Goal: Download file/media

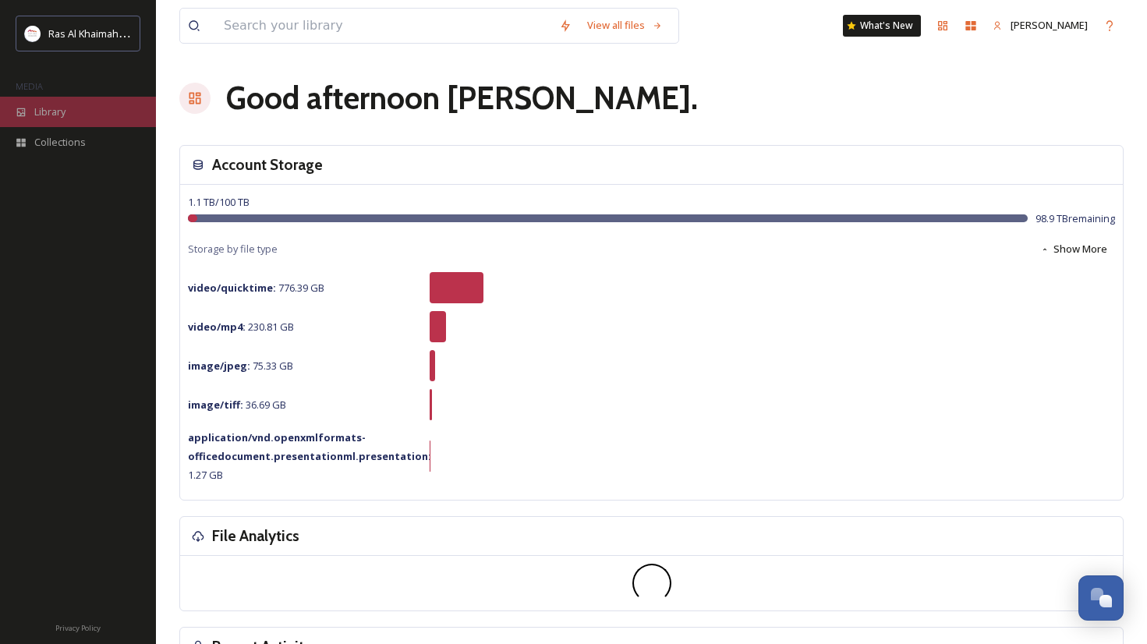
click at [65, 110] on span "Library" at bounding box center [49, 111] width 31 height 15
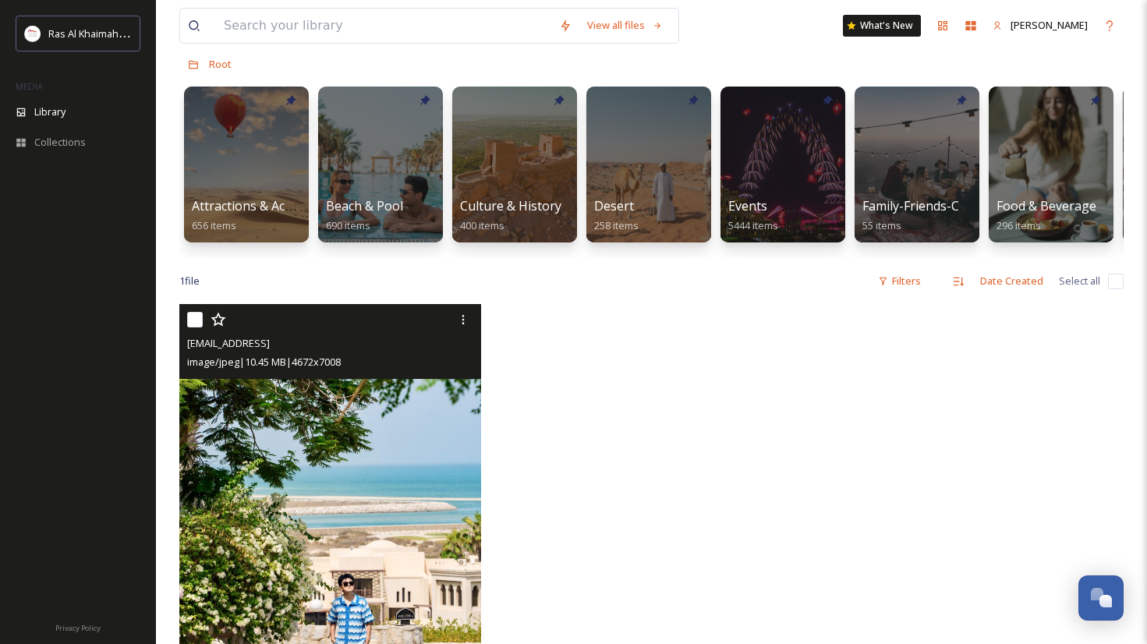
scroll to position [79, 0]
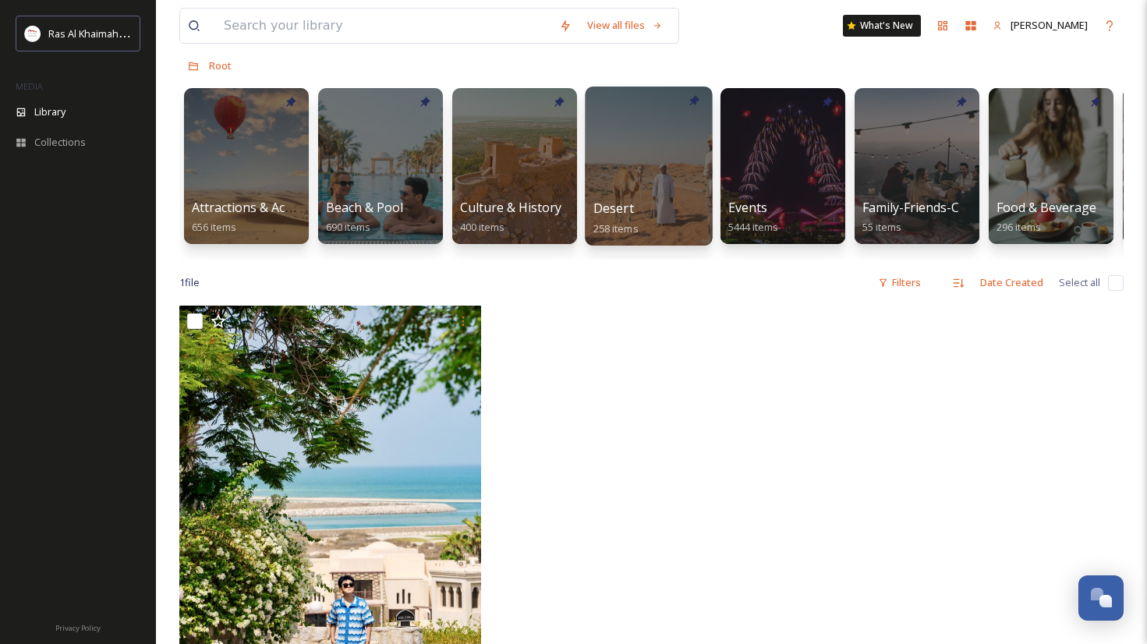
click at [630, 155] on div at bounding box center [648, 166] width 127 height 159
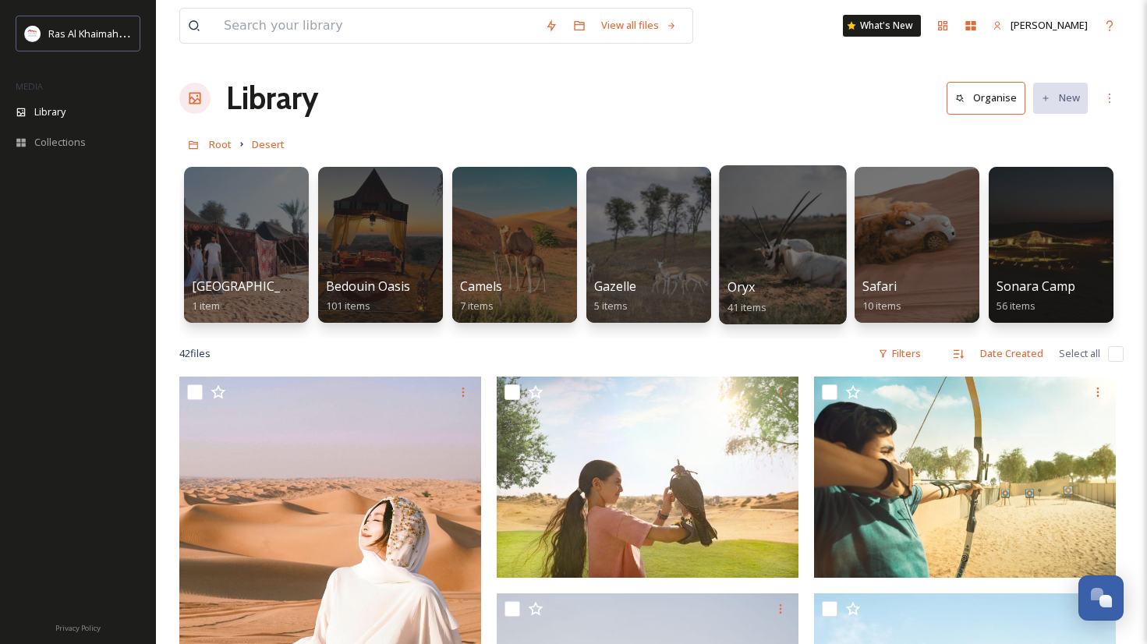
click at [829, 256] on div at bounding box center [782, 244] width 127 height 159
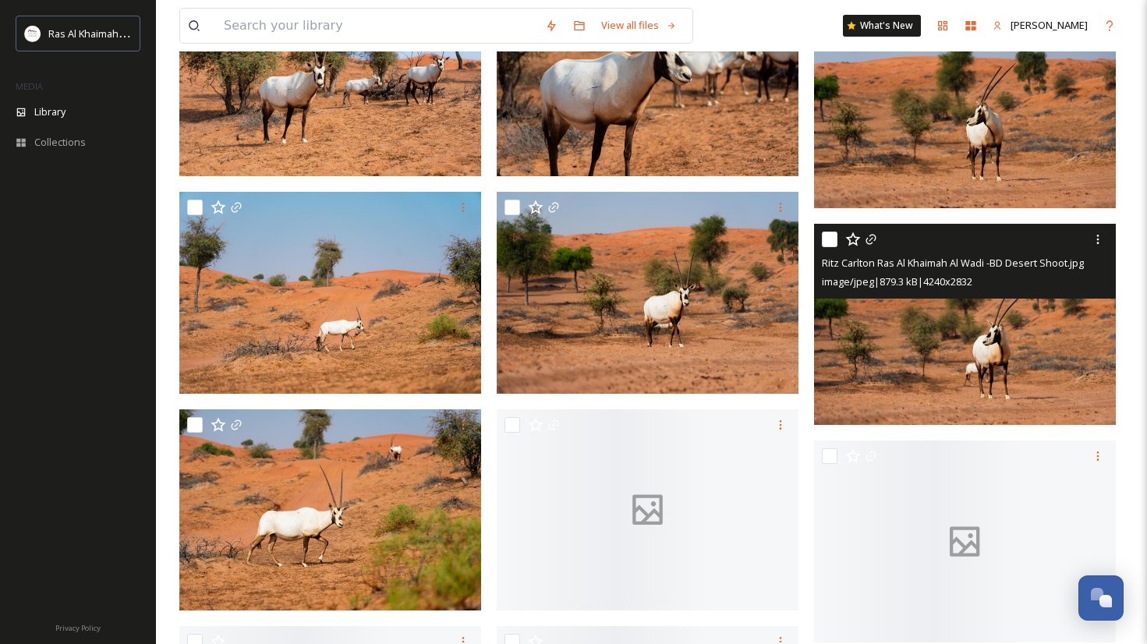
scroll to position [2646, 0]
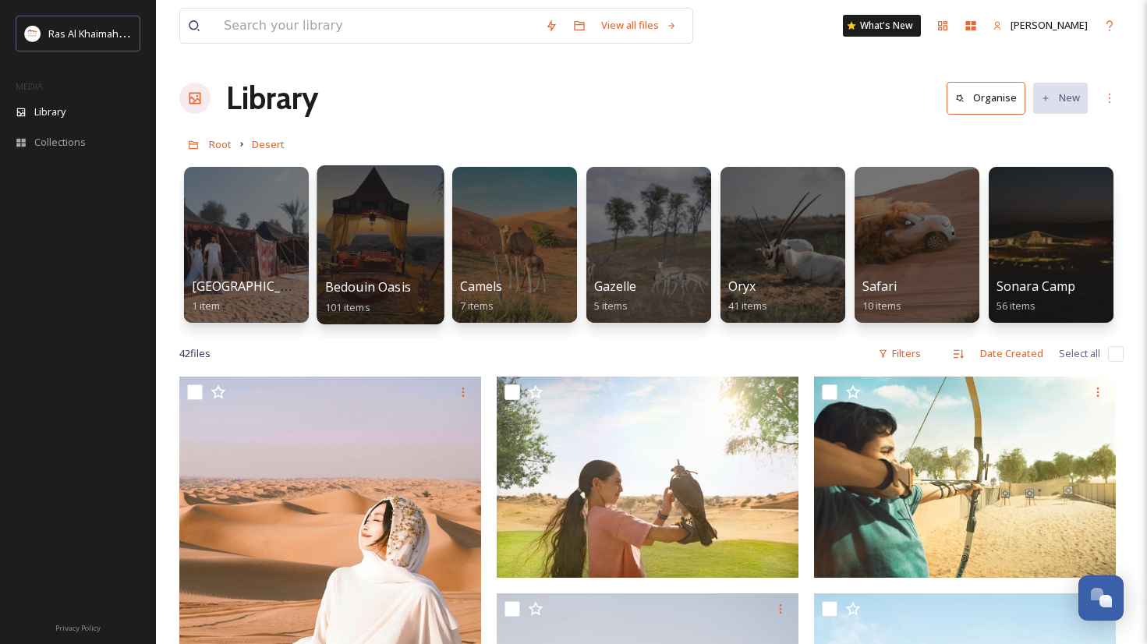
click at [366, 237] on div at bounding box center [380, 244] width 127 height 159
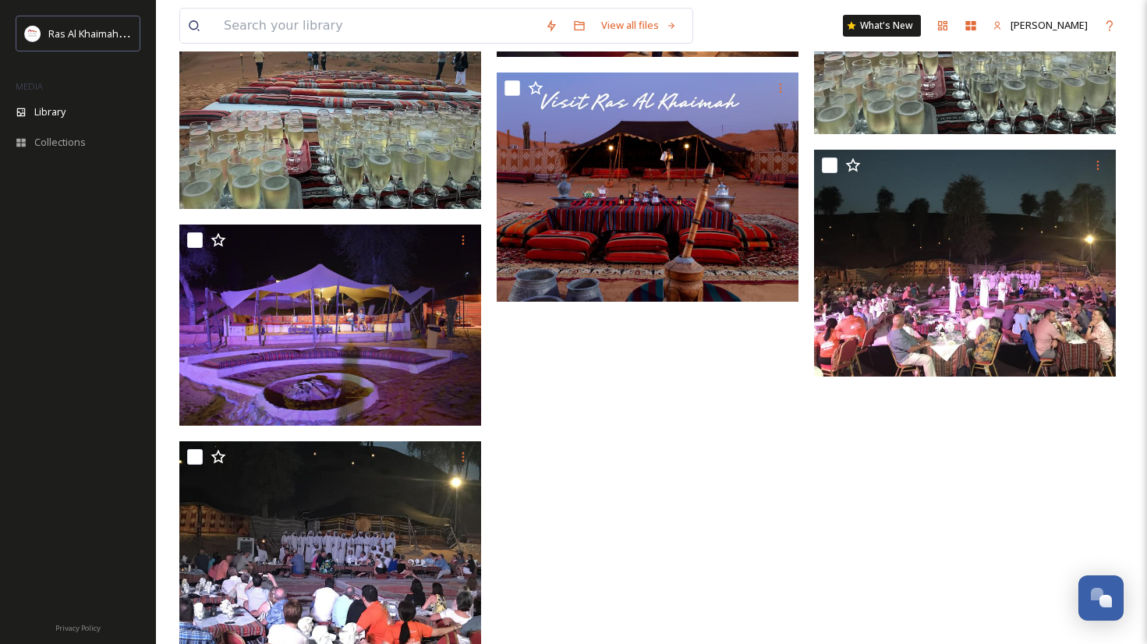
scroll to position [7076, 0]
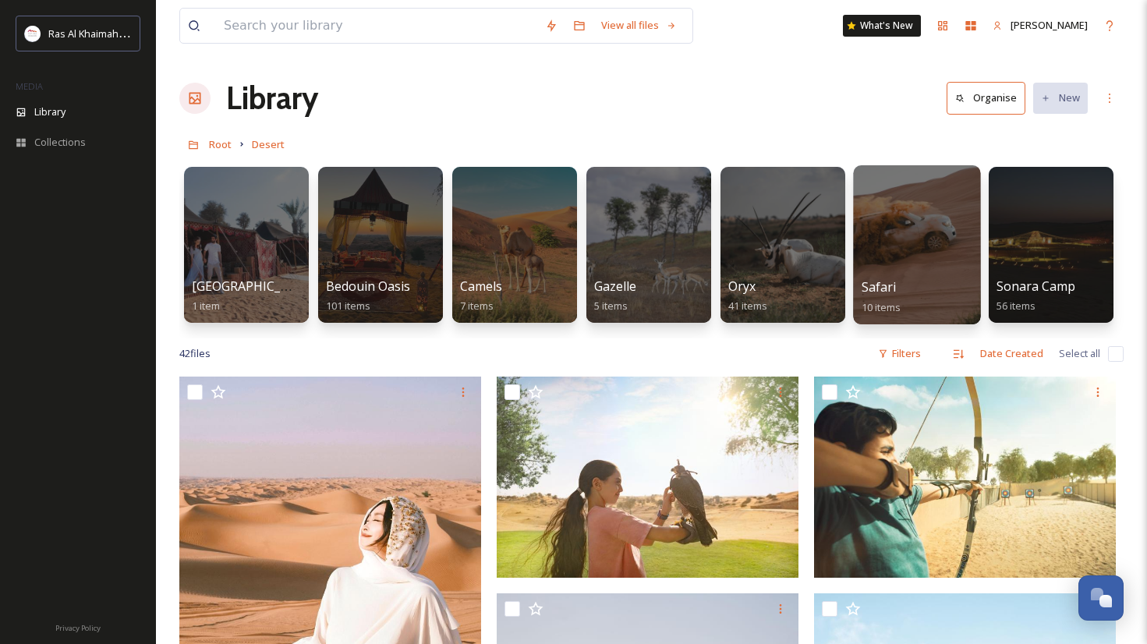
click at [933, 233] on div at bounding box center [916, 244] width 127 height 159
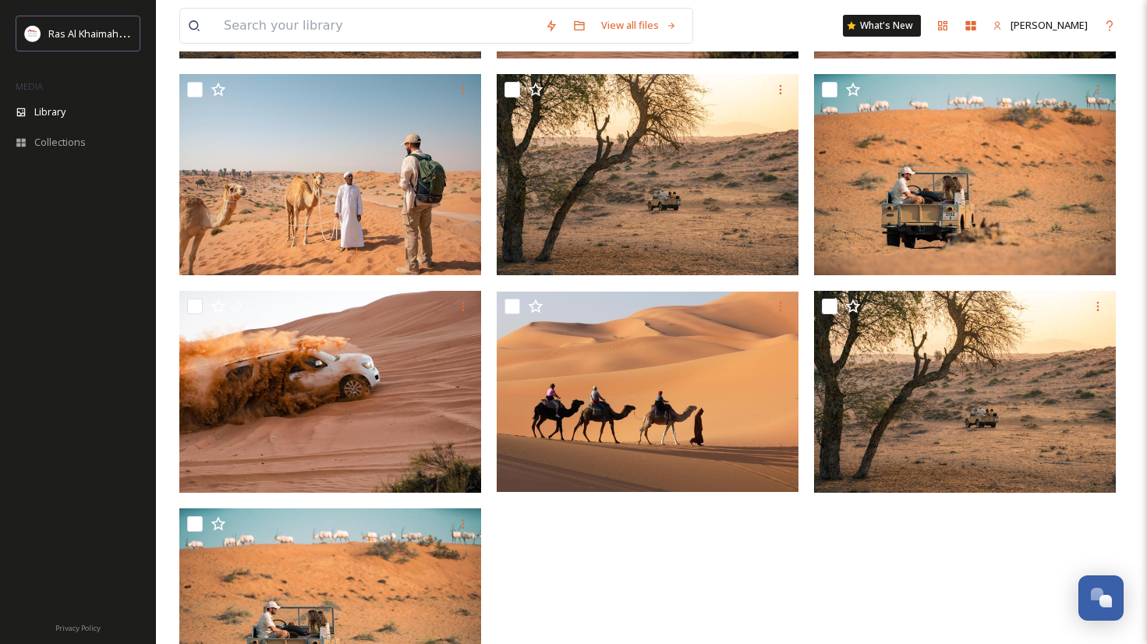
scroll to position [447, 0]
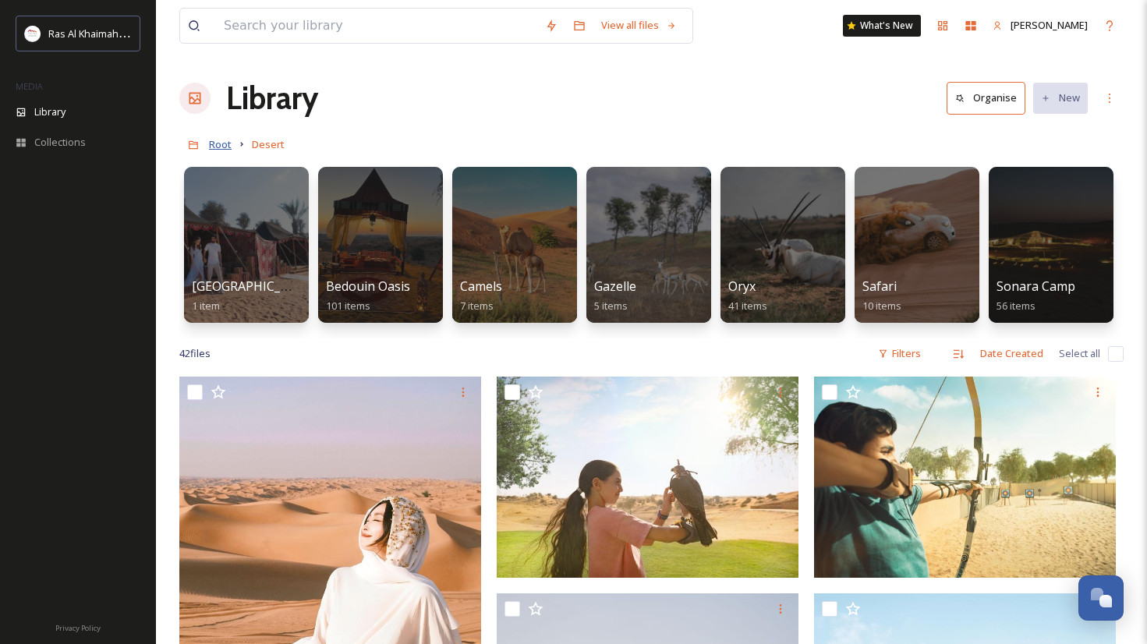
click at [224, 143] on span "Root" at bounding box center [220, 144] width 23 height 14
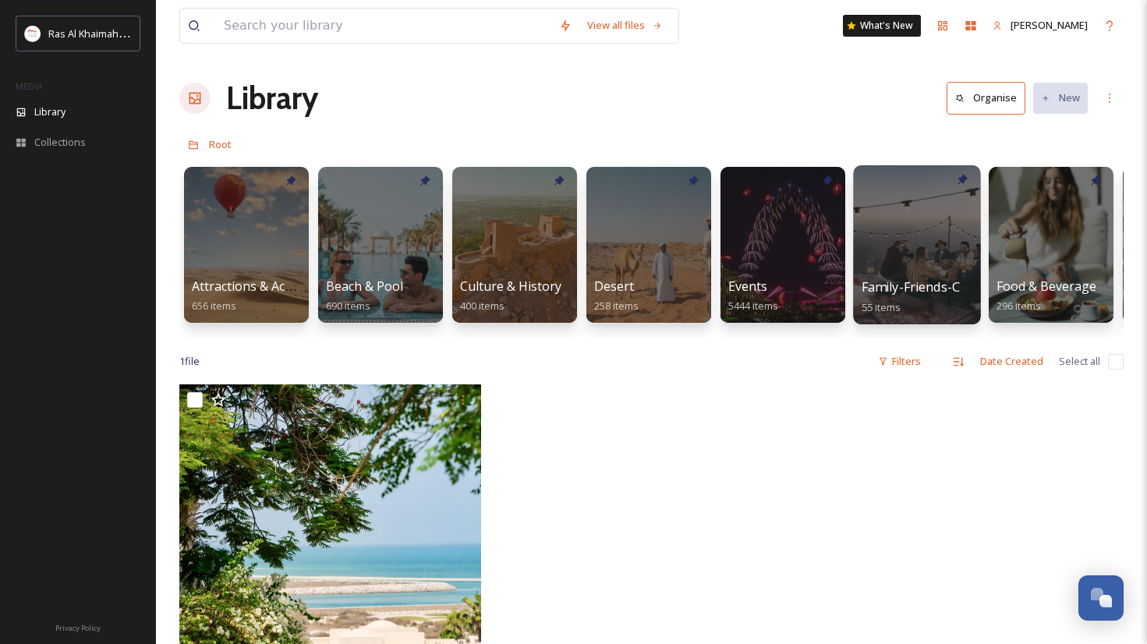
click at [915, 267] on div at bounding box center [916, 244] width 127 height 159
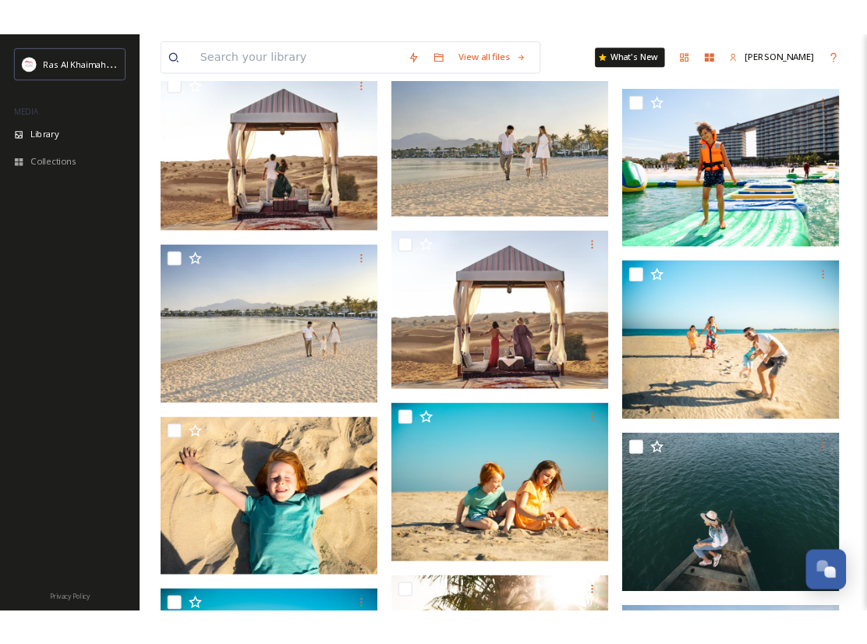
scroll to position [2192, 0]
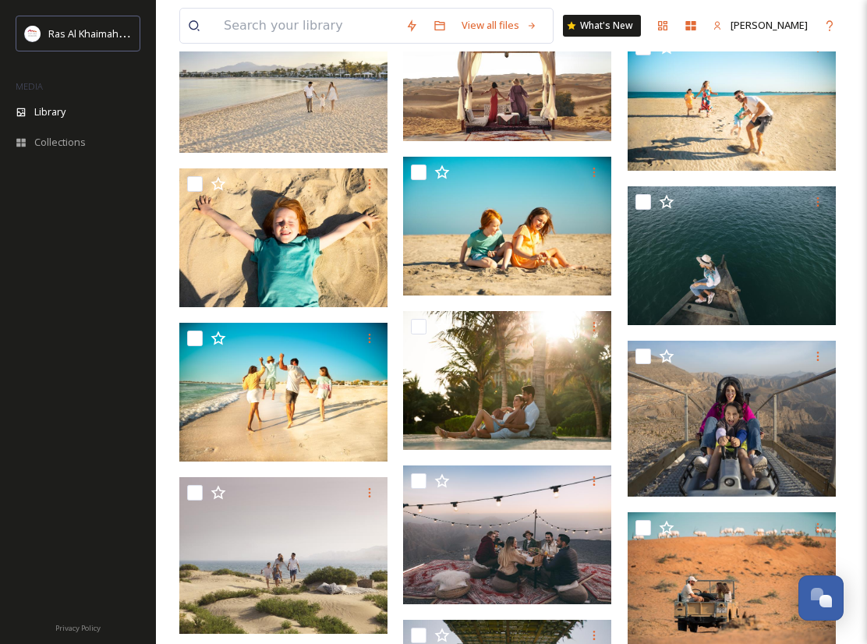
click at [85, 221] on div at bounding box center [78, 395] width 156 height 429
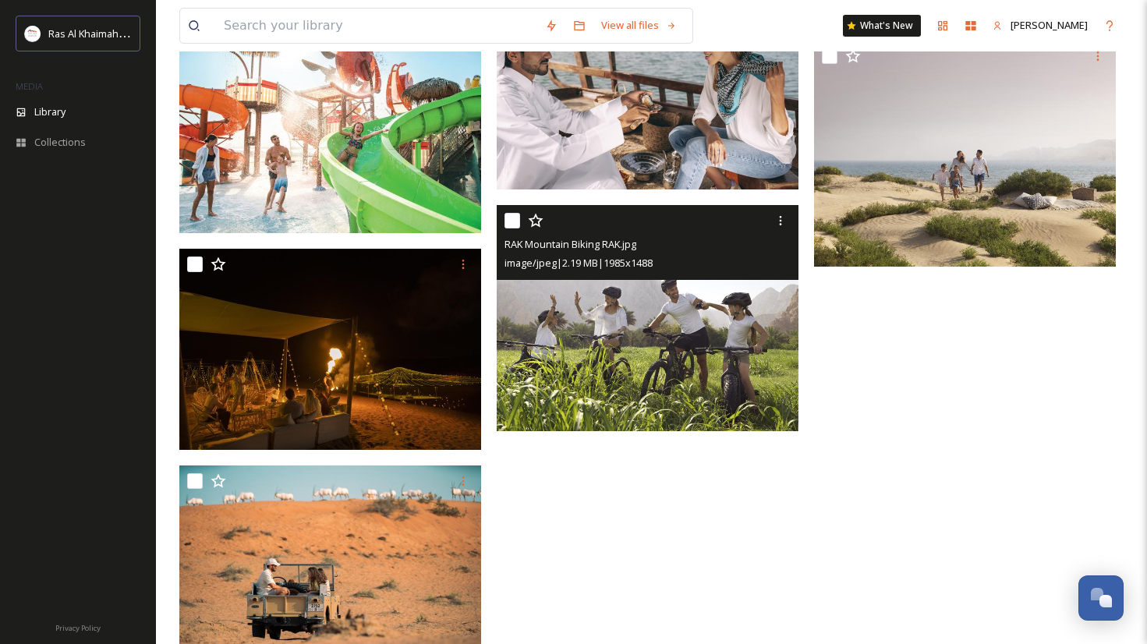
scroll to position [4161, 0]
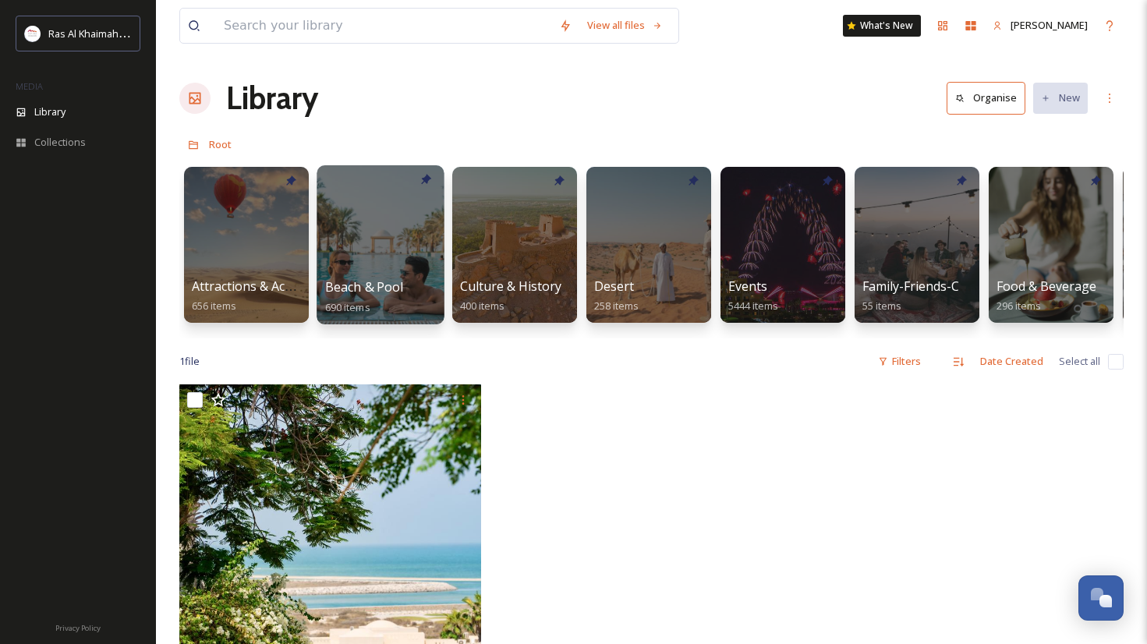
click at [395, 249] on div at bounding box center [380, 244] width 127 height 159
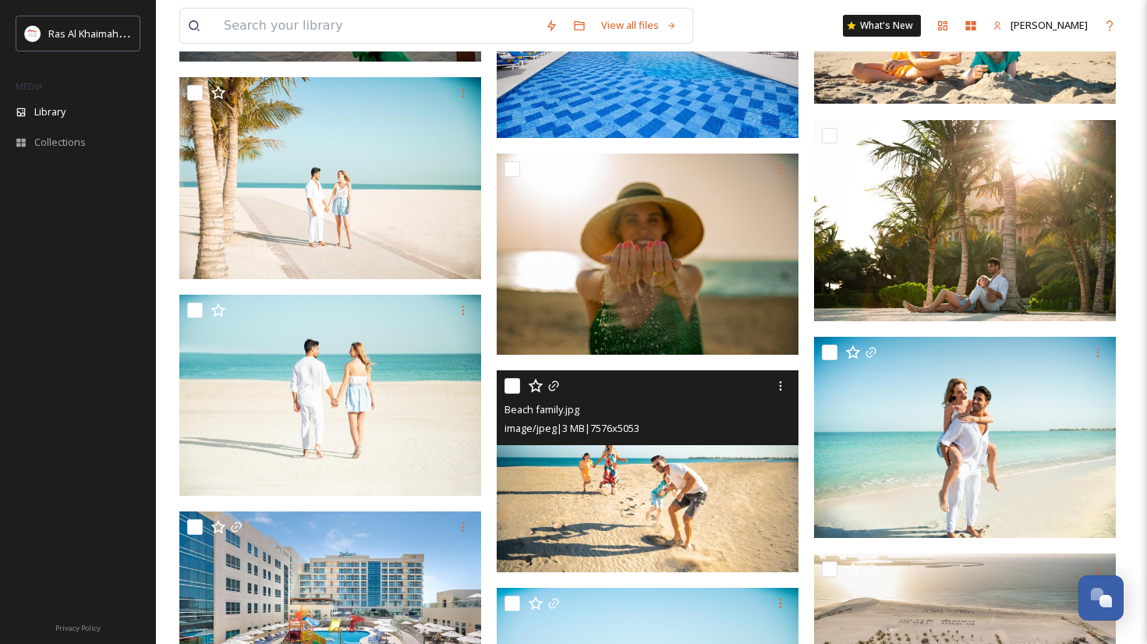
scroll to position [22648, 0]
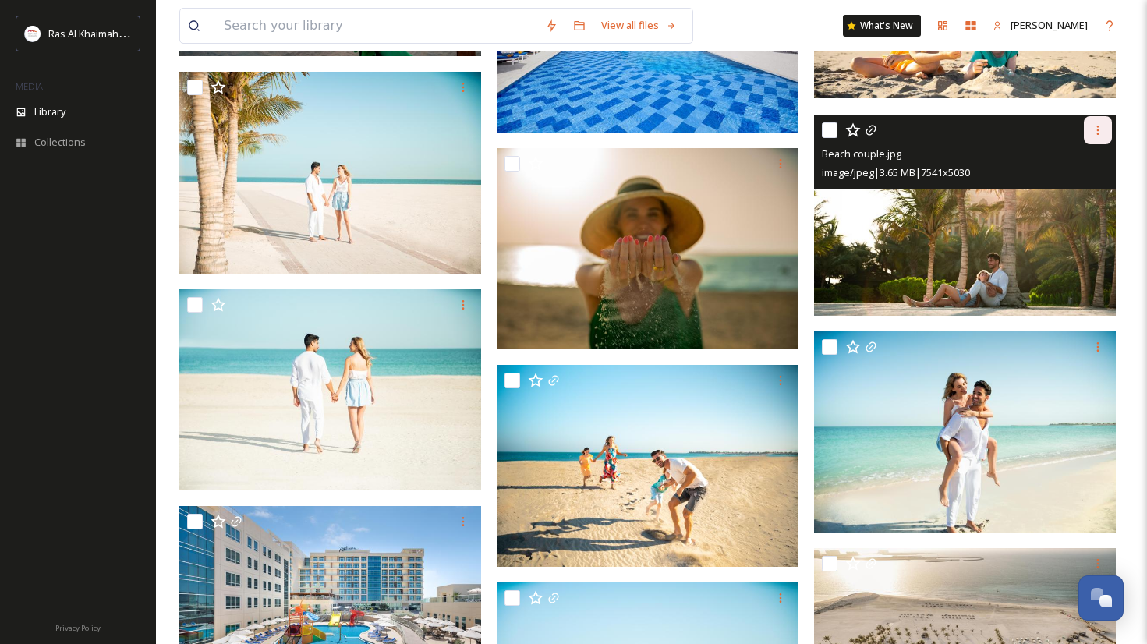
click at [1093, 126] on icon at bounding box center [1098, 130] width 12 height 12
click at [1073, 187] on span "Download" at bounding box center [1080, 194] width 48 height 15
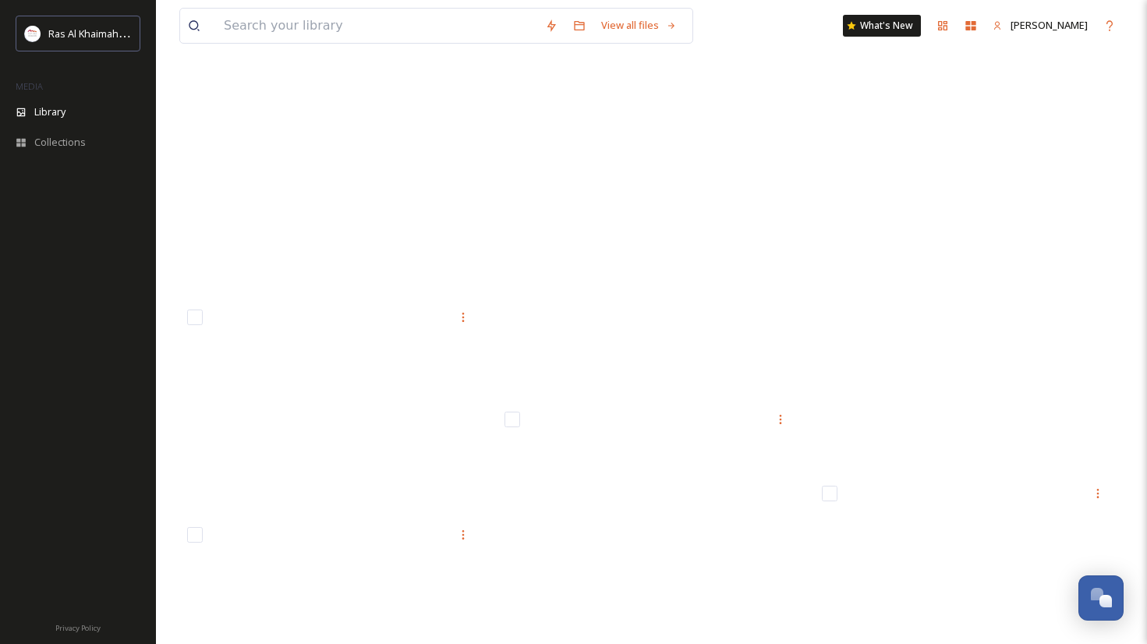
scroll to position [59257, 0]
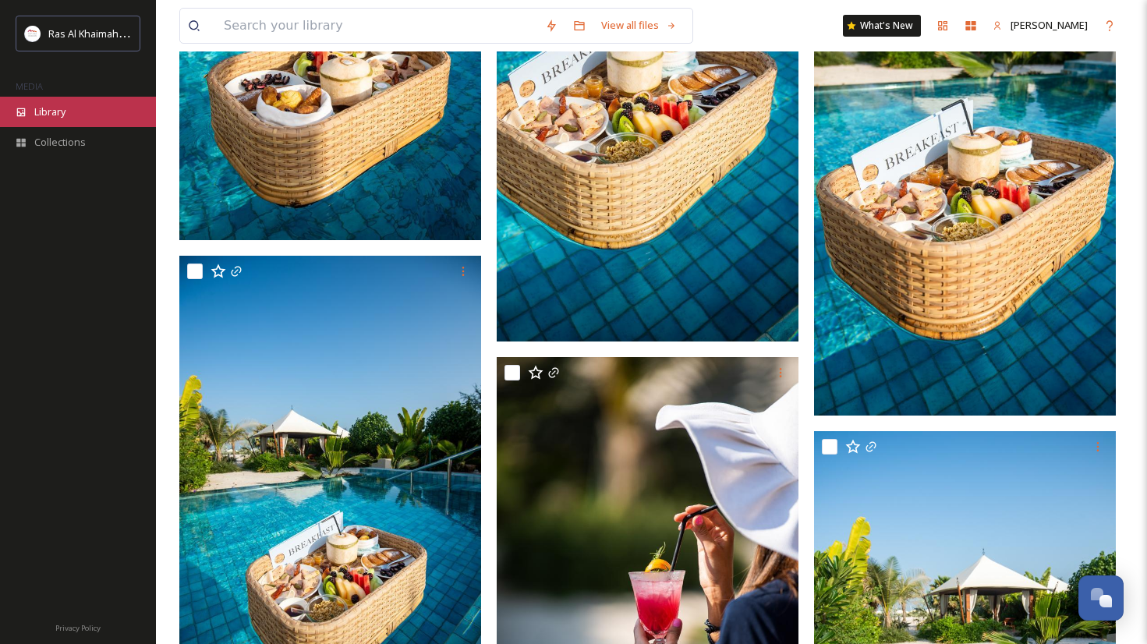
click at [81, 114] on div "Library" at bounding box center [78, 112] width 156 height 30
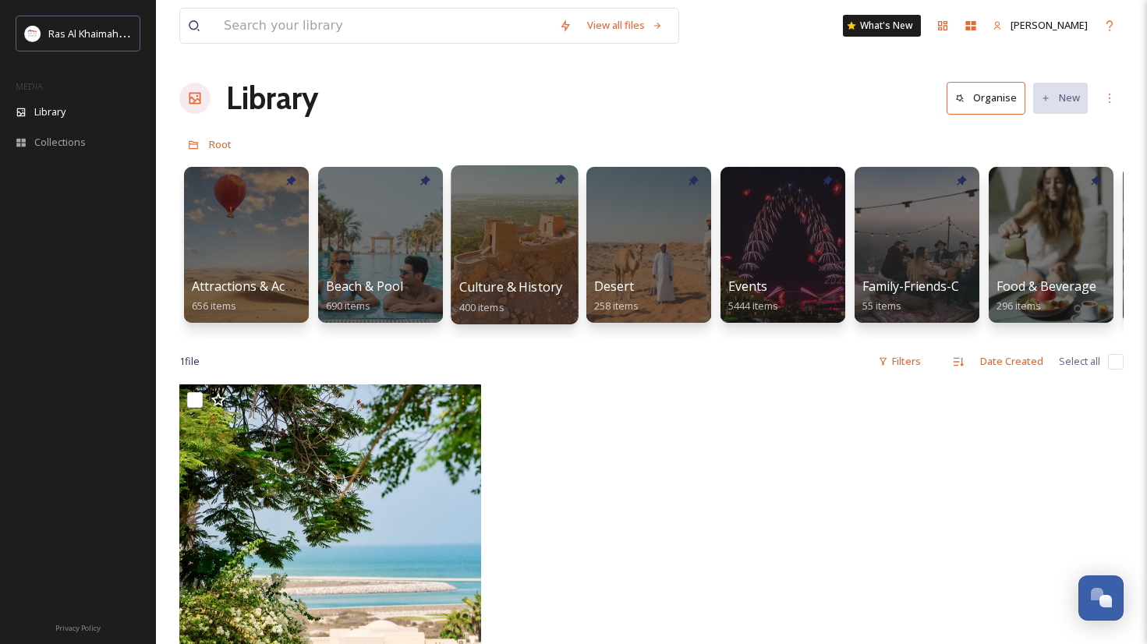
click at [509, 282] on span "Culture & History" at bounding box center [511, 286] width 104 height 17
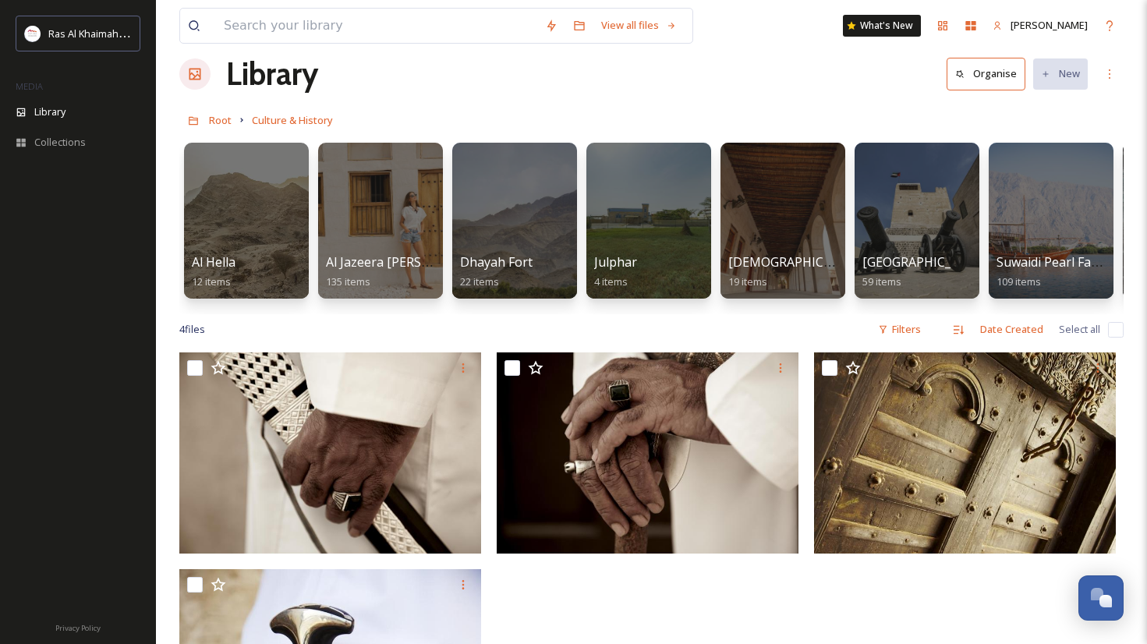
scroll to position [26, 0]
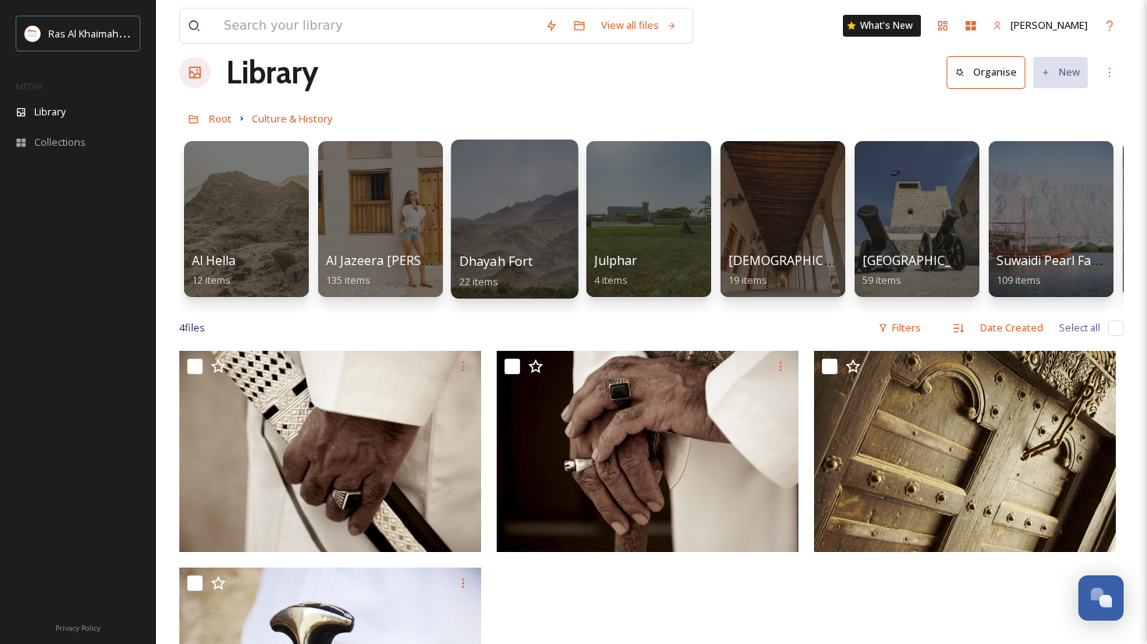
click at [489, 233] on div at bounding box center [514, 219] width 127 height 159
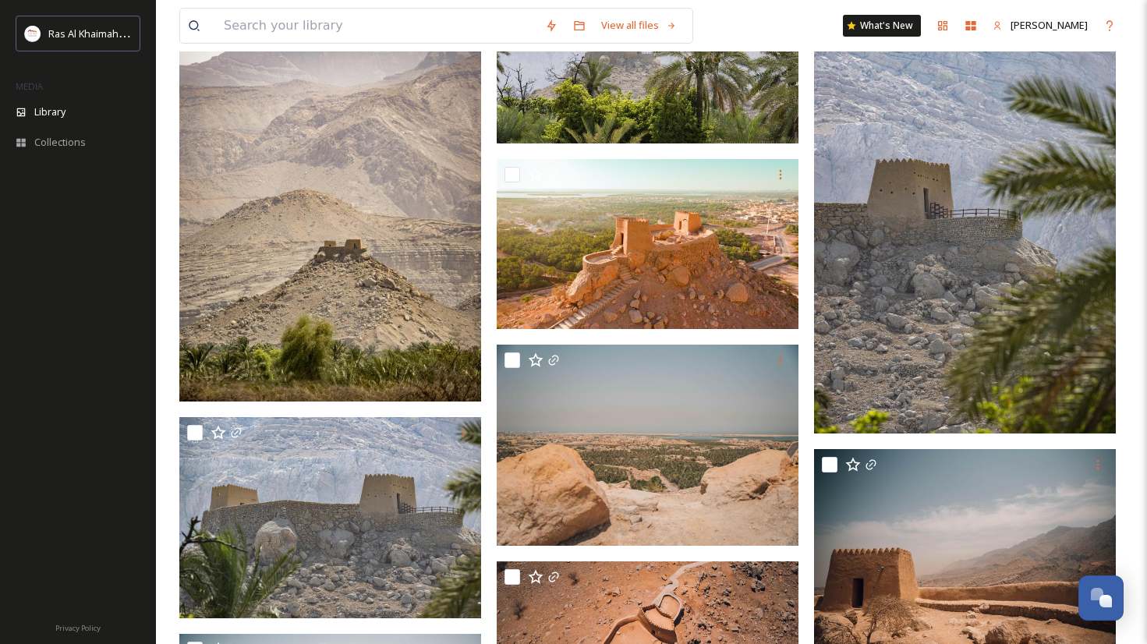
scroll to position [467, 0]
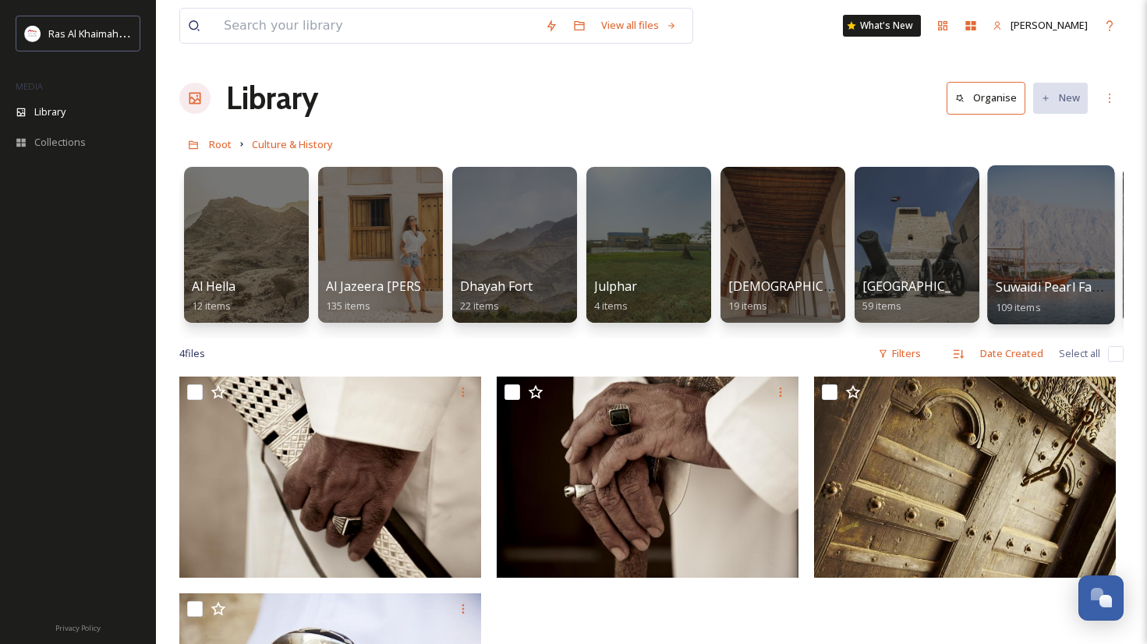
click at [1080, 228] on div at bounding box center [1050, 244] width 127 height 159
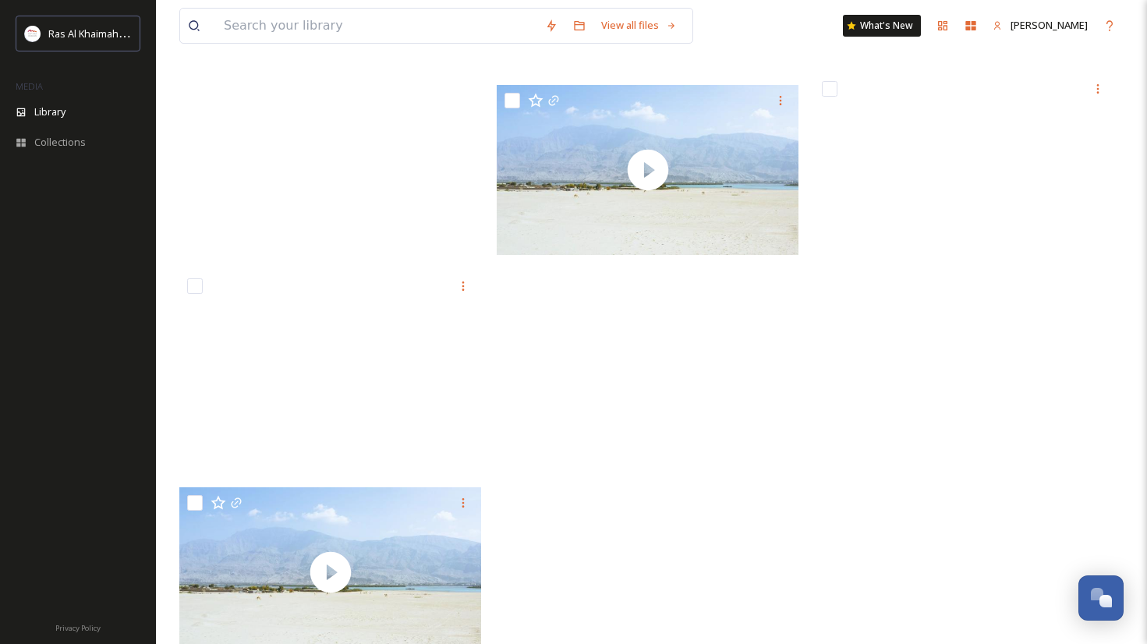
scroll to position [9521, 0]
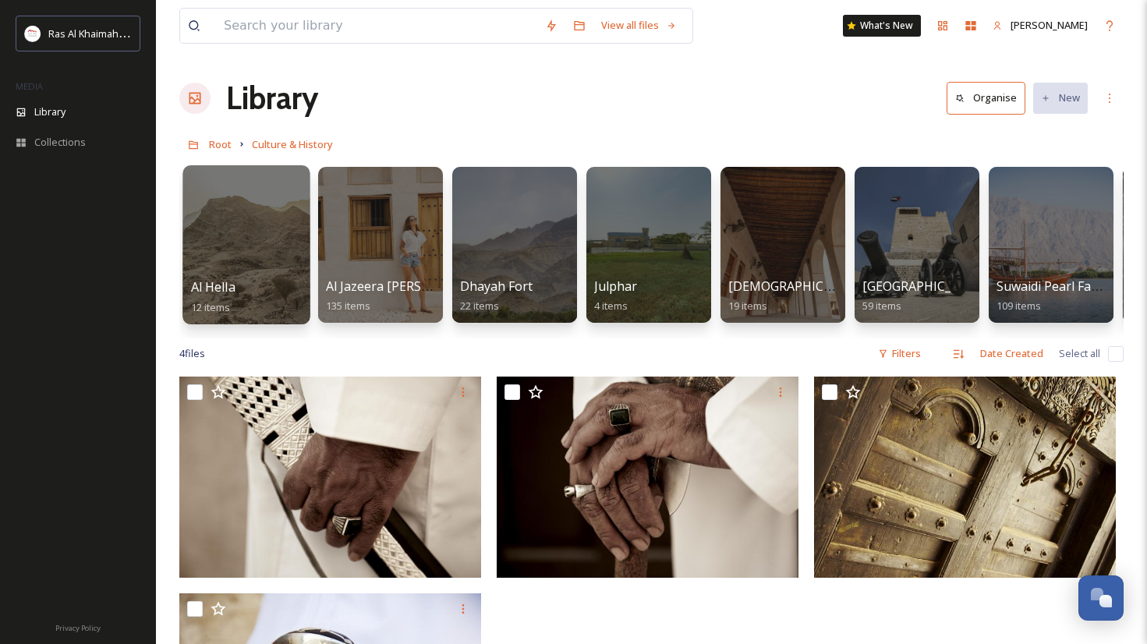
click at [242, 250] on div at bounding box center [245, 244] width 127 height 159
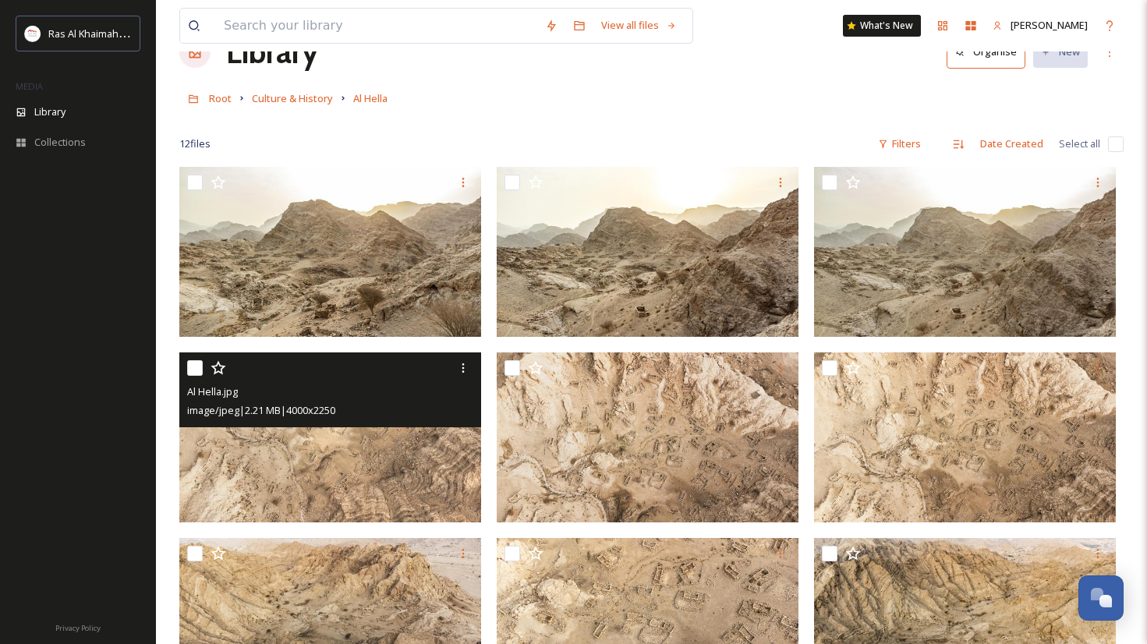
scroll to position [321, 0]
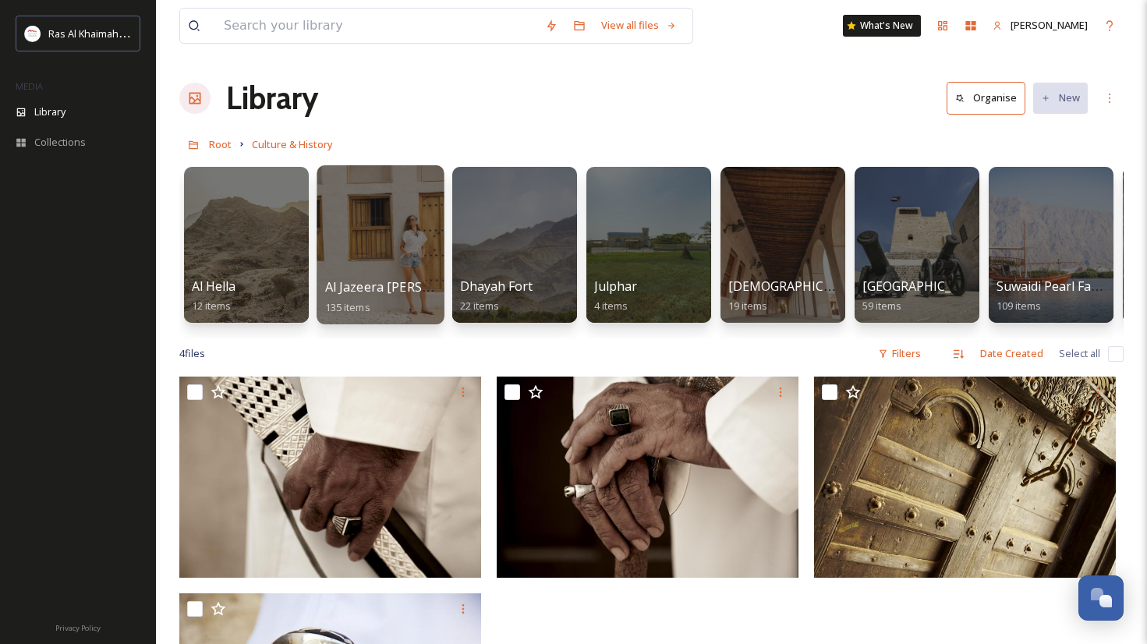
click at [410, 286] on span "Al Jazeera [PERSON_NAME]" at bounding box center [407, 286] width 164 height 17
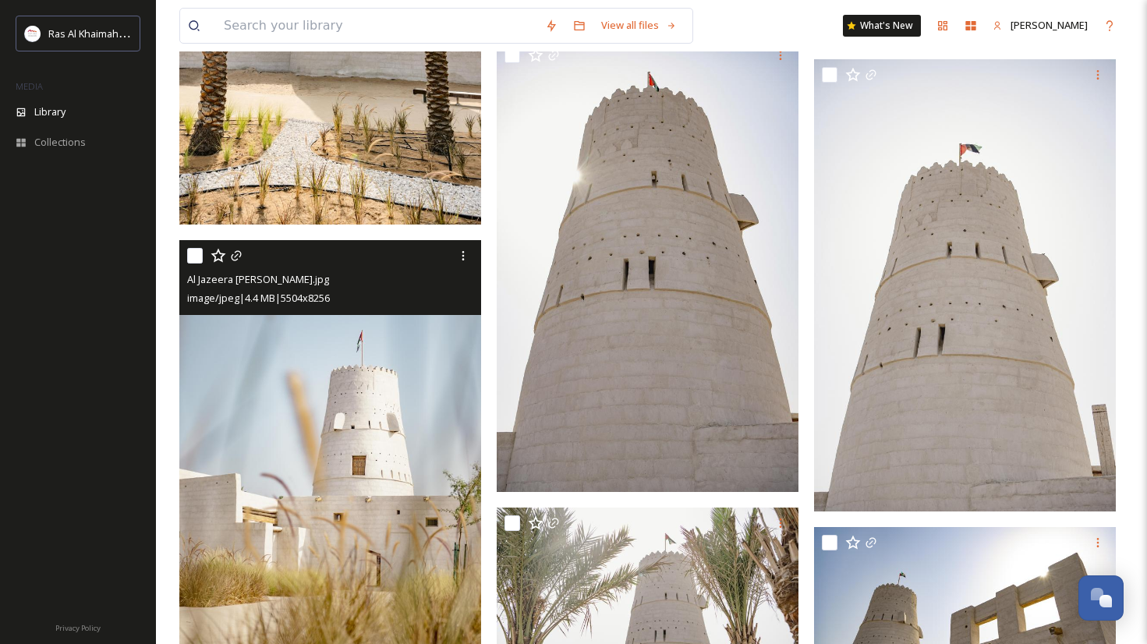
scroll to position [3742, 0]
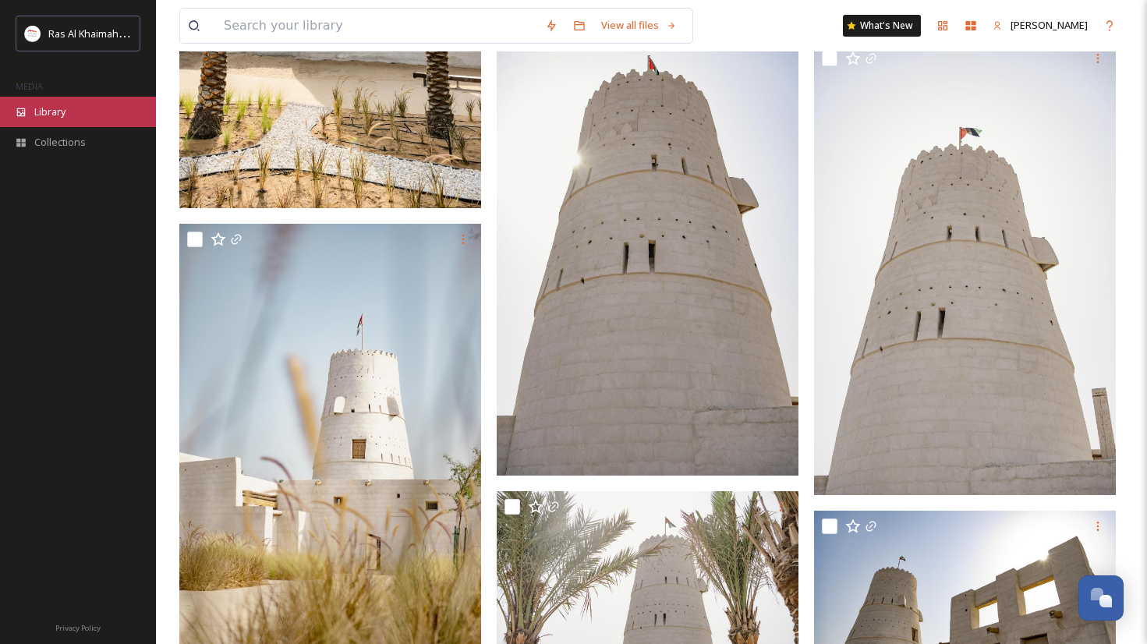
click at [115, 117] on div "Library" at bounding box center [78, 112] width 156 height 30
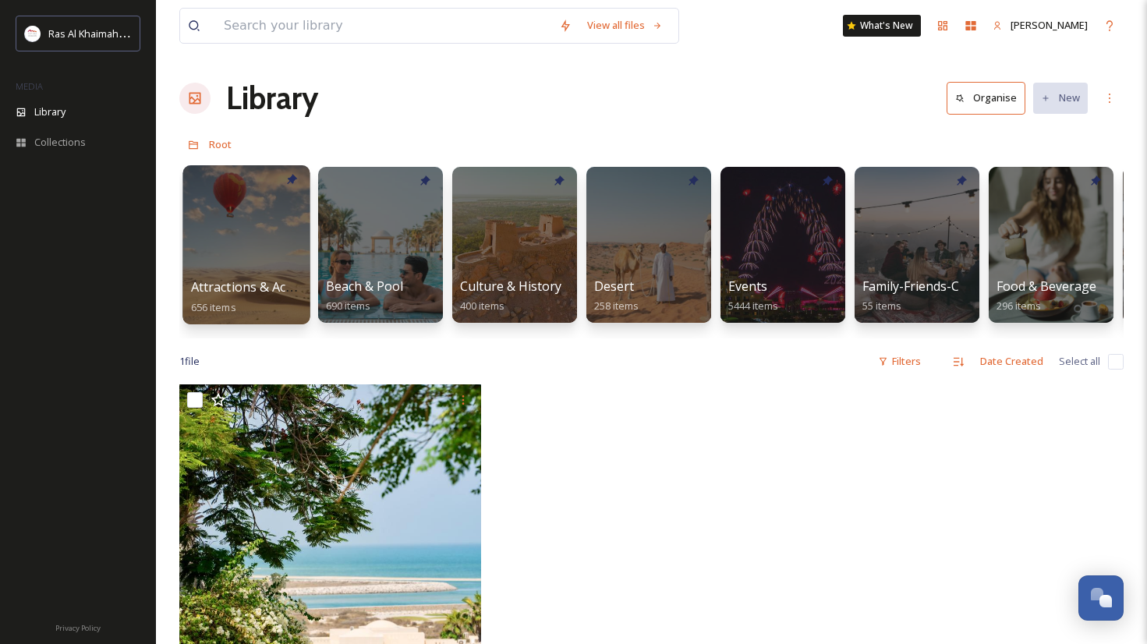
click at [242, 283] on span "Attractions & Activities" at bounding box center [257, 286] width 133 height 17
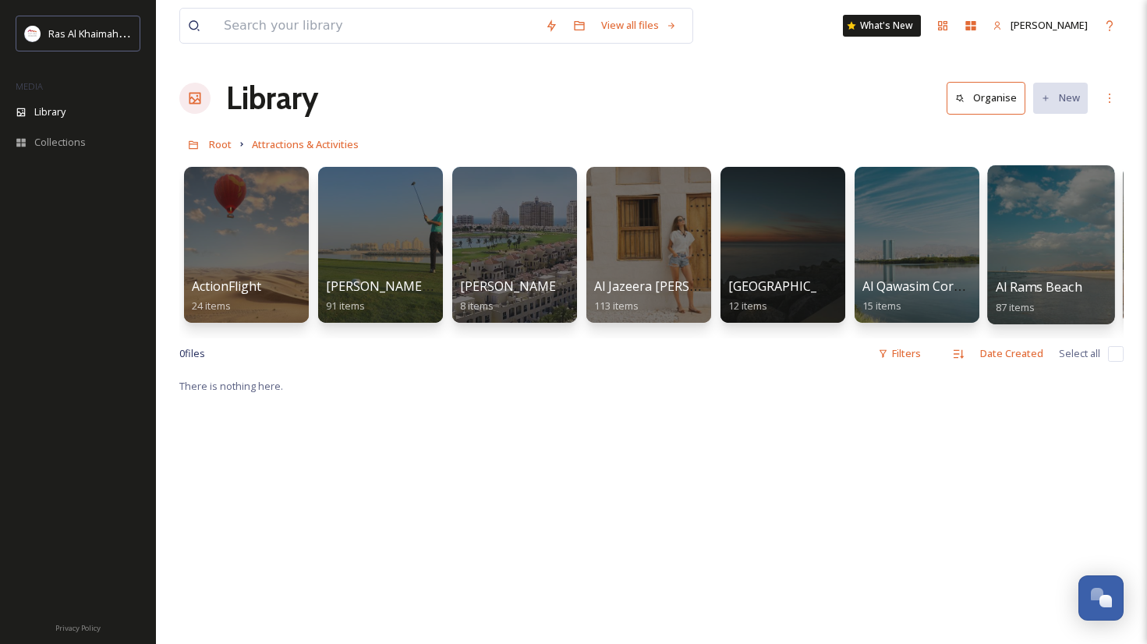
click at [1066, 245] on div at bounding box center [1050, 244] width 127 height 159
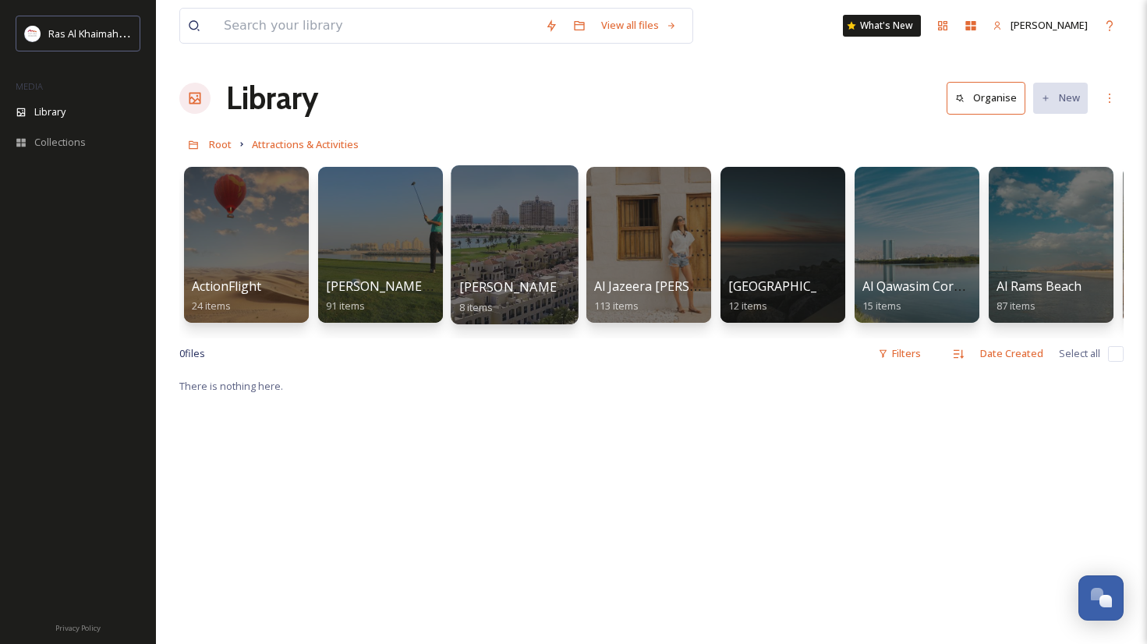
click at [568, 286] on div "[PERSON_NAME][GEOGRAPHIC_DATA] 8 items" at bounding box center [514, 297] width 111 height 39
click at [526, 257] on div at bounding box center [514, 244] width 127 height 159
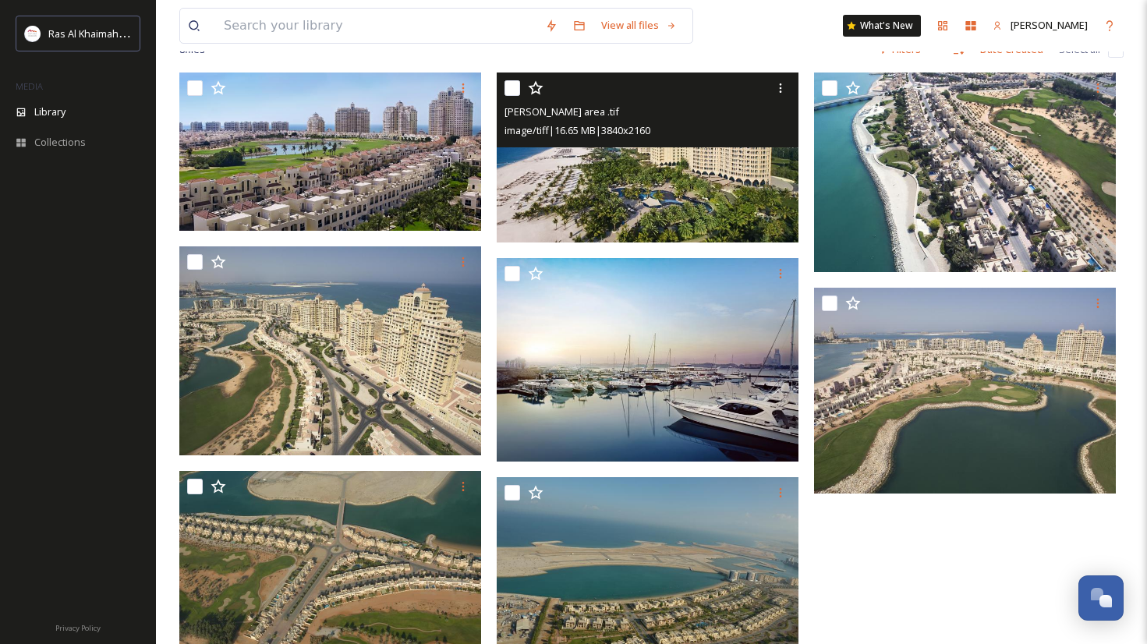
scroll to position [213, 0]
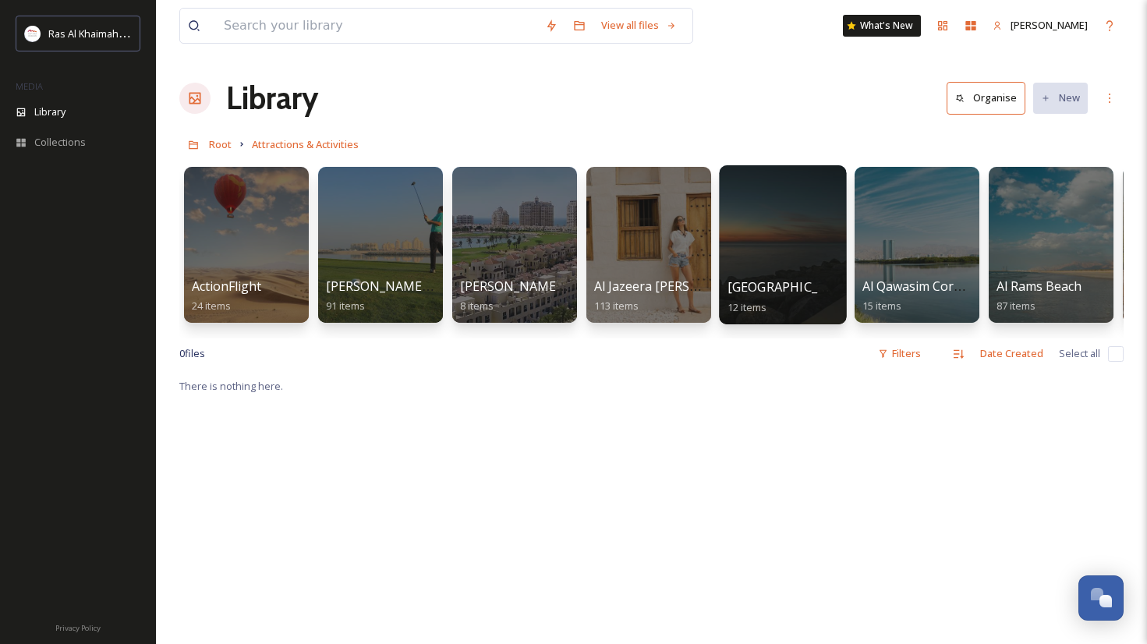
click at [766, 257] on div at bounding box center [782, 244] width 127 height 159
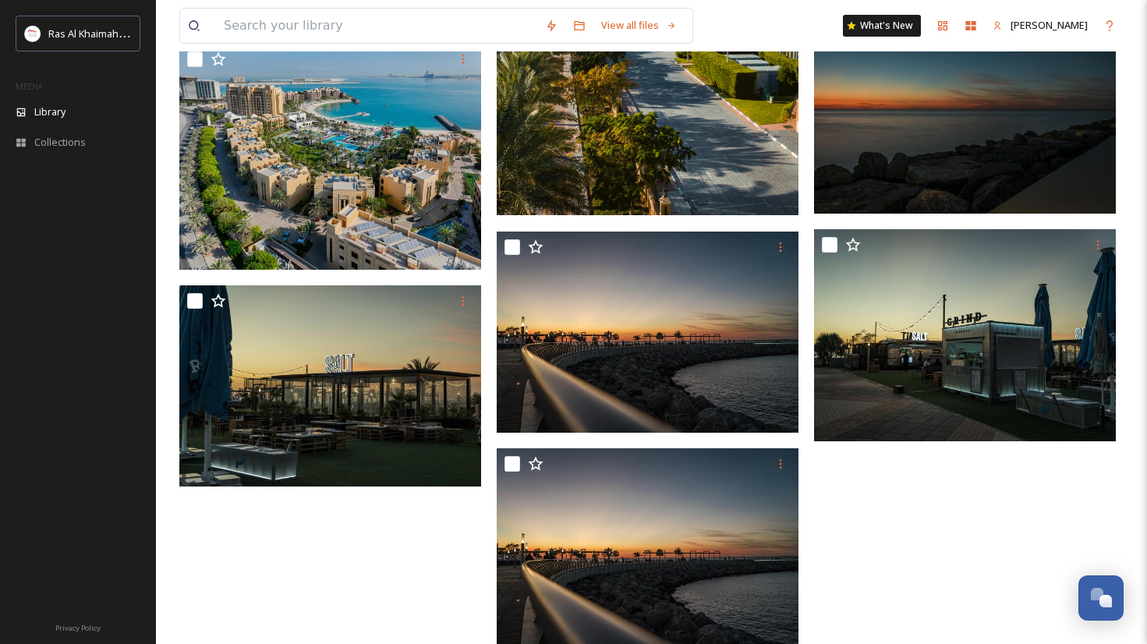
scroll to position [634, 0]
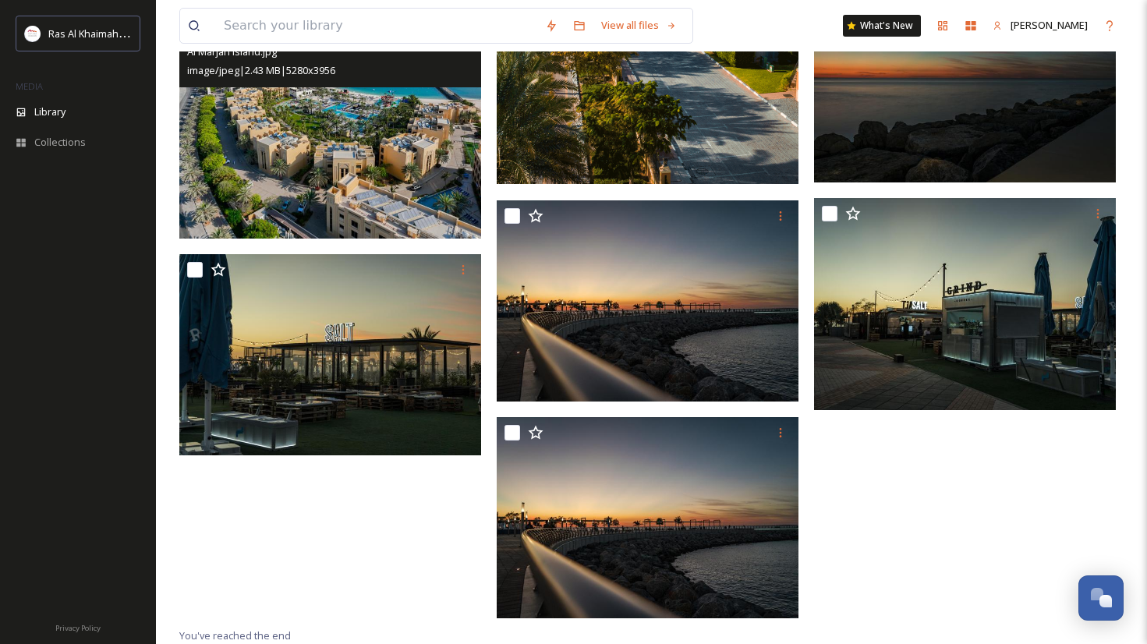
click at [426, 183] on img at bounding box center [330, 126] width 302 height 226
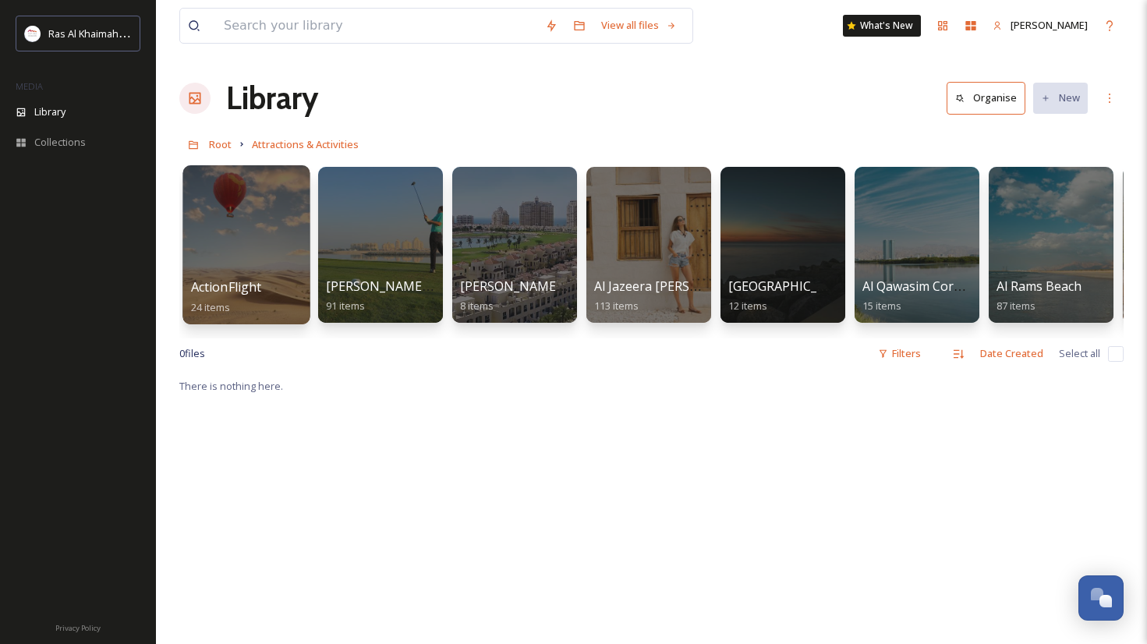
click at [262, 283] on div "ActionFlight 24 items" at bounding box center [246, 297] width 111 height 39
click at [263, 232] on div at bounding box center [245, 244] width 127 height 159
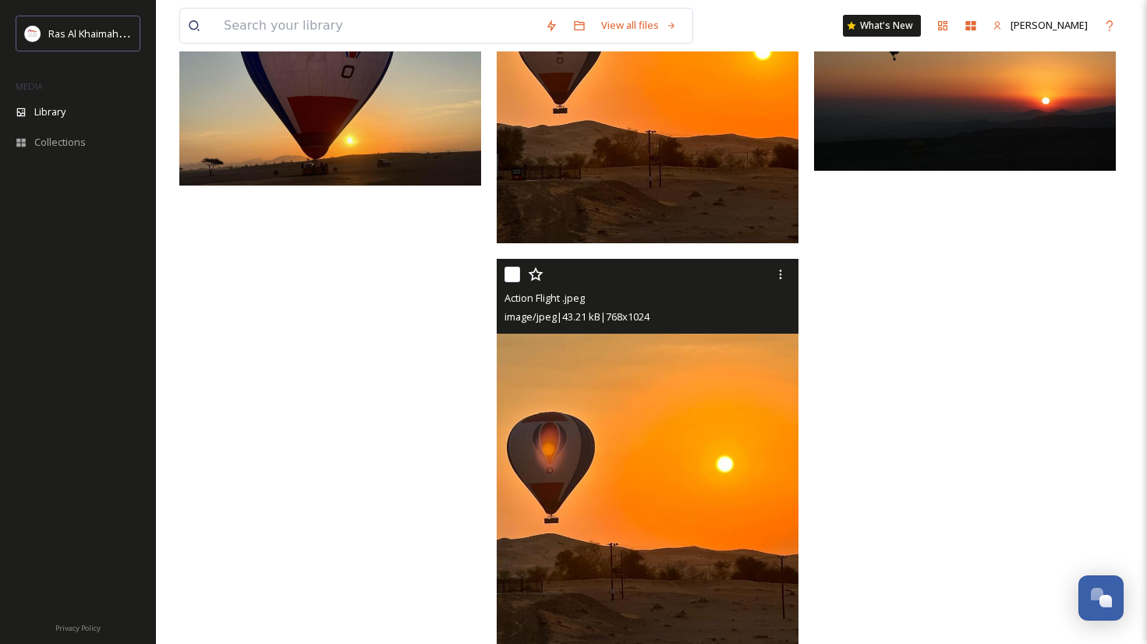
scroll to position [2469, 0]
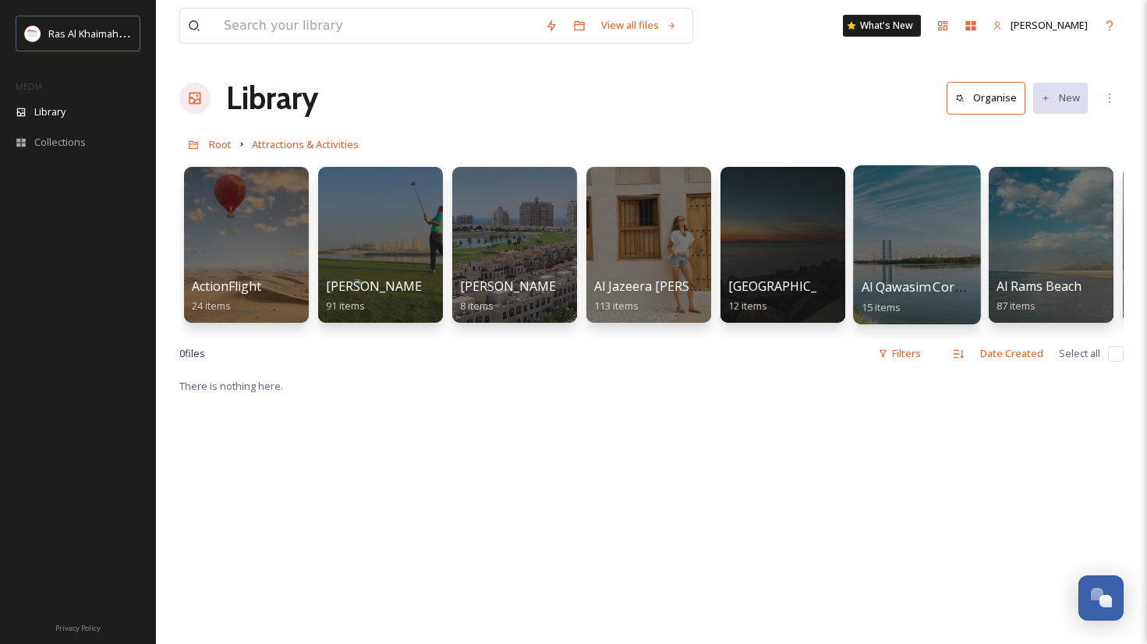
click at [930, 273] on div at bounding box center [916, 244] width 127 height 159
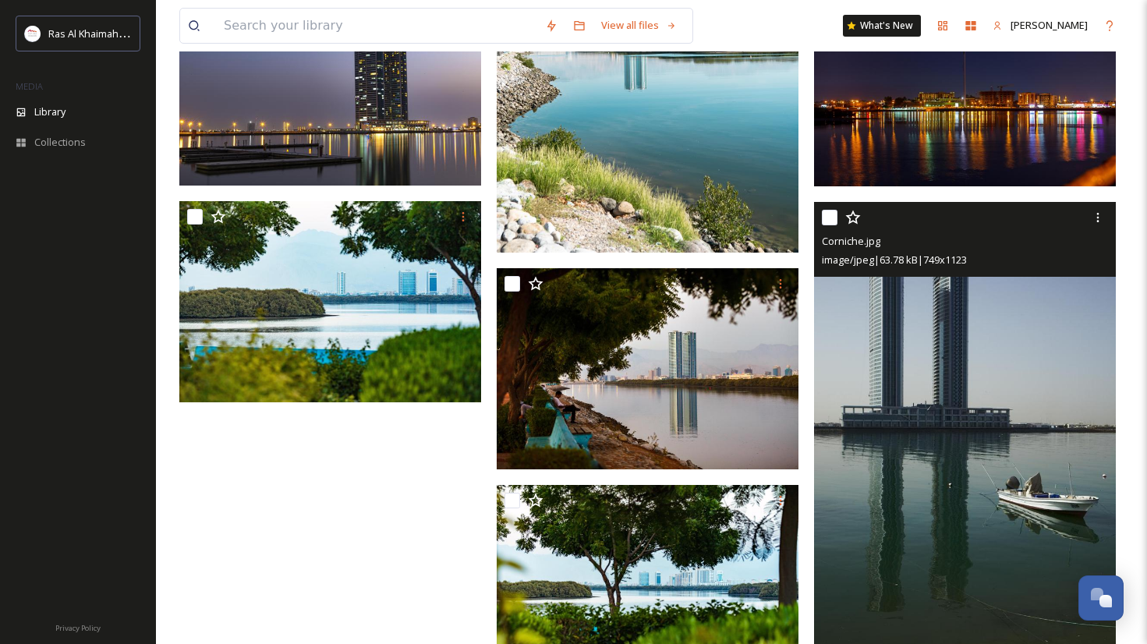
scroll to position [915, 0]
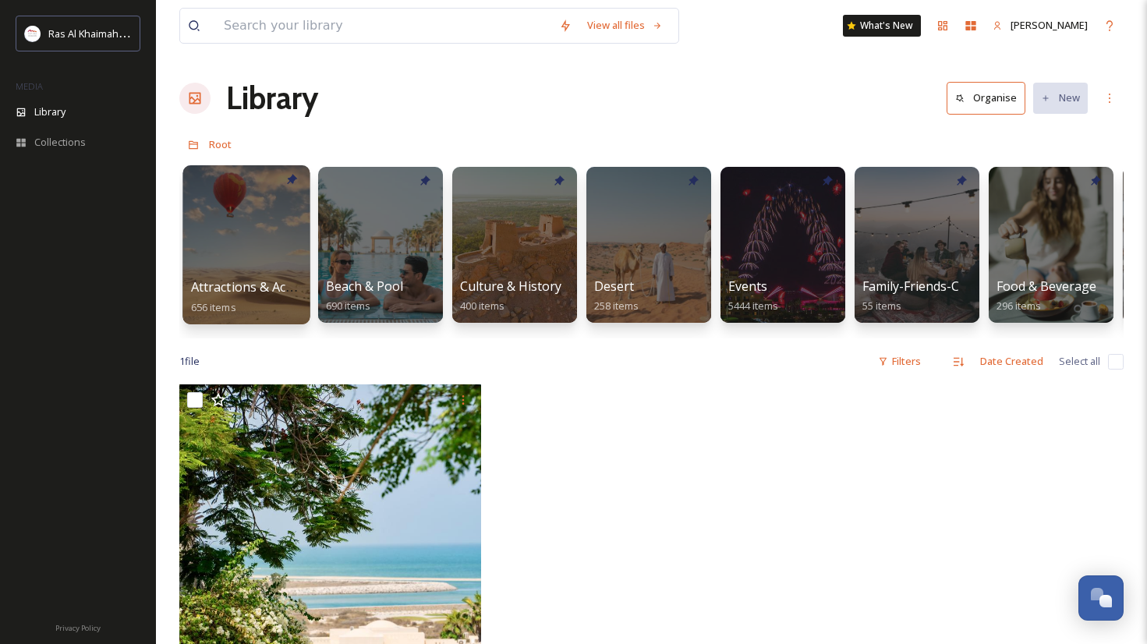
click at [274, 295] on span "Attractions & Activities" at bounding box center [257, 286] width 133 height 17
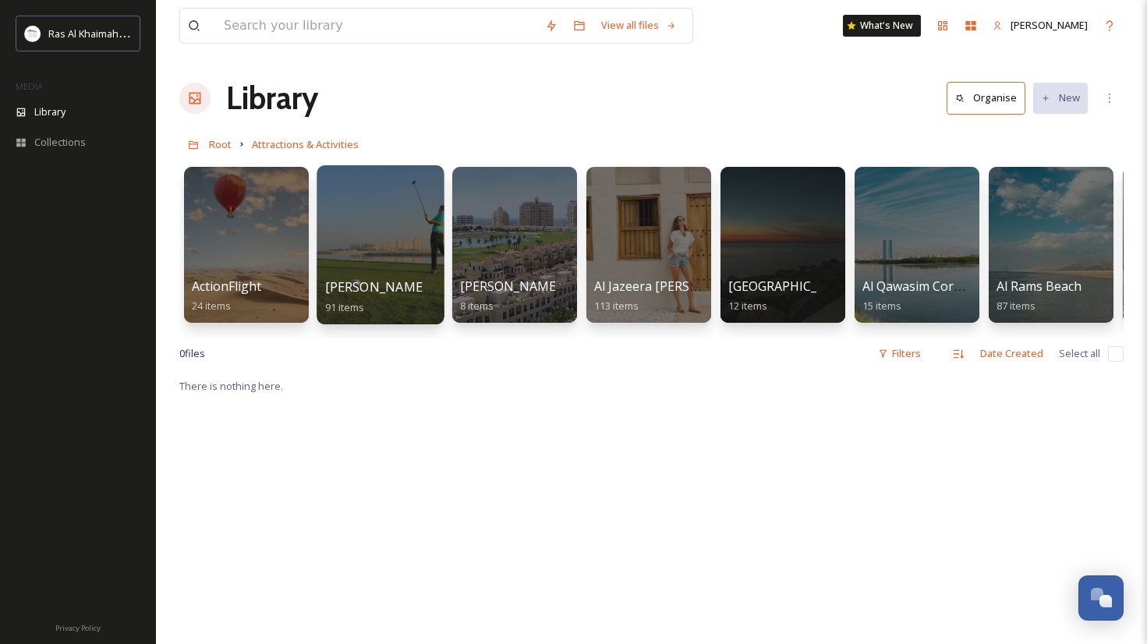
click at [391, 295] on span "[PERSON_NAME] Golf Club" at bounding box center [405, 286] width 160 height 17
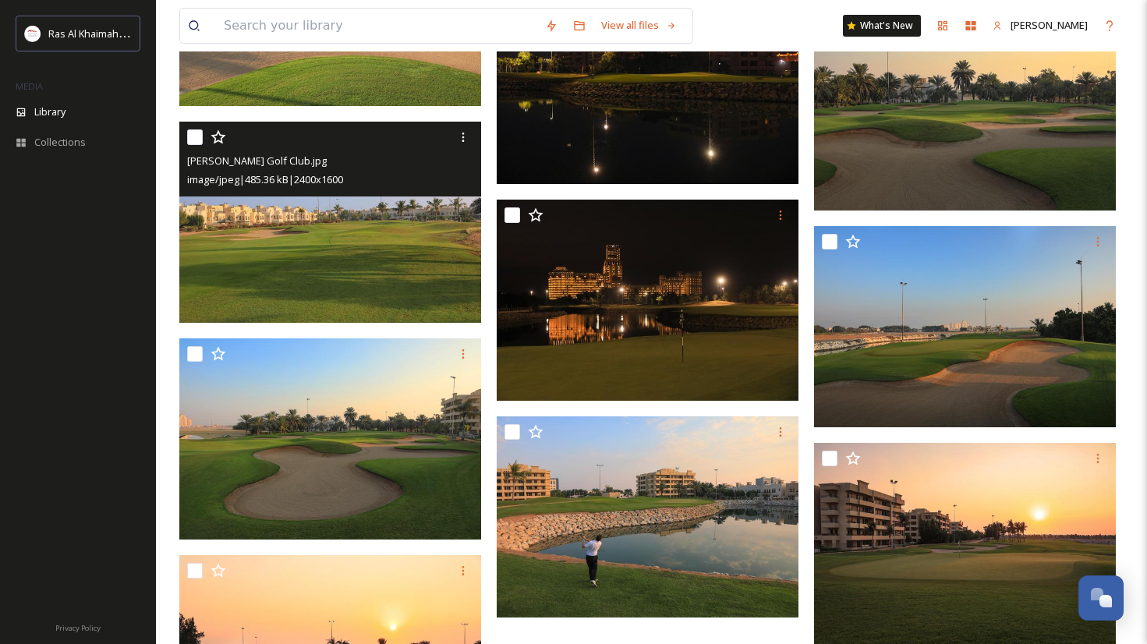
scroll to position [5979, 0]
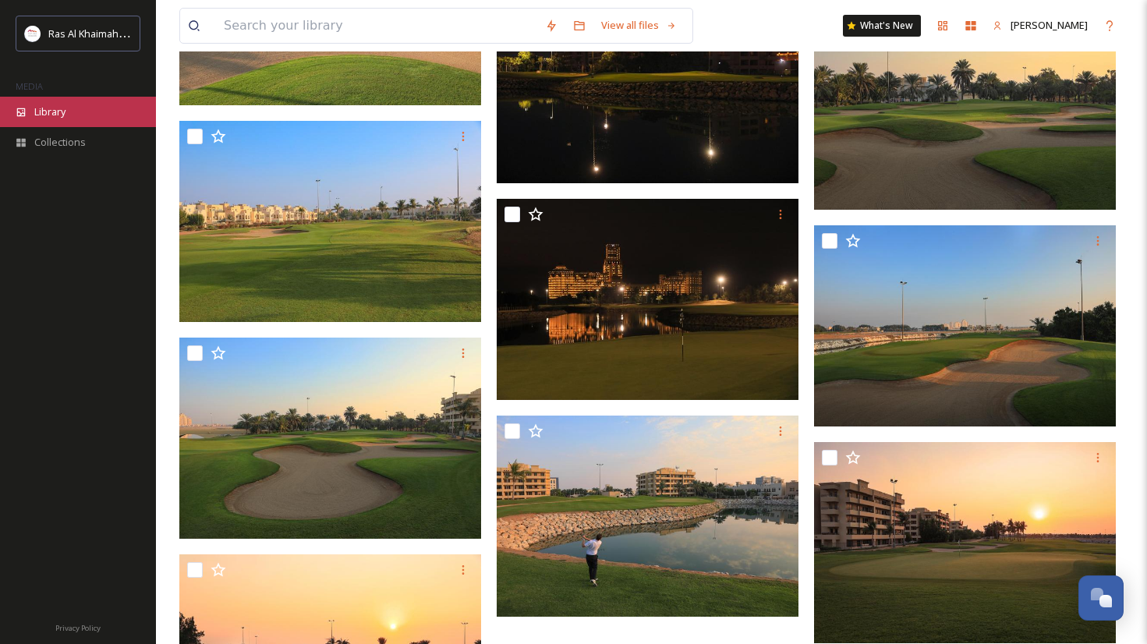
click at [89, 124] on div "Library" at bounding box center [78, 112] width 156 height 30
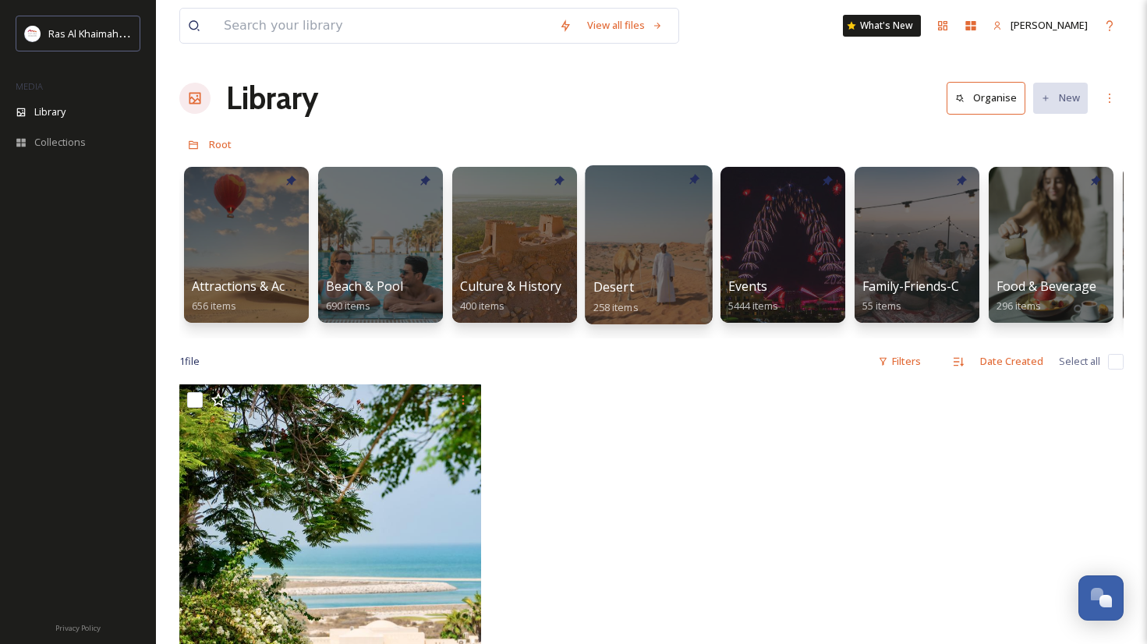
click at [679, 292] on div "Desert 258 items" at bounding box center [648, 297] width 111 height 39
click at [654, 239] on div at bounding box center [648, 244] width 127 height 159
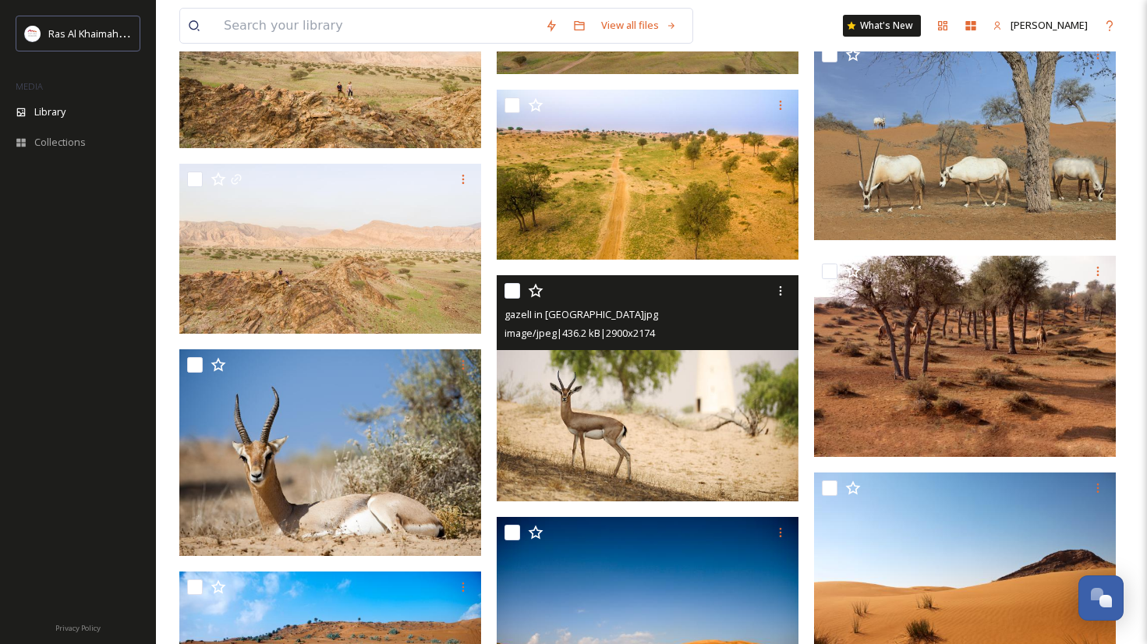
scroll to position [3130, 0]
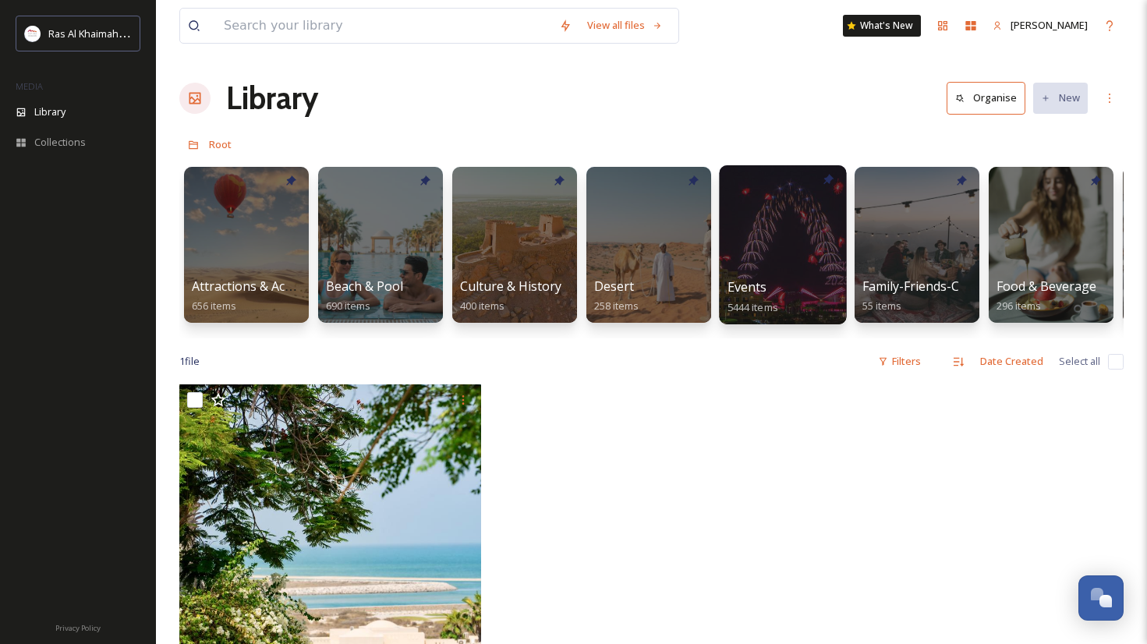
click at [784, 288] on div "Events 5444 items" at bounding box center [782, 297] width 111 height 39
click at [778, 243] on div at bounding box center [782, 244] width 127 height 159
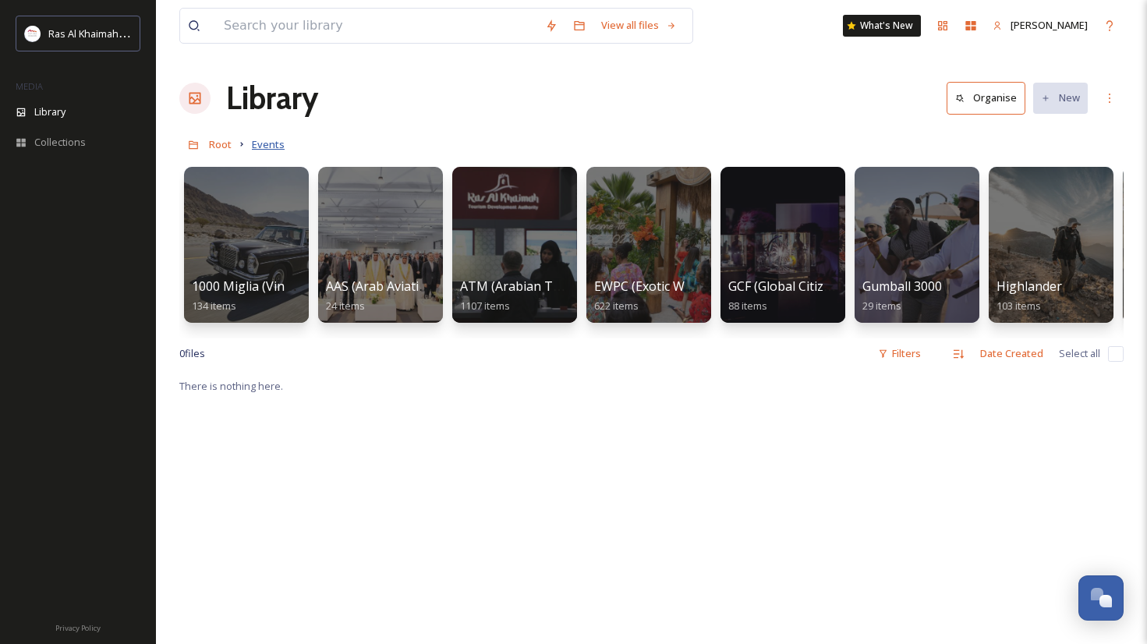
click at [256, 140] on span "Events" at bounding box center [268, 144] width 33 height 14
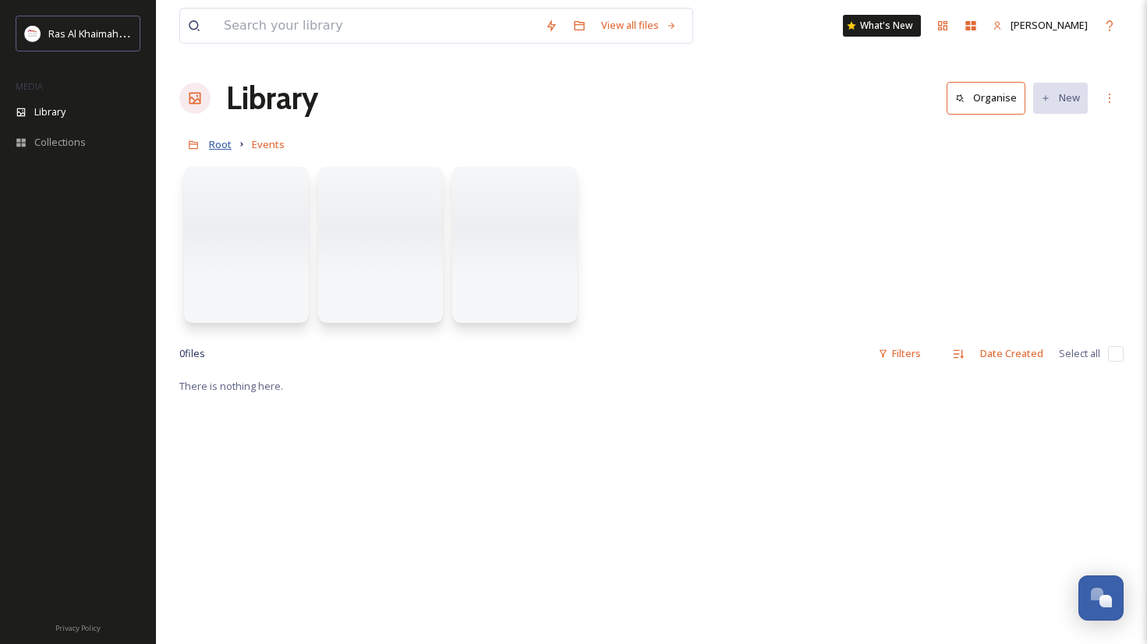
click at [219, 143] on span "Root" at bounding box center [220, 144] width 23 height 14
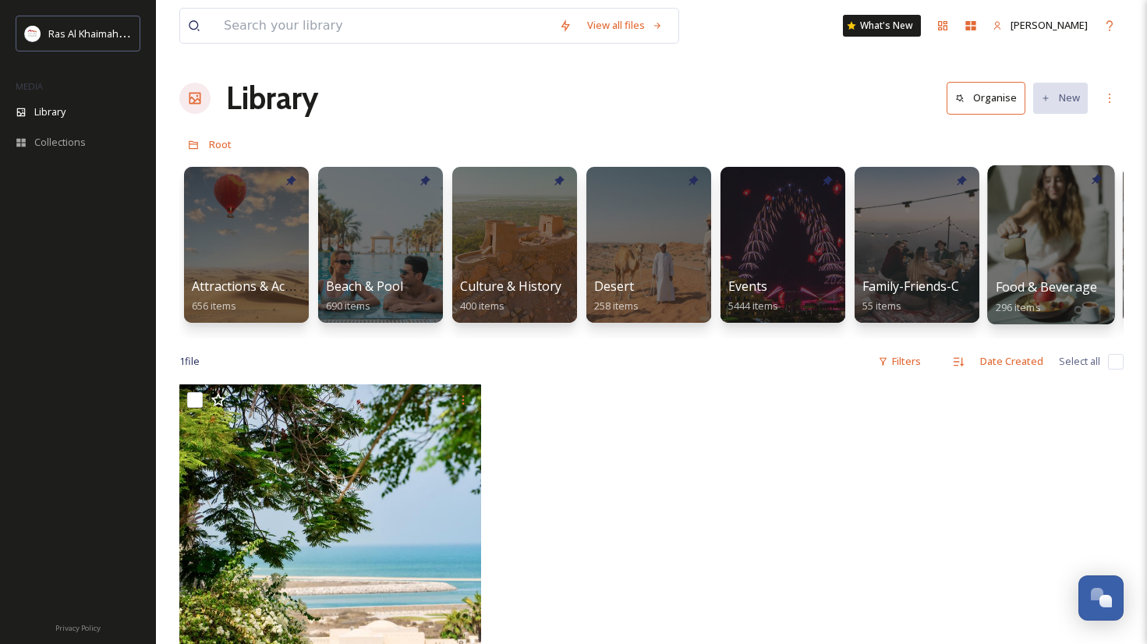
click at [1028, 279] on span "Food & Beverage" at bounding box center [1047, 286] width 102 height 17
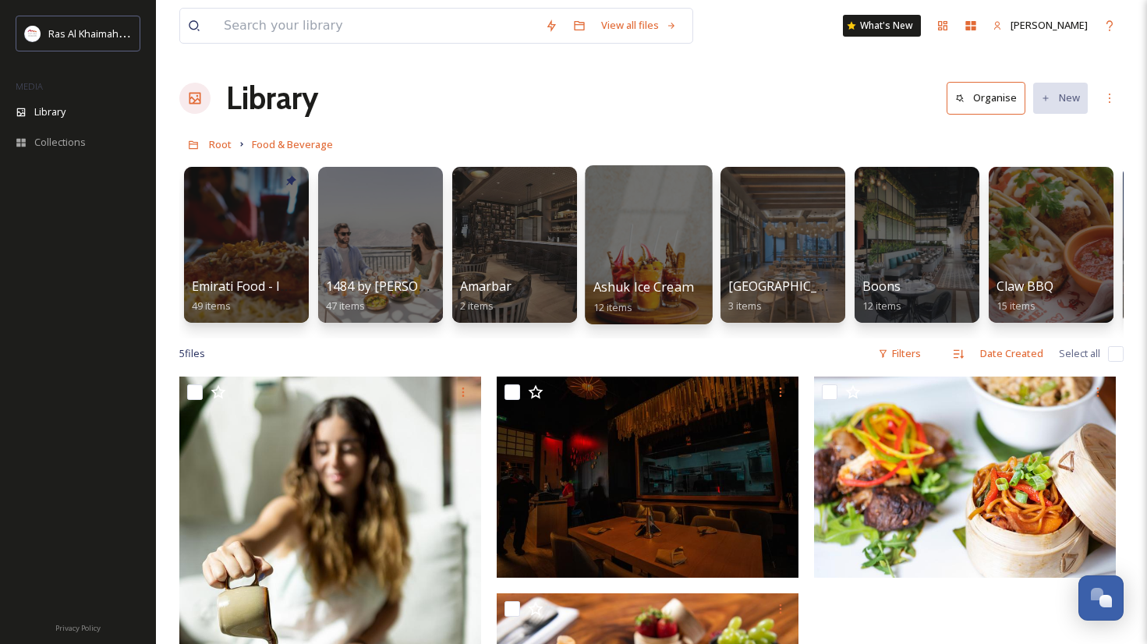
click at [654, 262] on div at bounding box center [648, 244] width 127 height 159
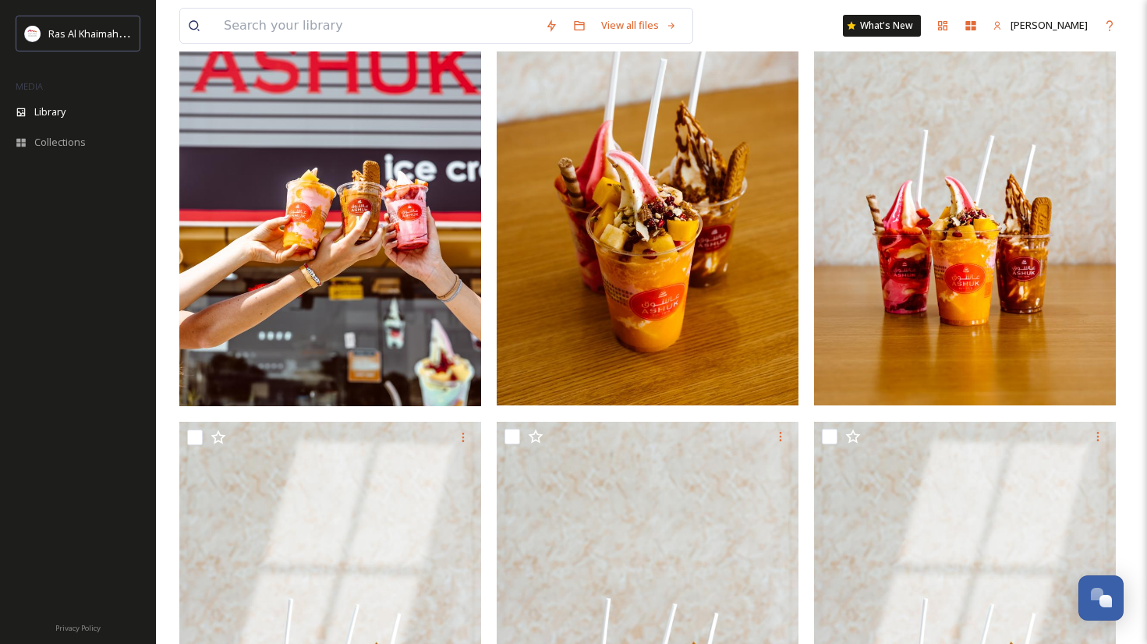
scroll to position [1284, 0]
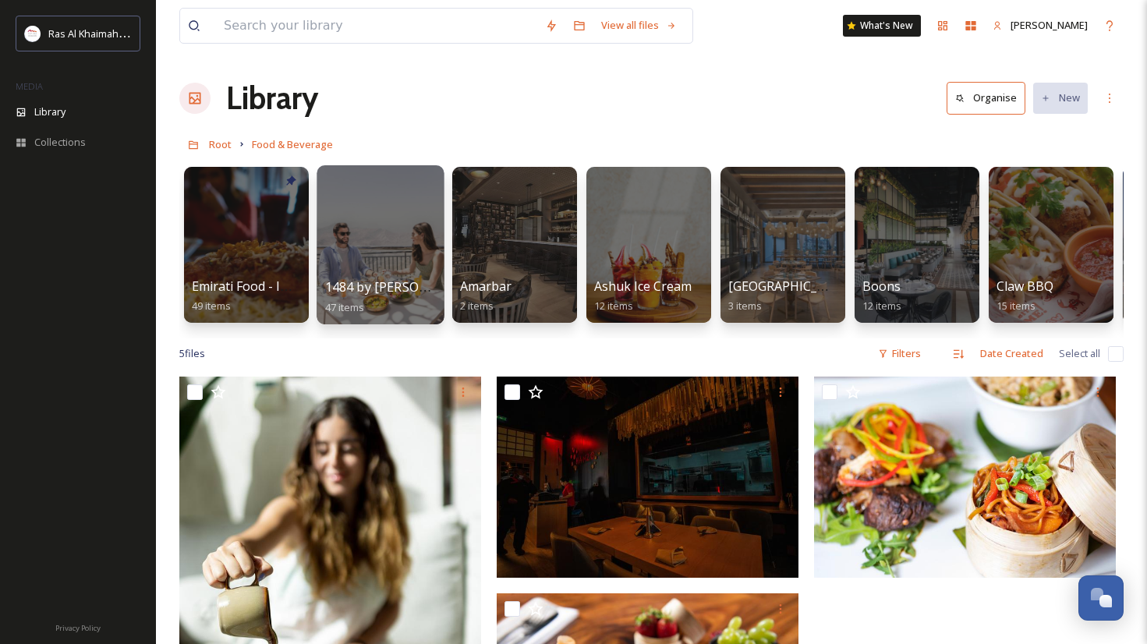
click at [363, 305] on span "47 items" at bounding box center [345, 306] width 40 height 14
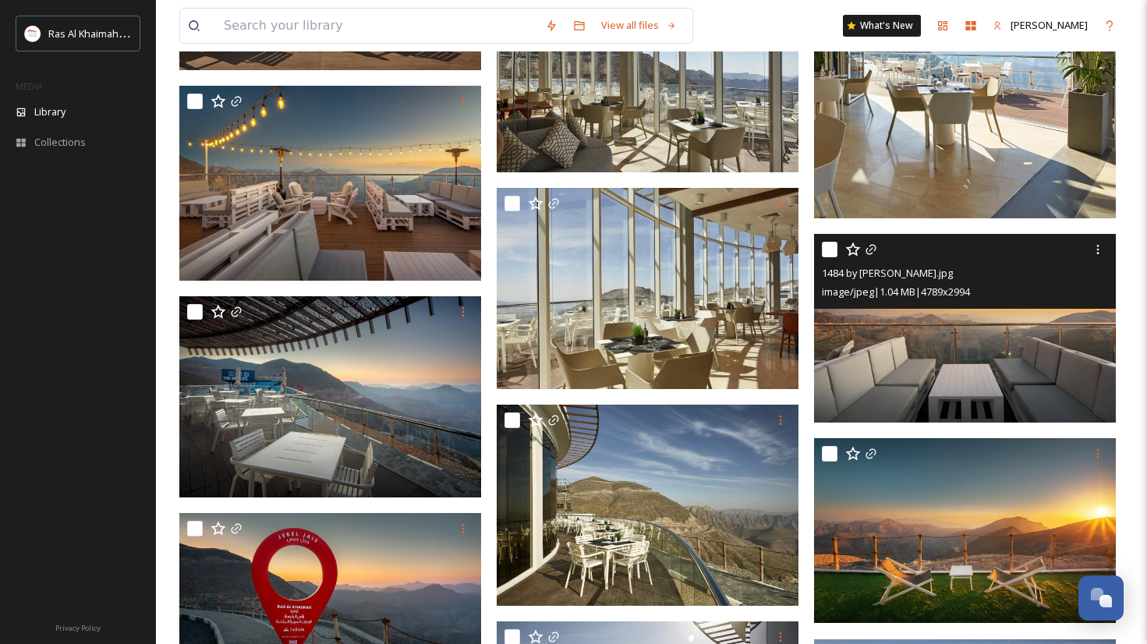
scroll to position [3084, 0]
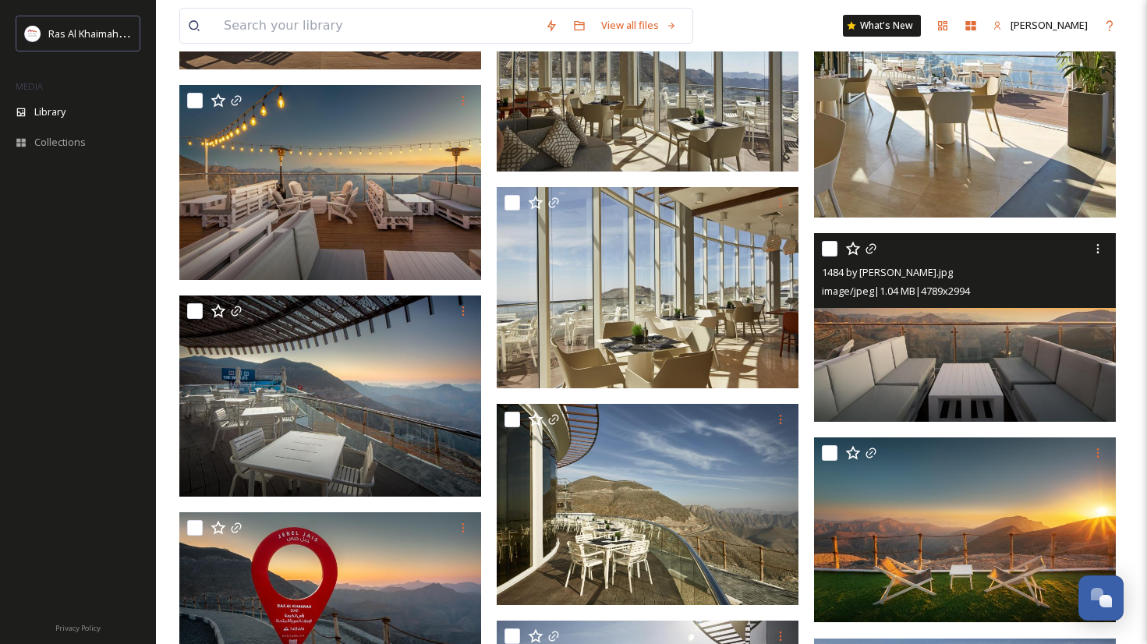
click at [994, 346] on img at bounding box center [965, 327] width 302 height 189
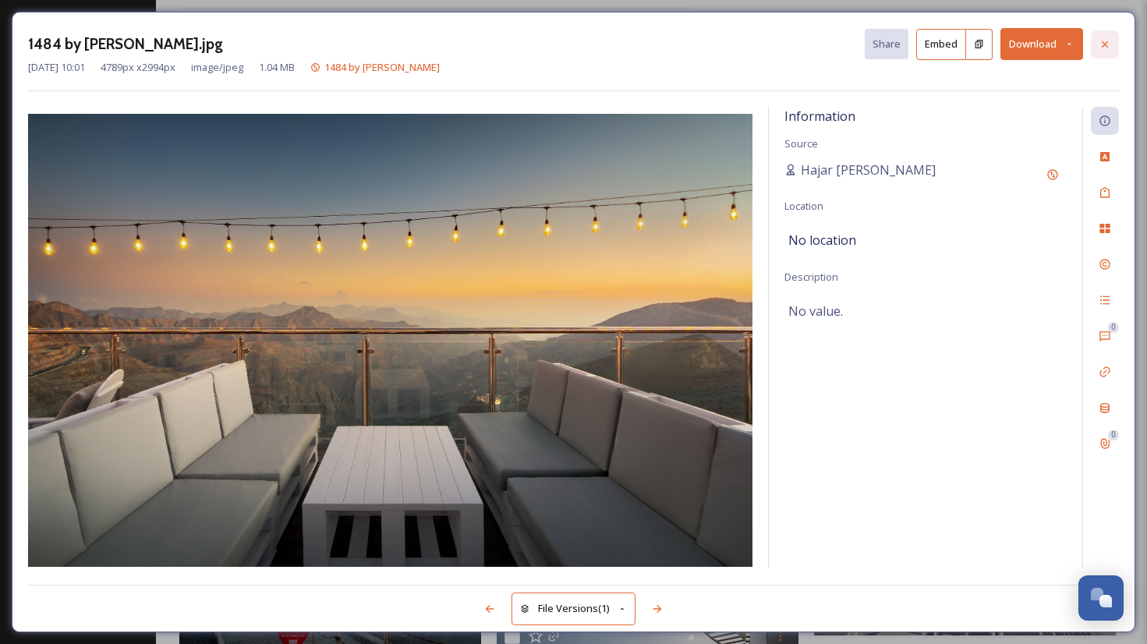
click at [1099, 38] on icon at bounding box center [1105, 44] width 12 height 12
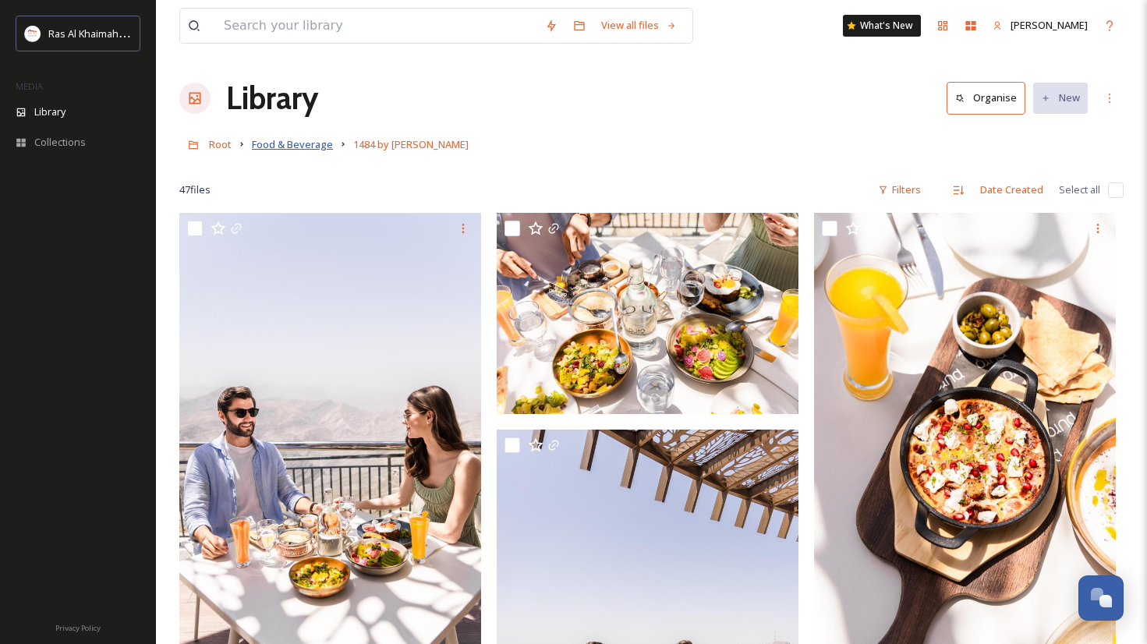
click at [323, 148] on span "Food & Beverage" at bounding box center [292, 144] width 81 height 14
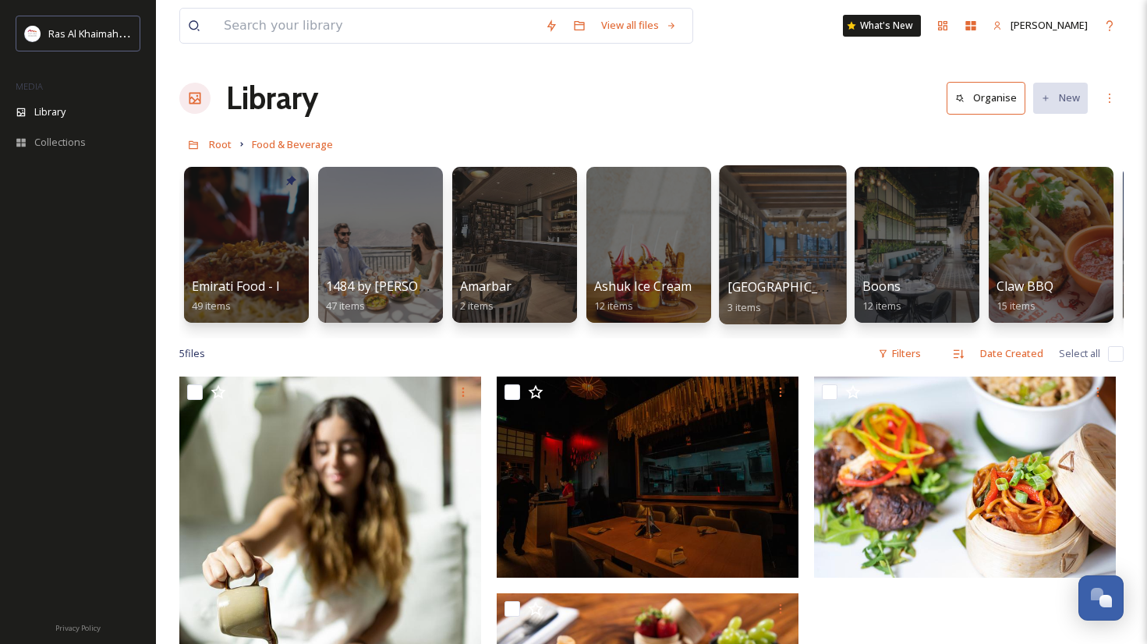
click at [815, 261] on div at bounding box center [782, 244] width 127 height 159
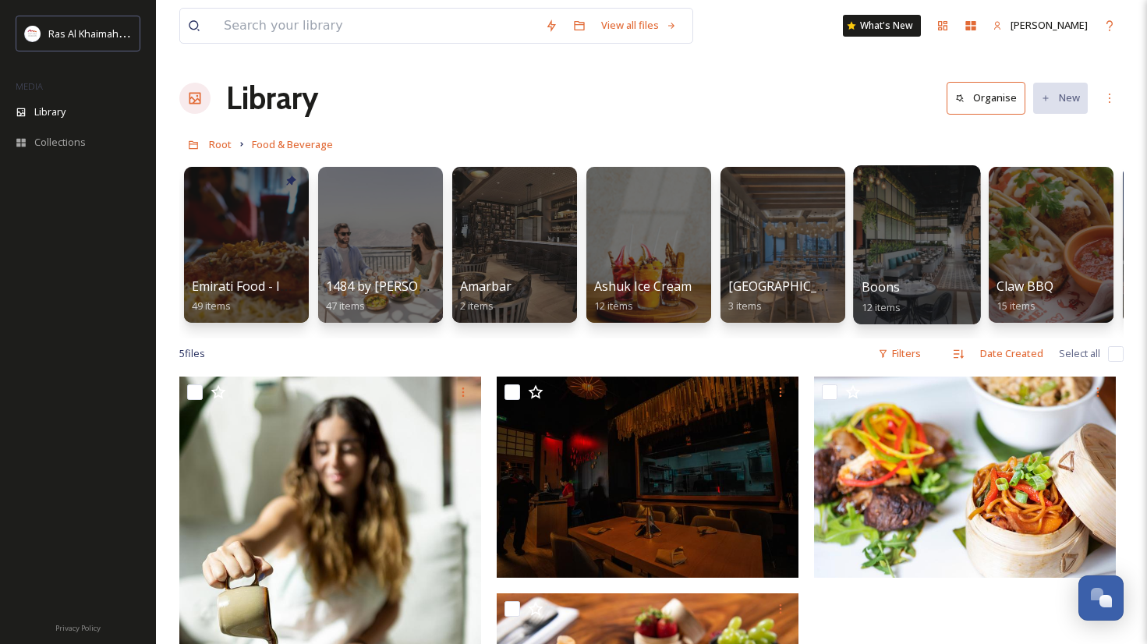
click at [915, 261] on div at bounding box center [916, 244] width 127 height 159
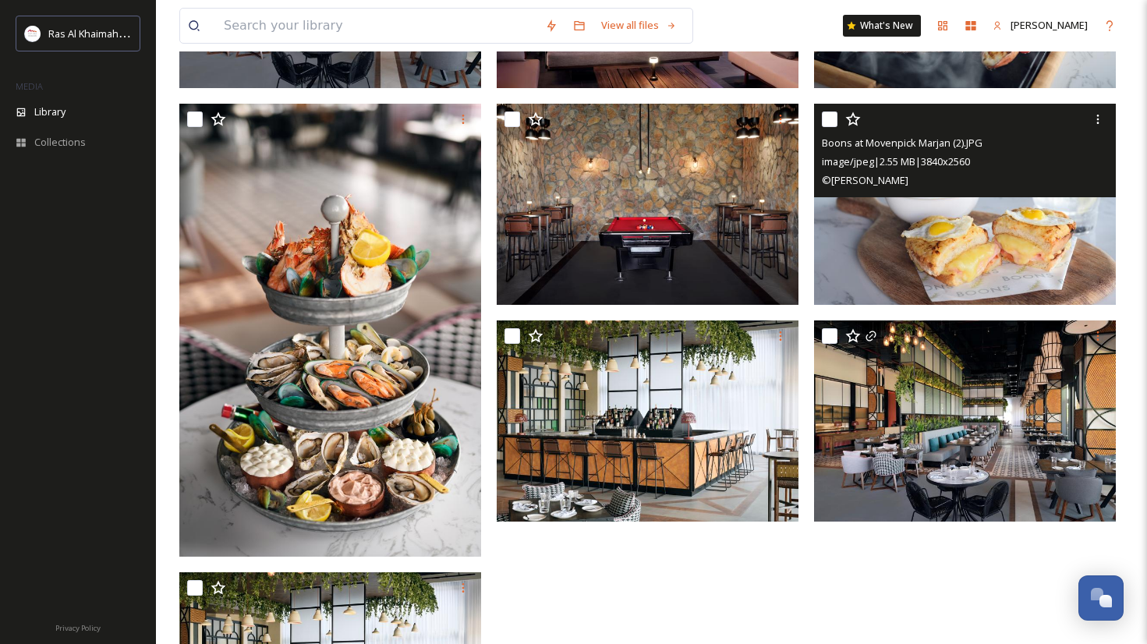
scroll to position [699, 0]
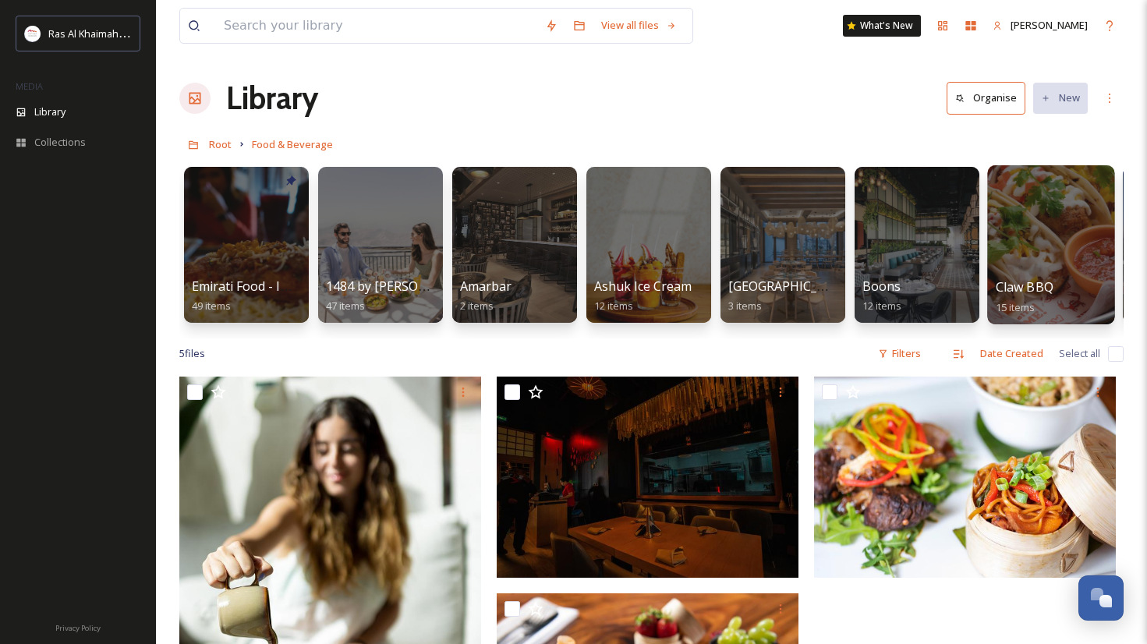
click at [1060, 257] on div at bounding box center [1050, 244] width 127 height 159
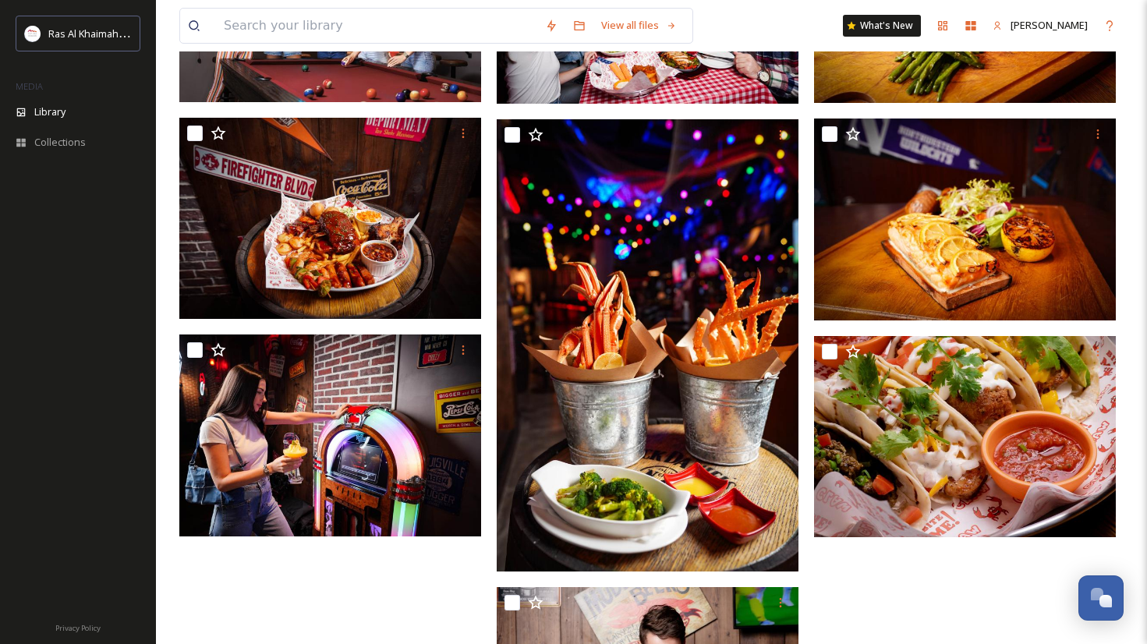
scroll to position [915, 0]
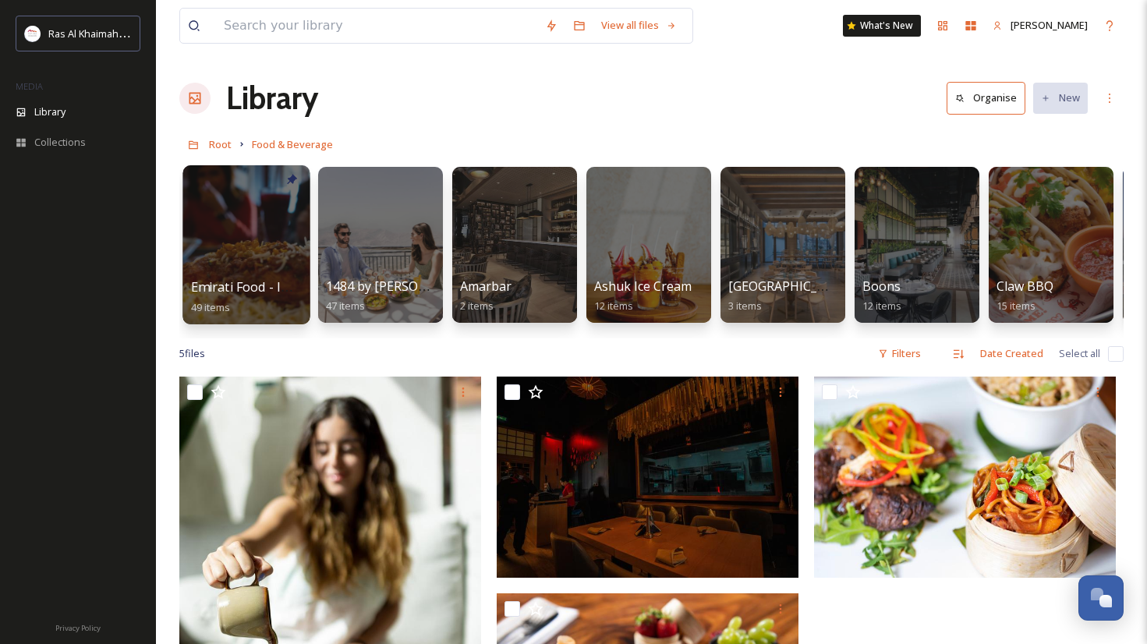
click at [231, 290] on span "Emirati Food - Images" at bounding box center [255, 286] width 129 height 17
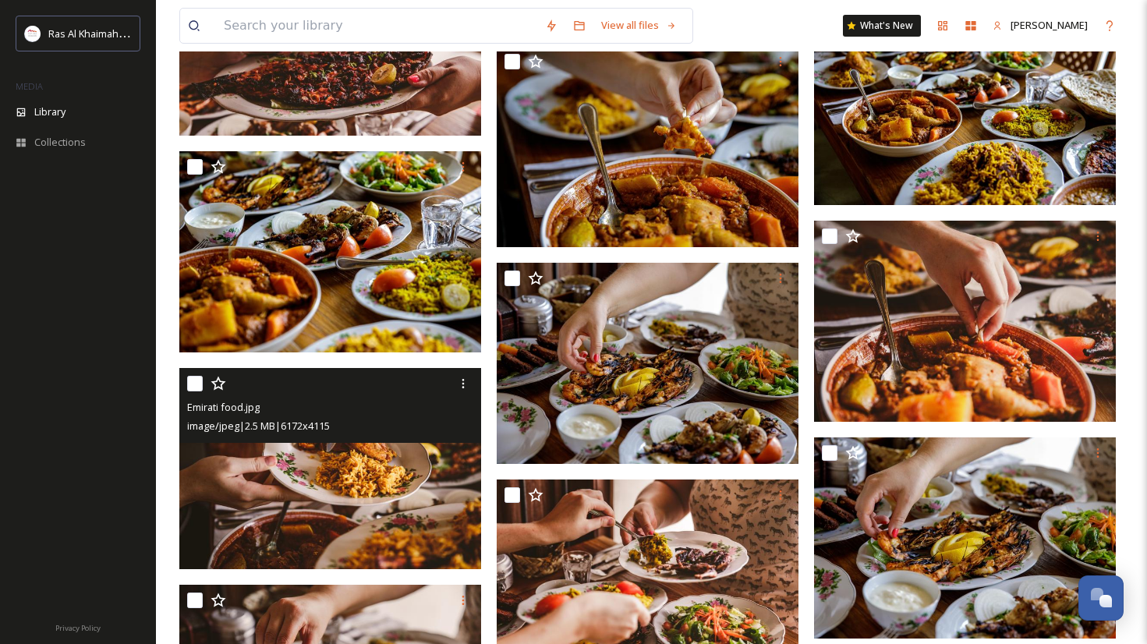
scroll to position [2049, 0]
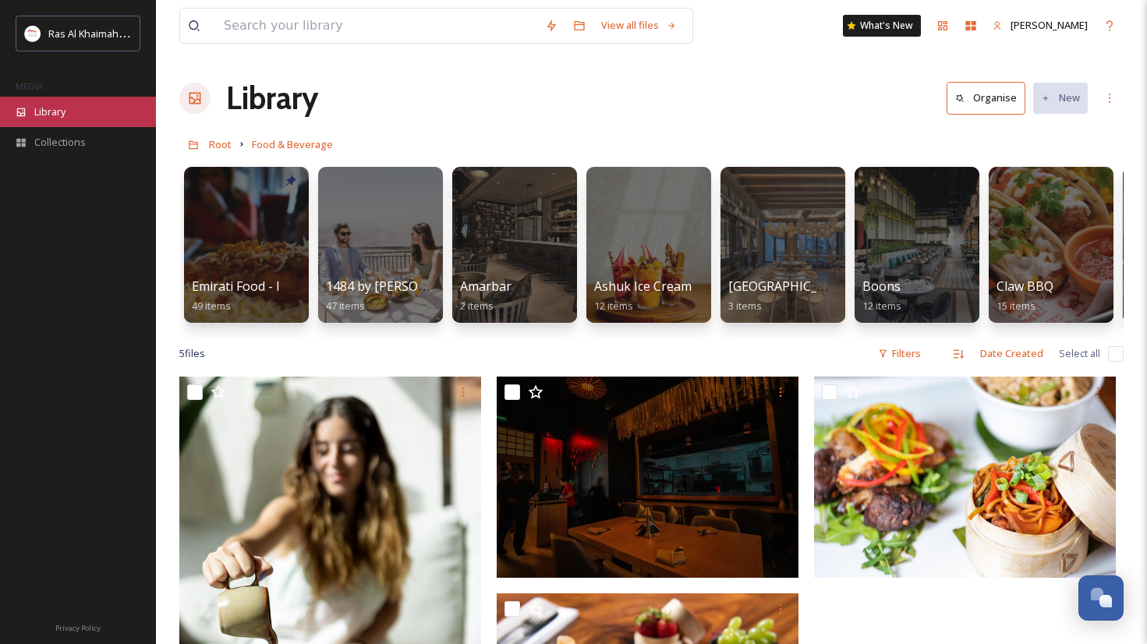
click at [73, 119] on div "Library" at bounding box center [78, 112] width 156 height 30
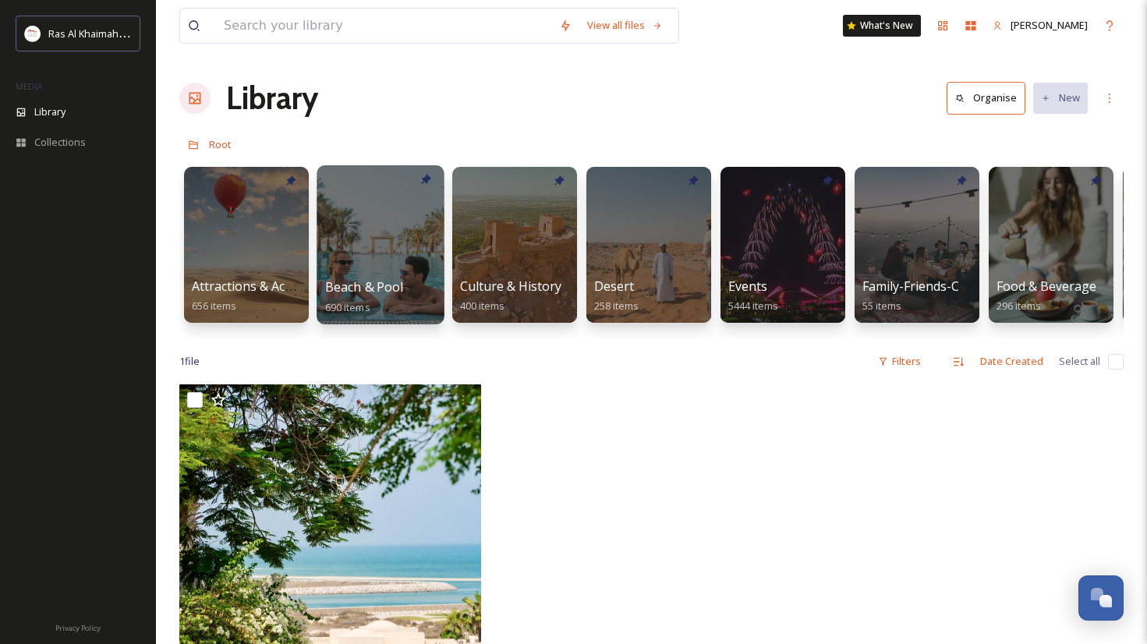
click at [394, 235] on div at bounding box center [380, 244] width 127 height 159
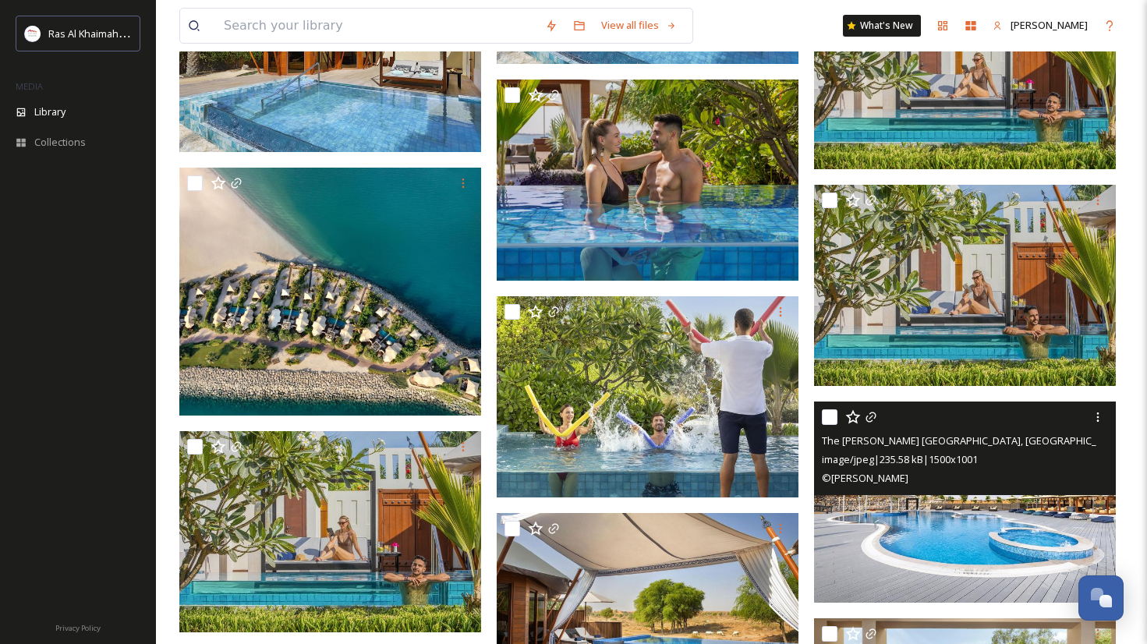
scroll to position [2316, 0]
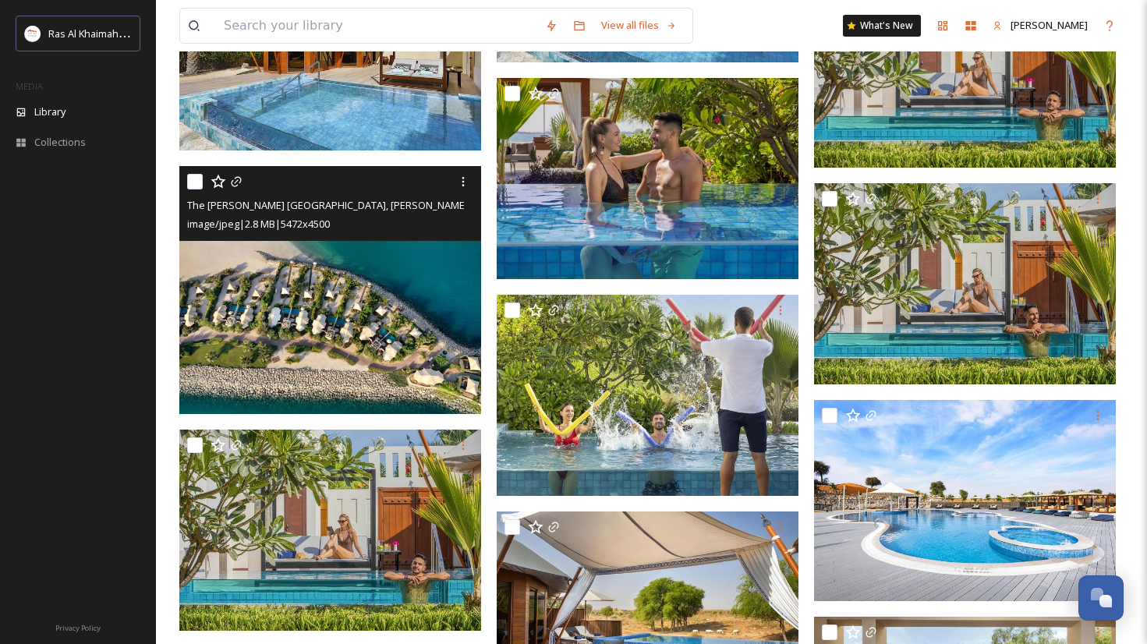
click at [364, 295] on img at bounding box center [330, 289] width 302 height 248
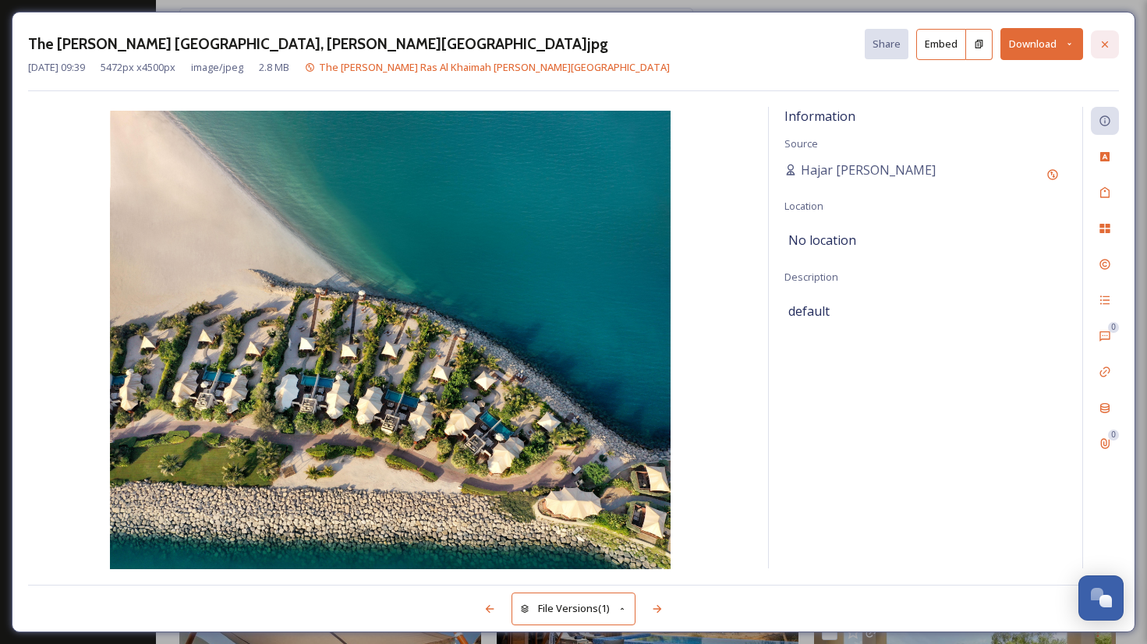
click at [1099, 44] on icon at bounding box center [1105, 44] width 12 height 12
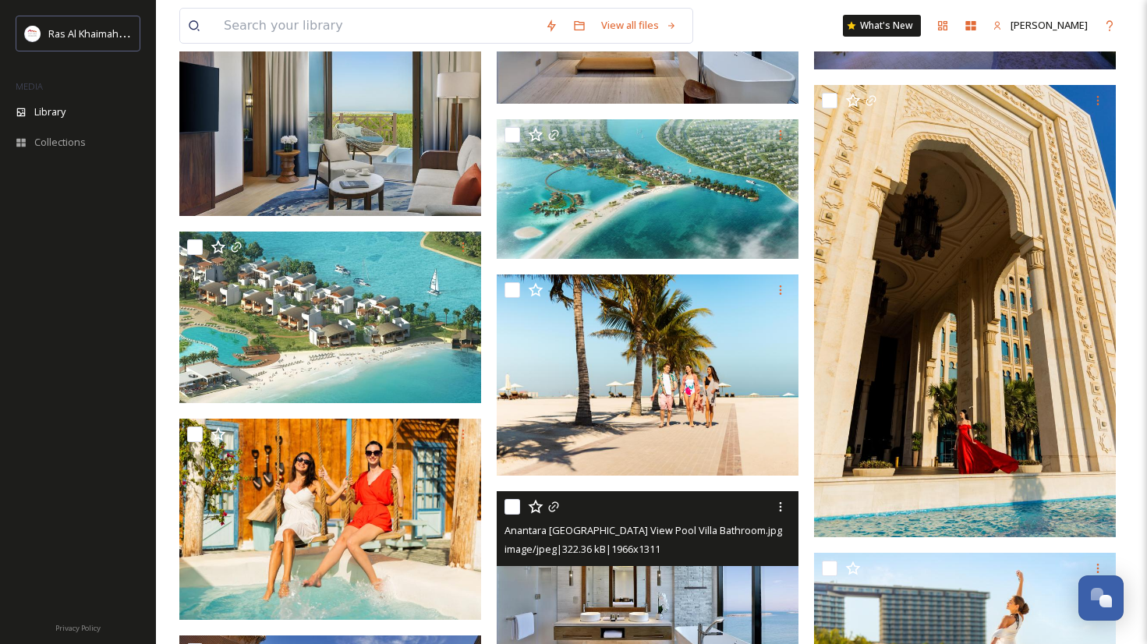
scroll to position [6012, 0]
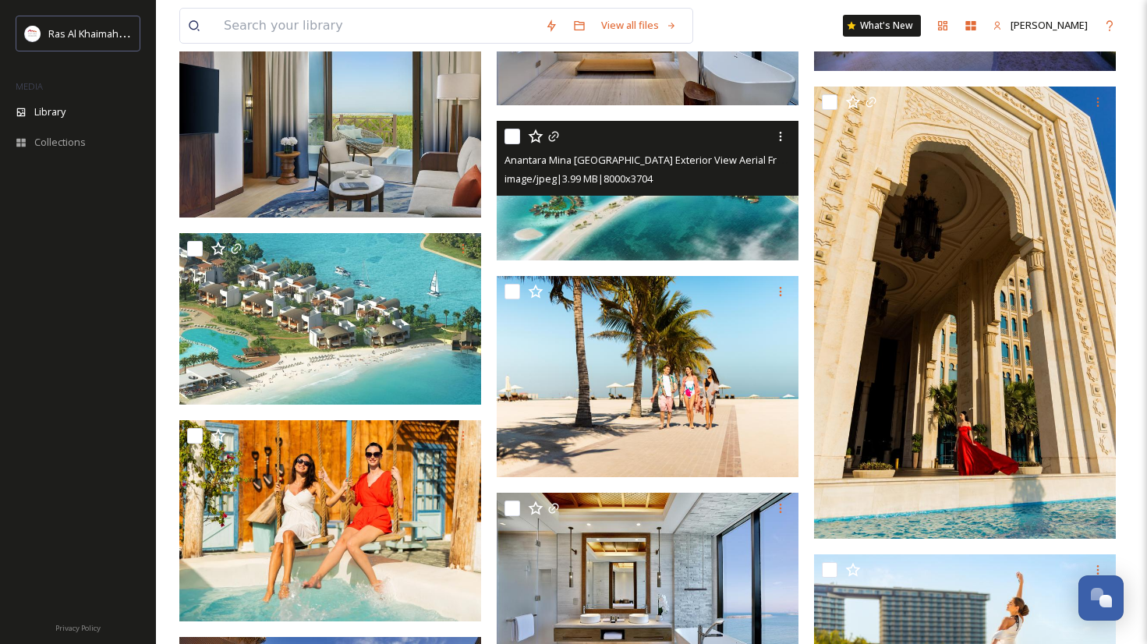
click at [694, 231] on img at bounding box center [648, 191] width 302 height 140
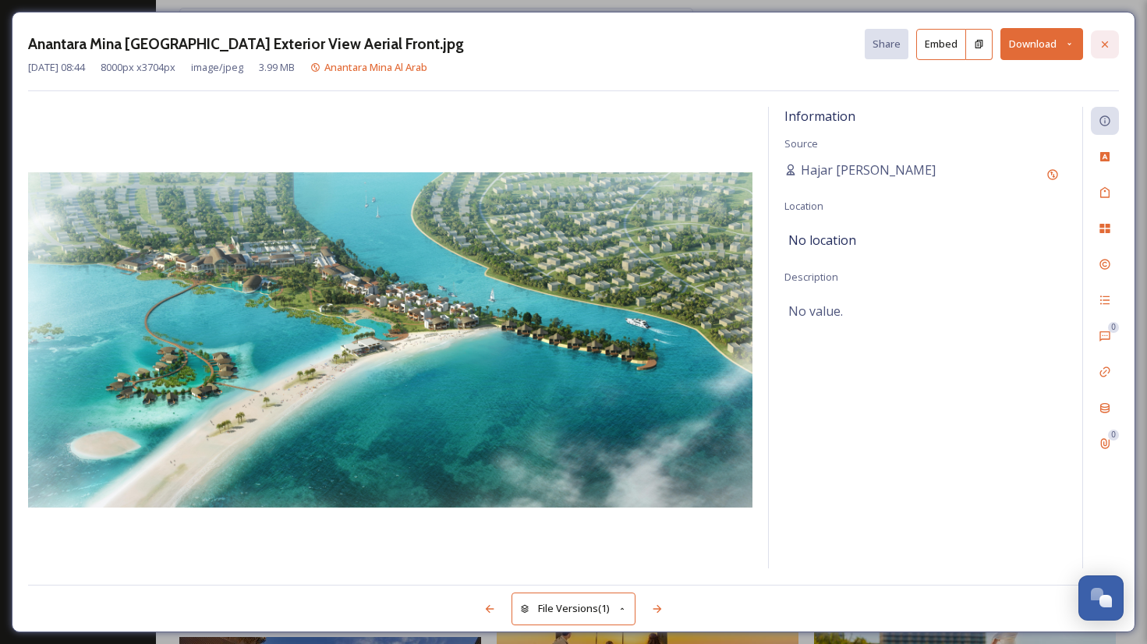
click at [1102, 48] on icon at bounding box center [1105, 44] width 12 height 12
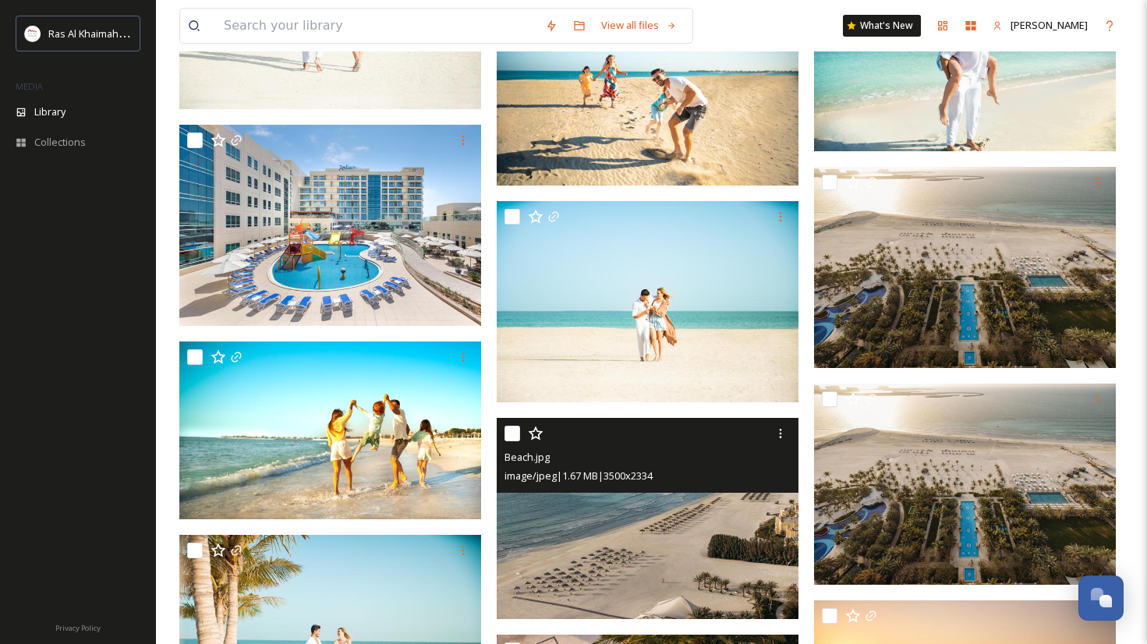
scroll to position [23031, 0]
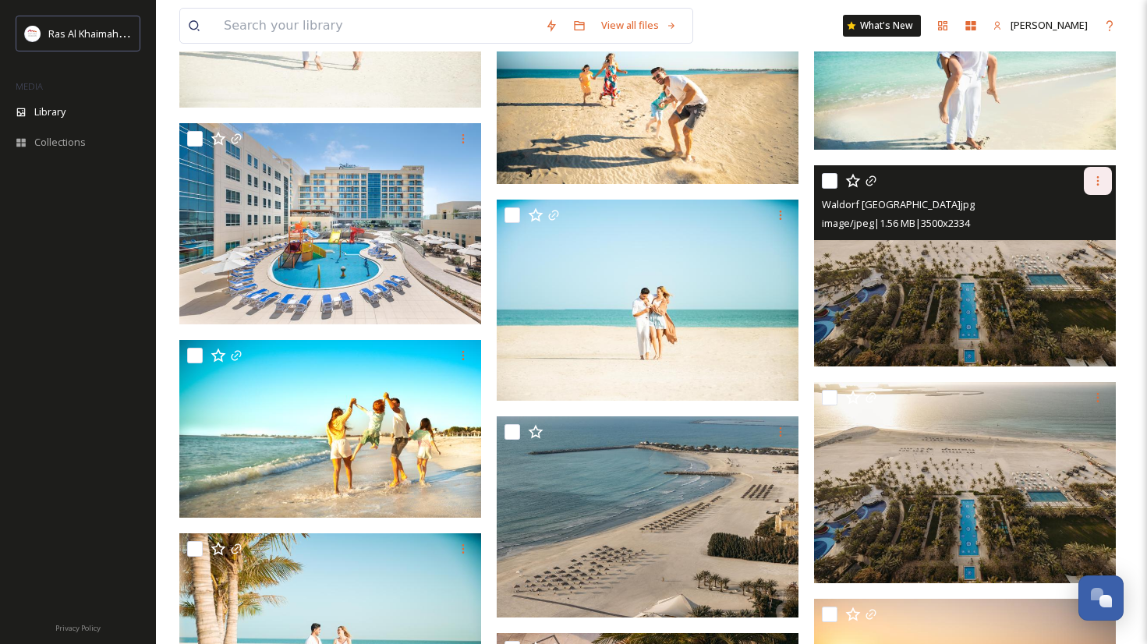
click at [1098, 184] on icon at bounding box center [1098, 180] width 2 height 9
click at [1076, 243] on span "Download" at bounding box center [1080, 245] width 48 height 15
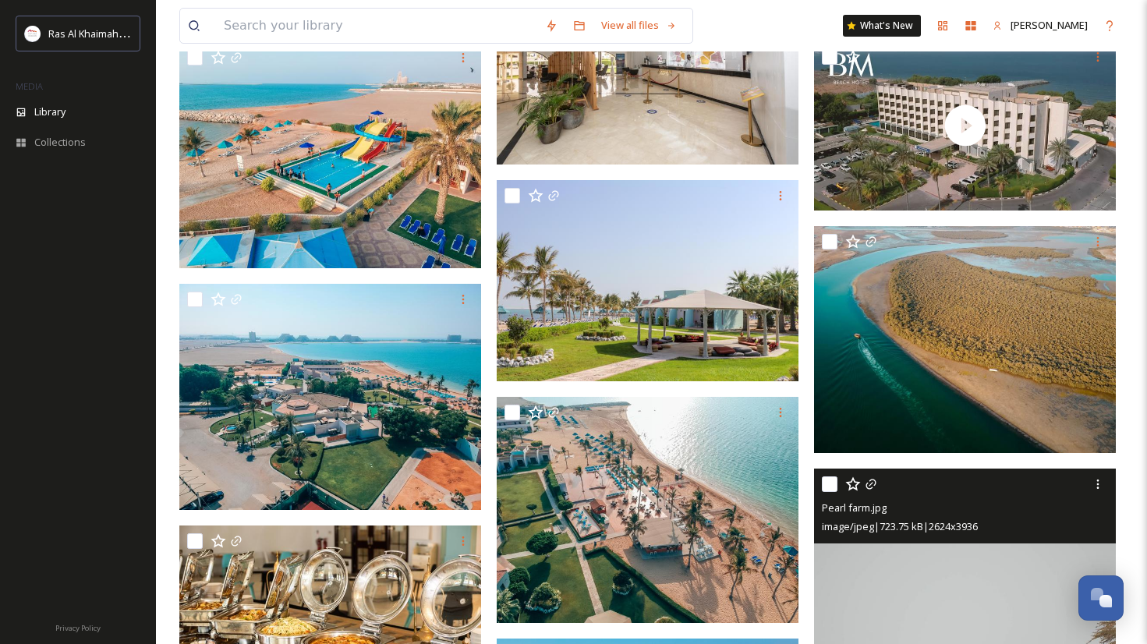
scroll to position [27479, 0]
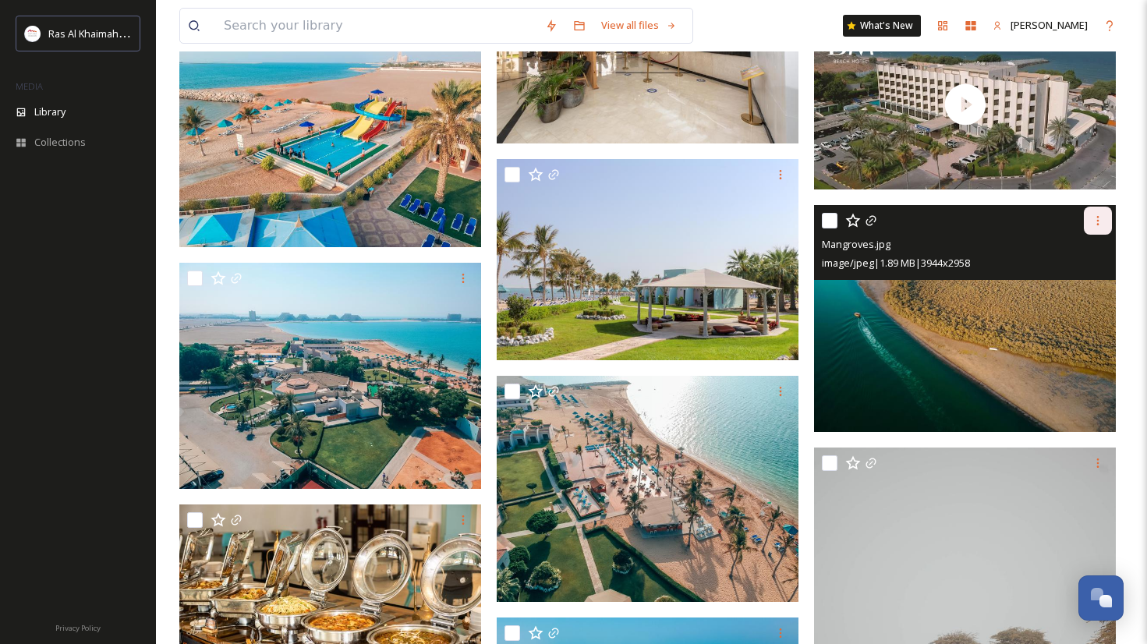
click at [1088, 226] on div at bounding box center [1098, 221] width 28 height 28
click at [1068, 281] on span "Download" at bounding box center [1080, 285] width 48 height 15
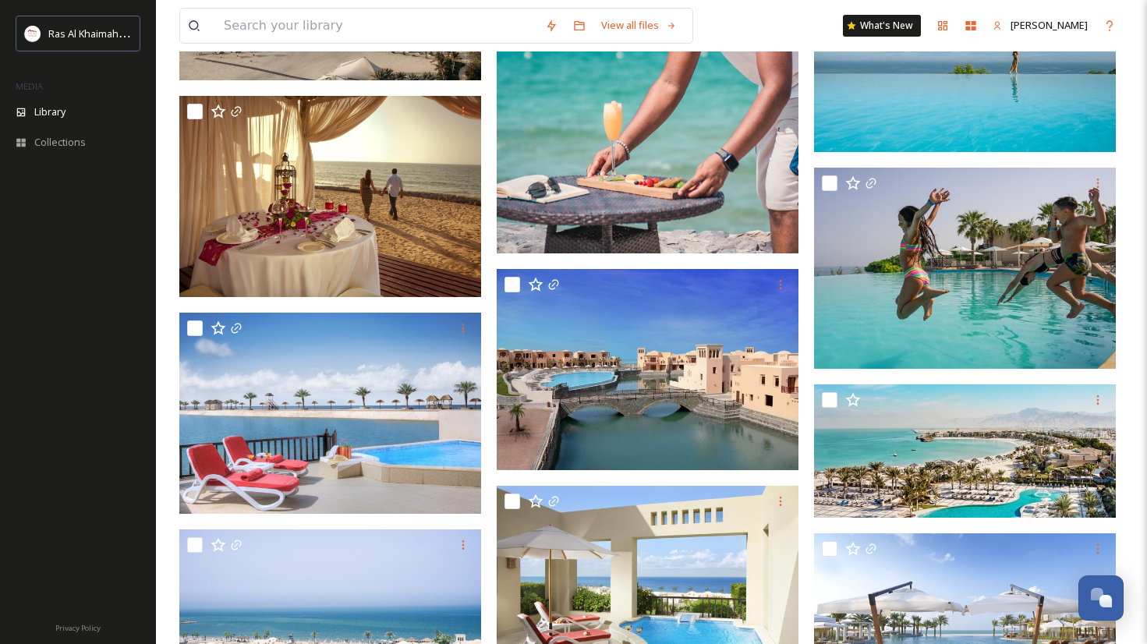
scroll to position [24080, 0]
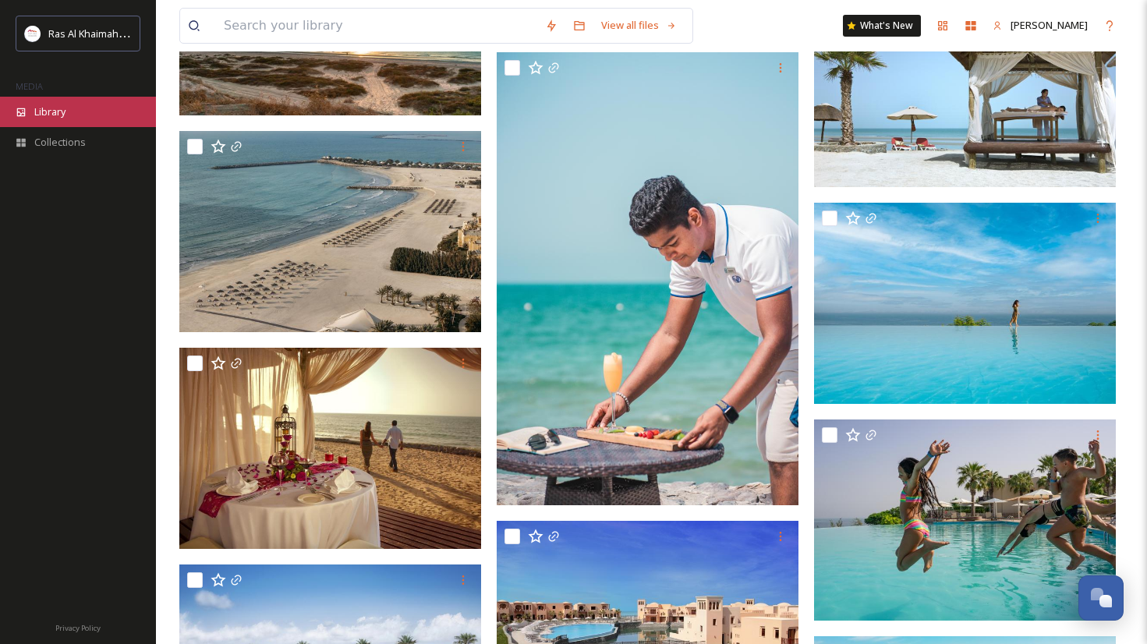
click at [65, 106] on span "Library" at bounding box center [49, 111] width 31 height 15
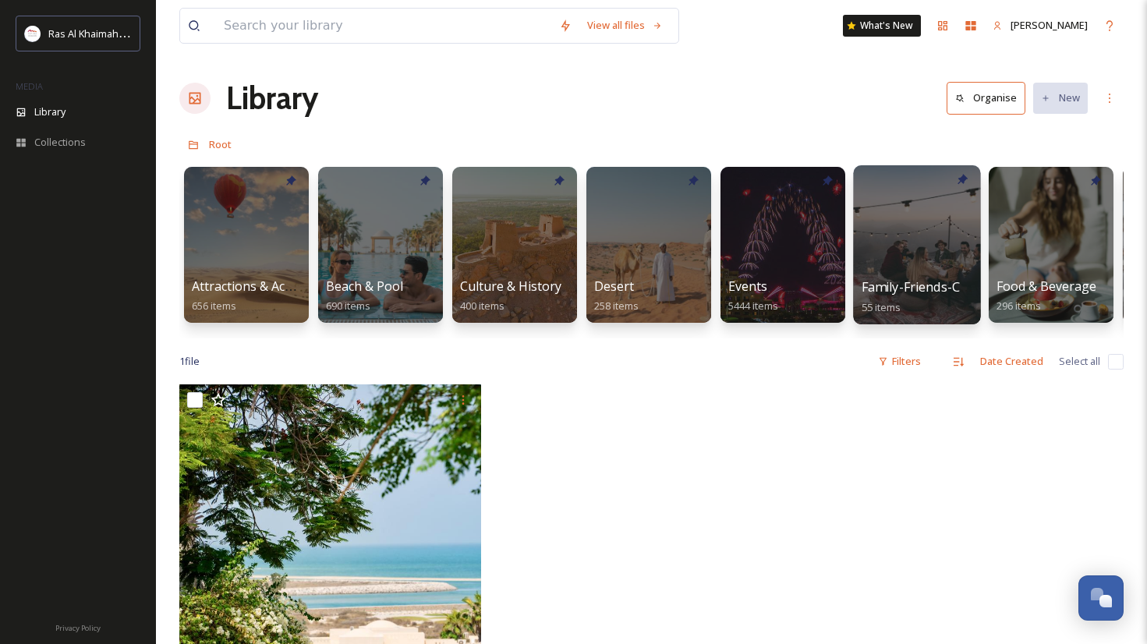
click at [901, 256] on div at bounding box center [916, 244] width 127 height 159
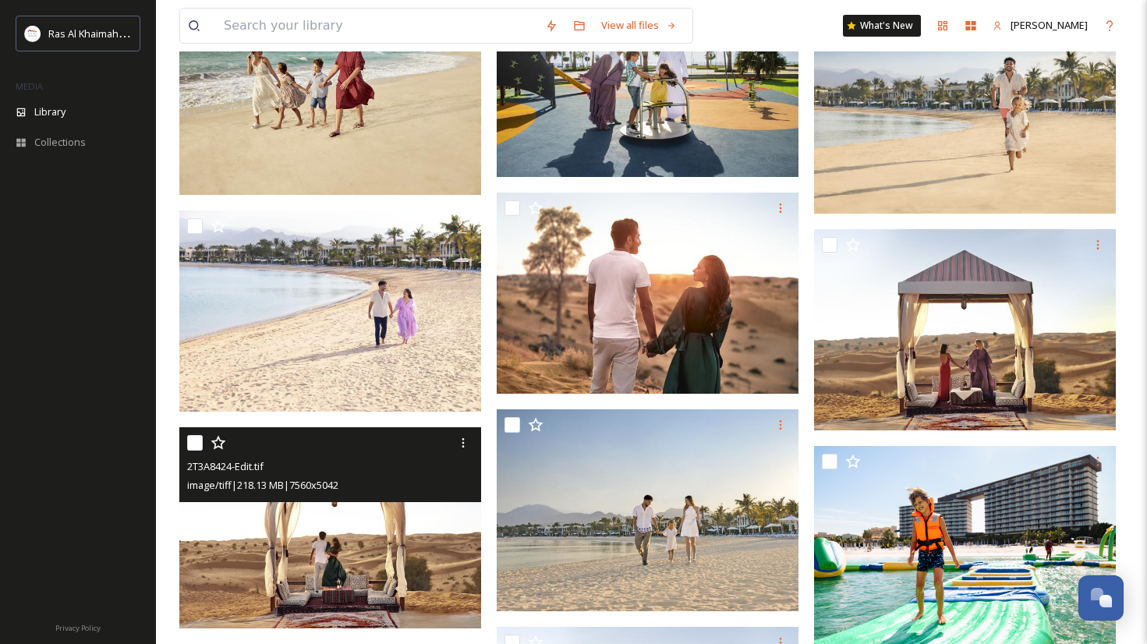
scroll to position [2414, 0]
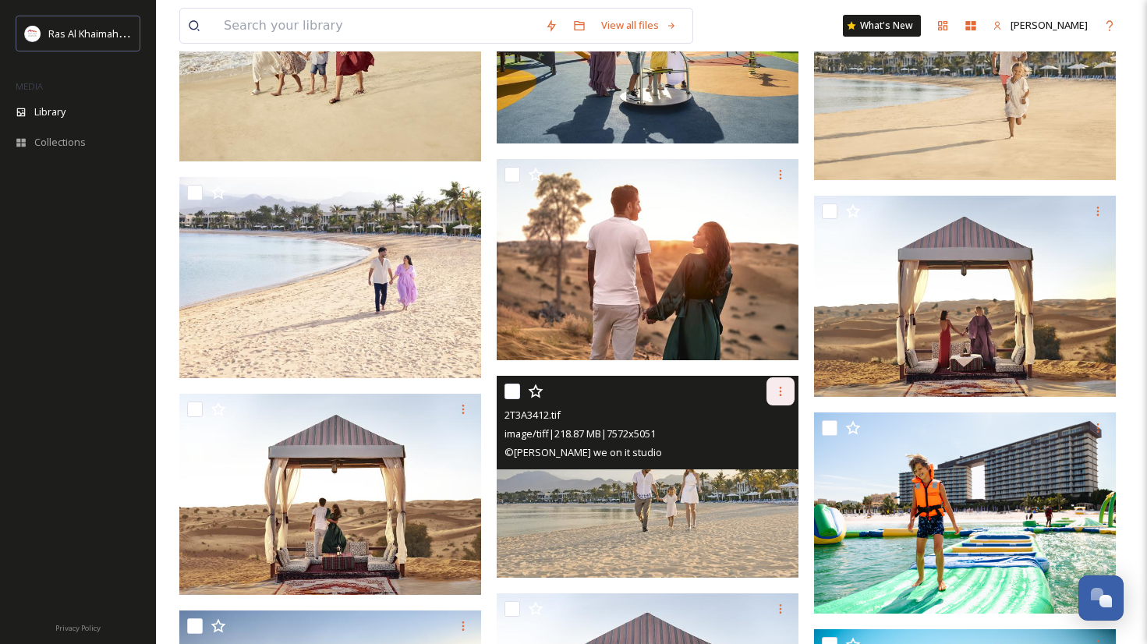
click at [777, 392] on icon at bounding box center [780, 391] width 12 height 12
click at [772, 452] on span "Download" at bounding box center [762, 456] width 48 height 15
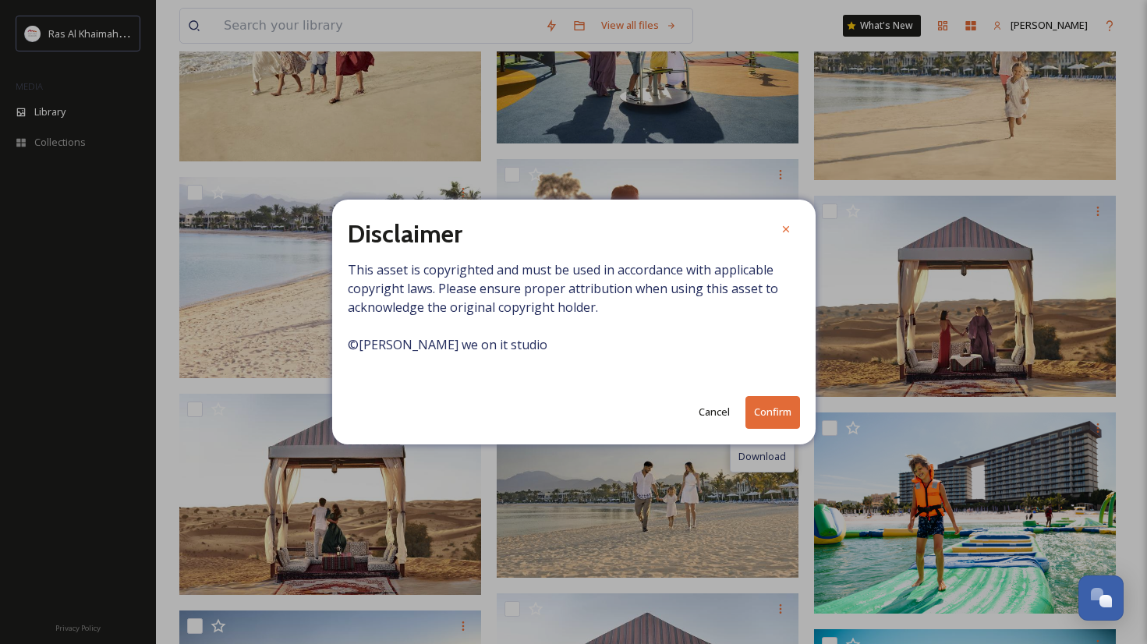
click at [772, 406] on button "Confirm" at bounding box center [772, 412] width 55 height 32
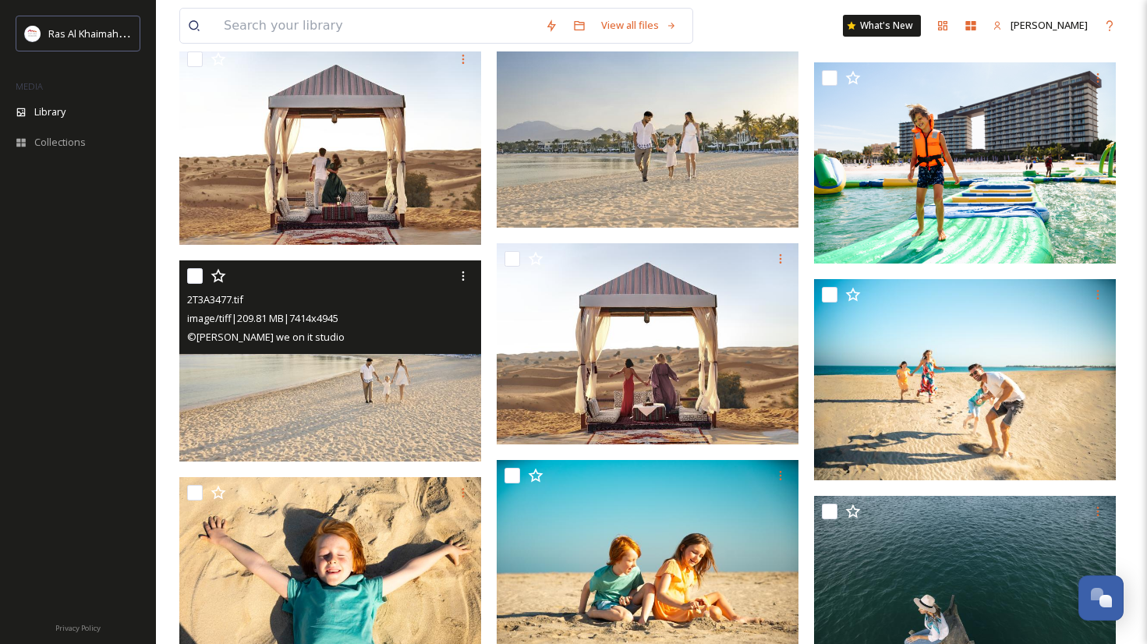
scroll to position [2763, 0]
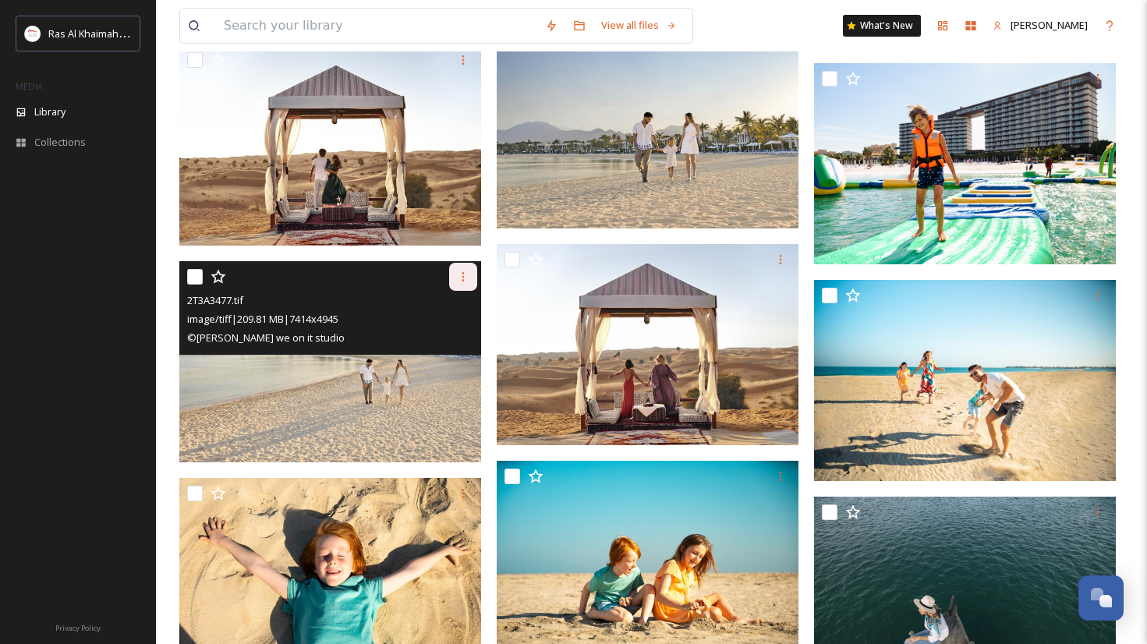
click at [461, 285] on div at bounding box center [463, 277] width 28 height 28
click at [465, 343] on span "Download" at bounding box center [445, 341] width 48 height 15
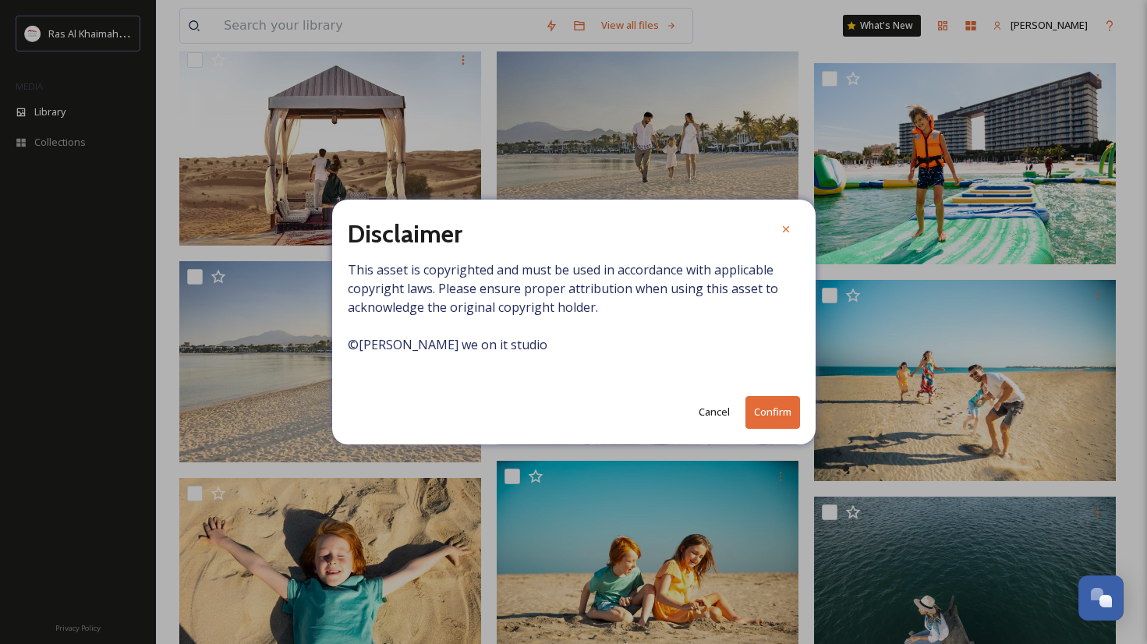
click at [780, 411] on button "Confirm" at bounding box center [772, 412] width 55 height 32
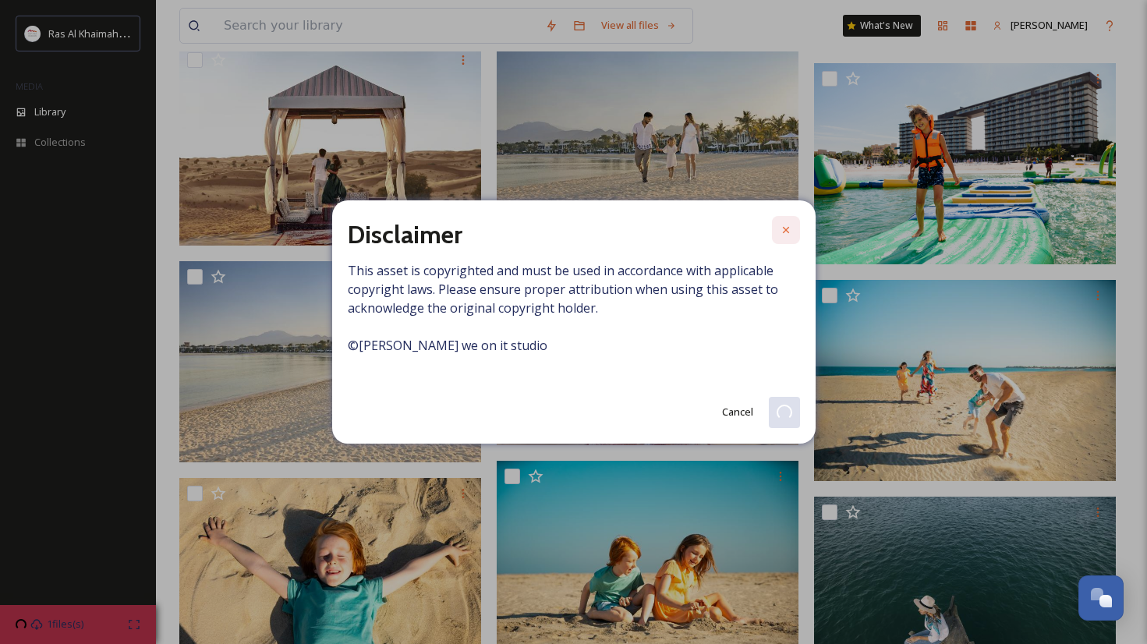
click at [783, 232] on icon at bounding box center [785, 230] width 6 height 6
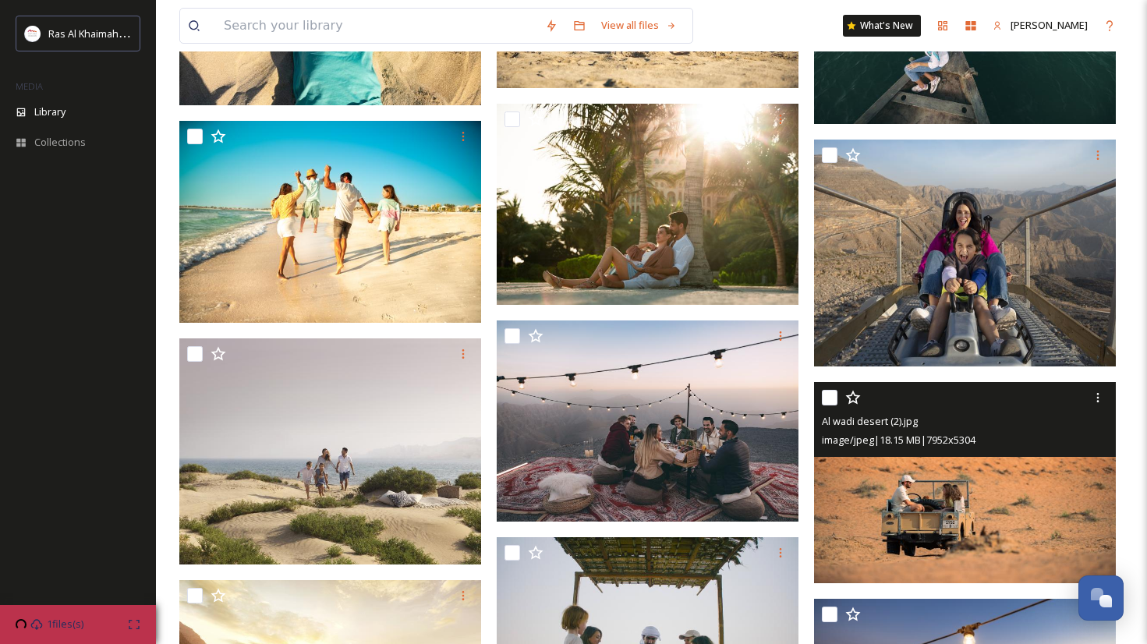
scroll to position [3343, 0]
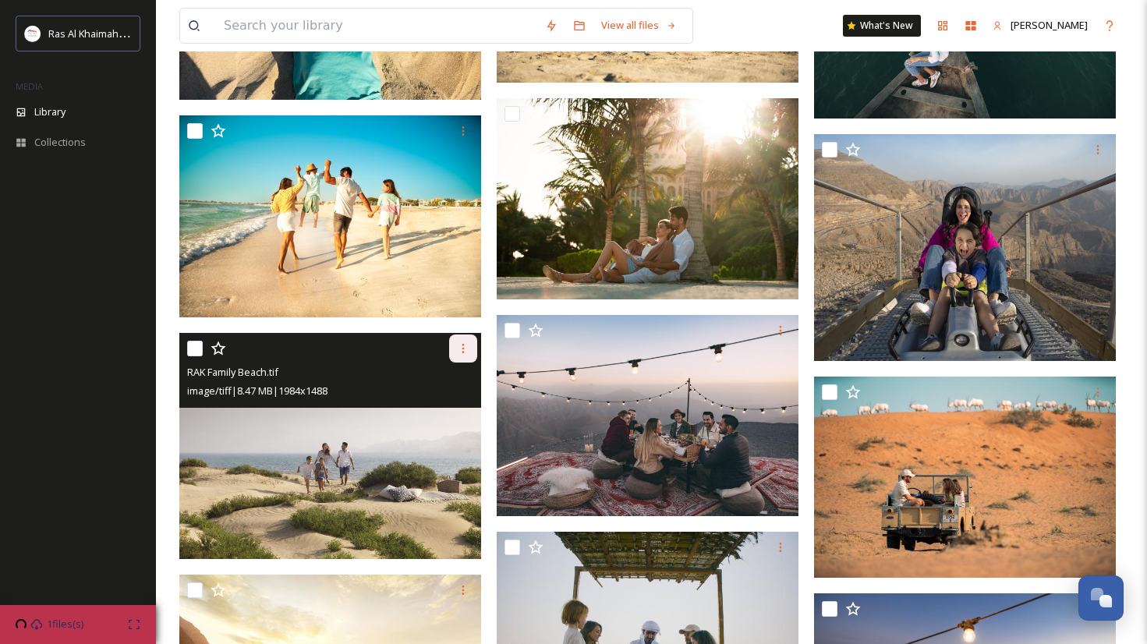
click at [460, 352] on icon at bounding box center [463, 348] width 12 height 12
click at [455, 408] on span "Download" at bounding box center [445, 412] width 48 height 15
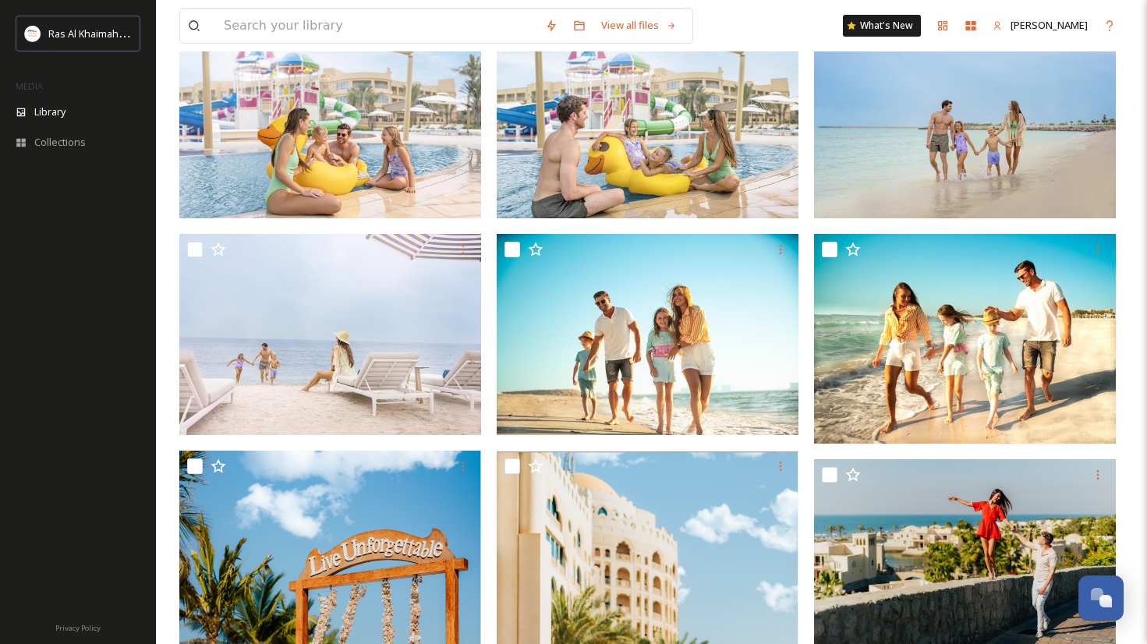
scroll to position [0, 0]
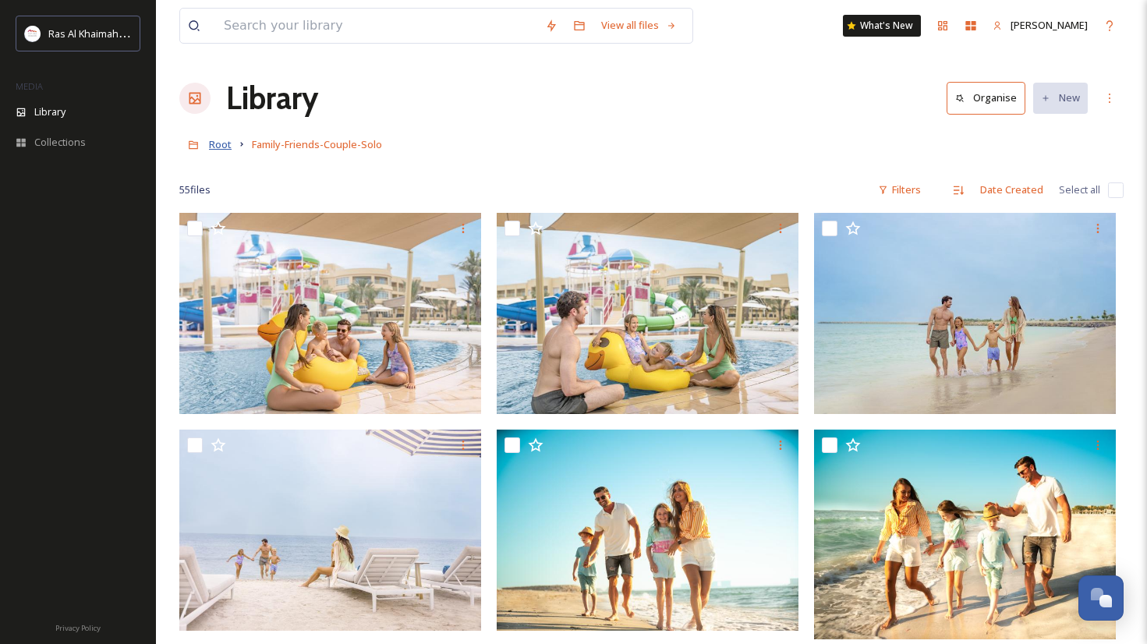
click at [221, 143] on span "Root" at bounding box center [220, 144] width 23 height 14
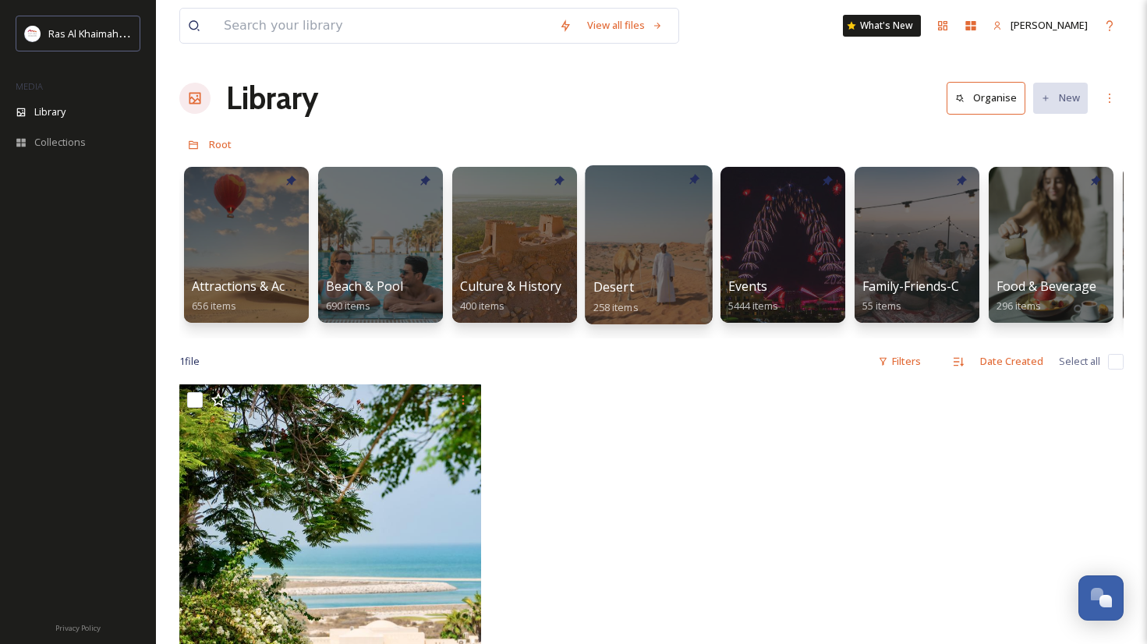
click at [627, 232] on div at bounding box center [648, 244] width 127 height 159
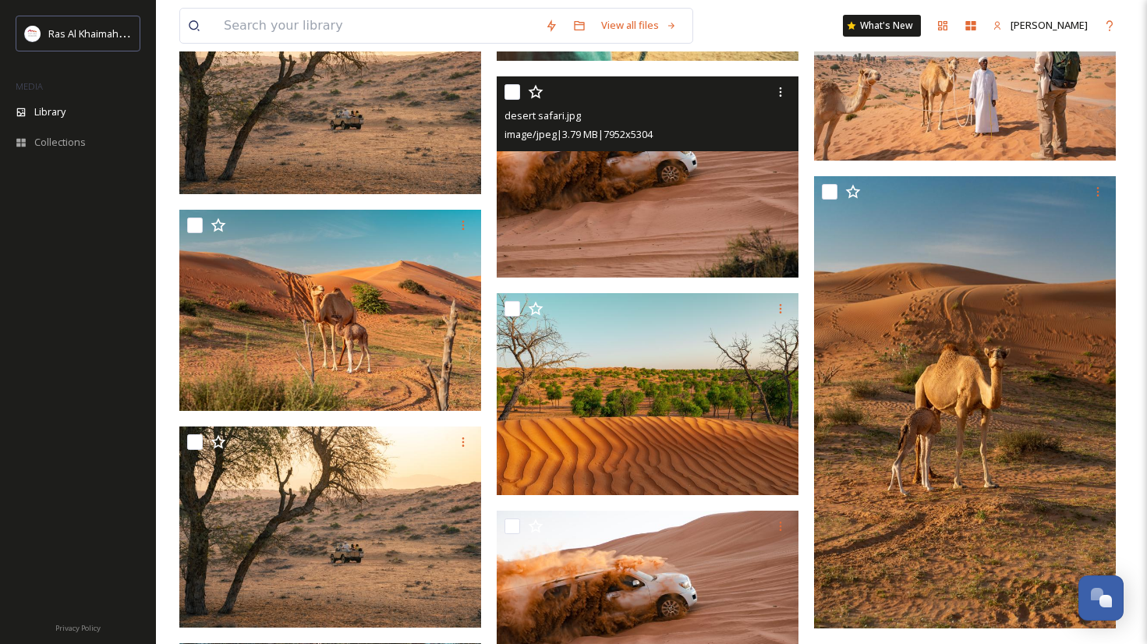
scroll to position [1506, 0]
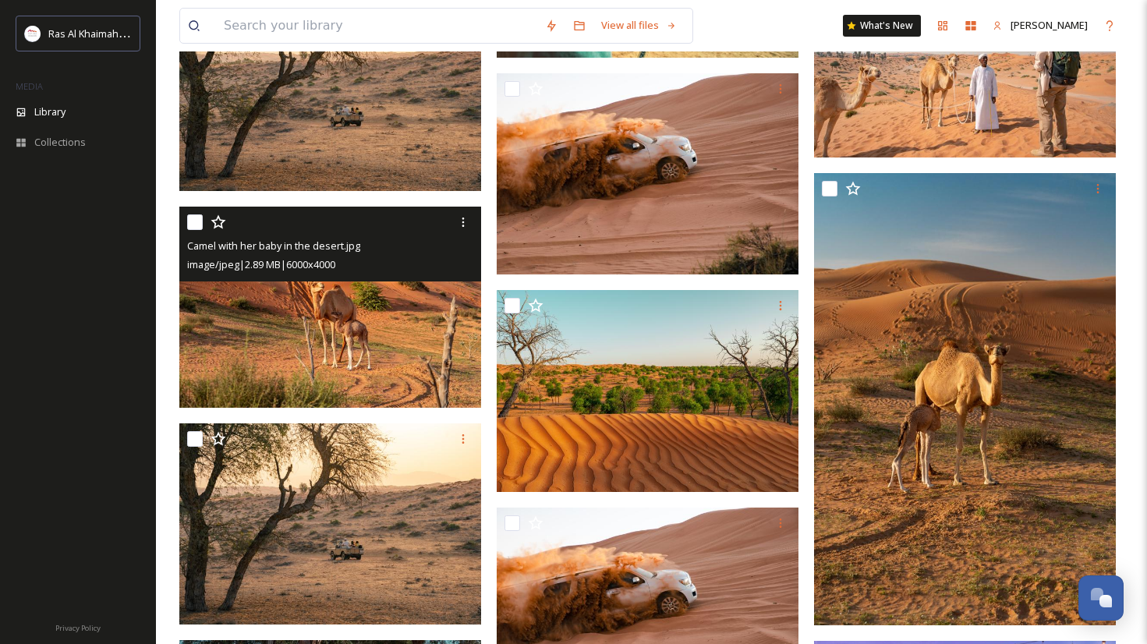
click at [398, 321] on img at bounding box center [330, 307] width 302 height 201
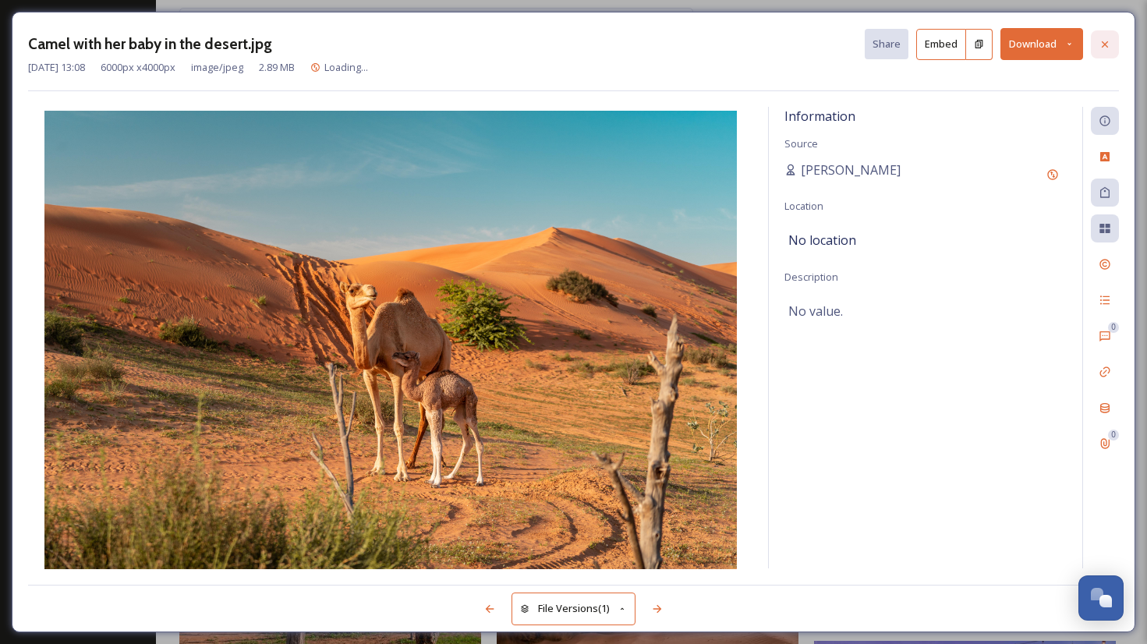
click at [1096, 38] on div at bounding box center [1105, 44] width 28 height 28
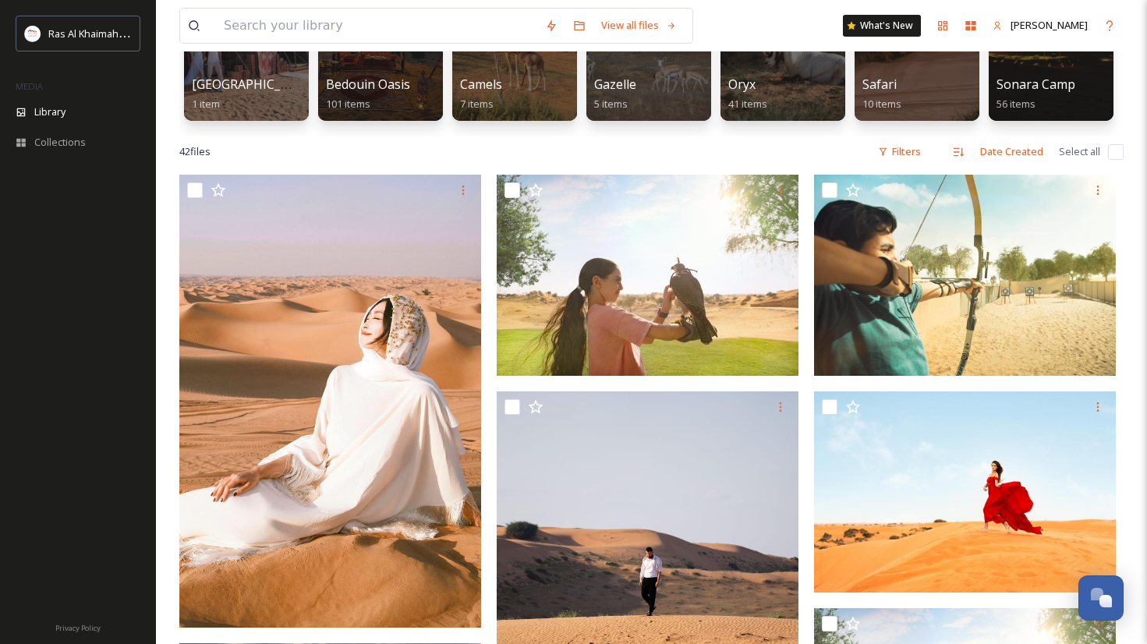
scroll to position [31, 0]
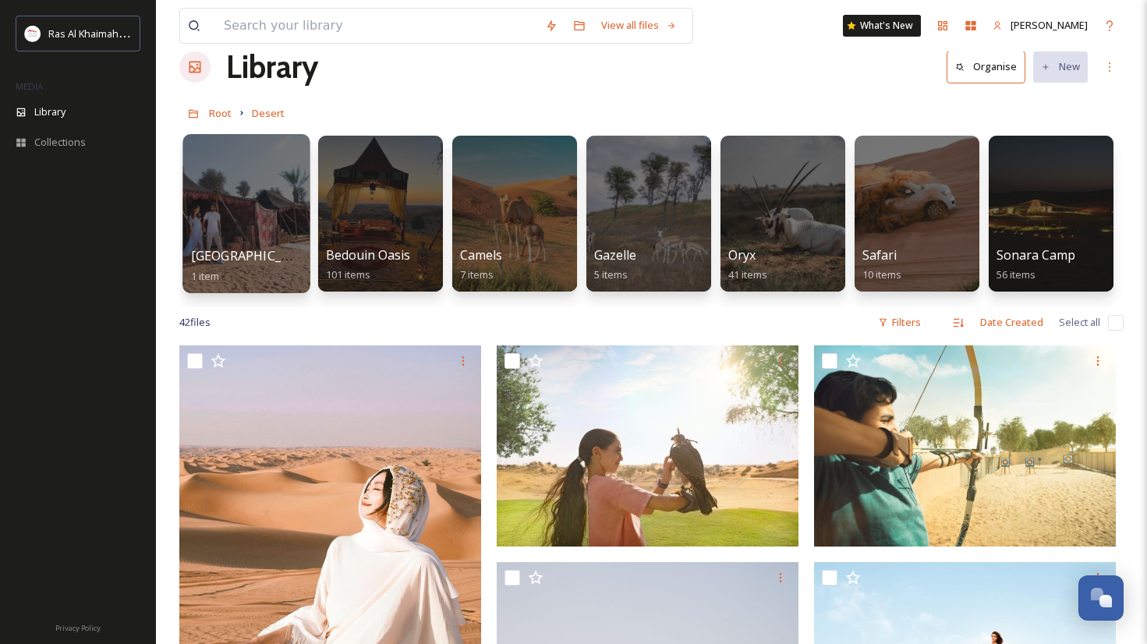
click at [296, 239] on div at bounding box center [245, 213] width 127 height 159
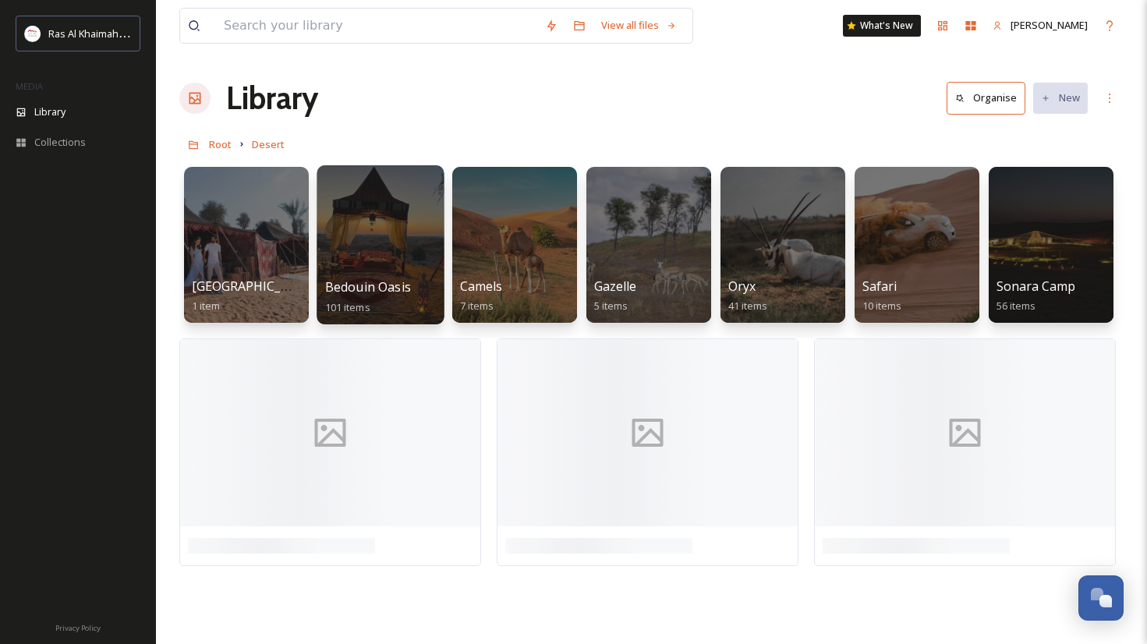
click at [388, 212] on div at bounding box center [380, 244] width 127 height 159
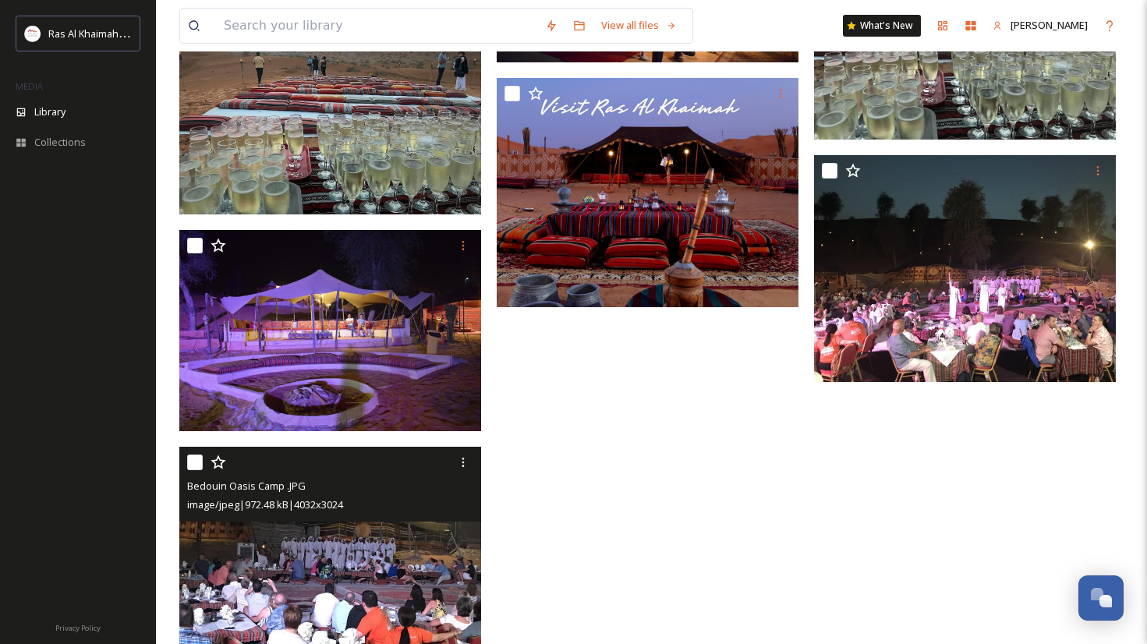
scroll to position [7076, 0]
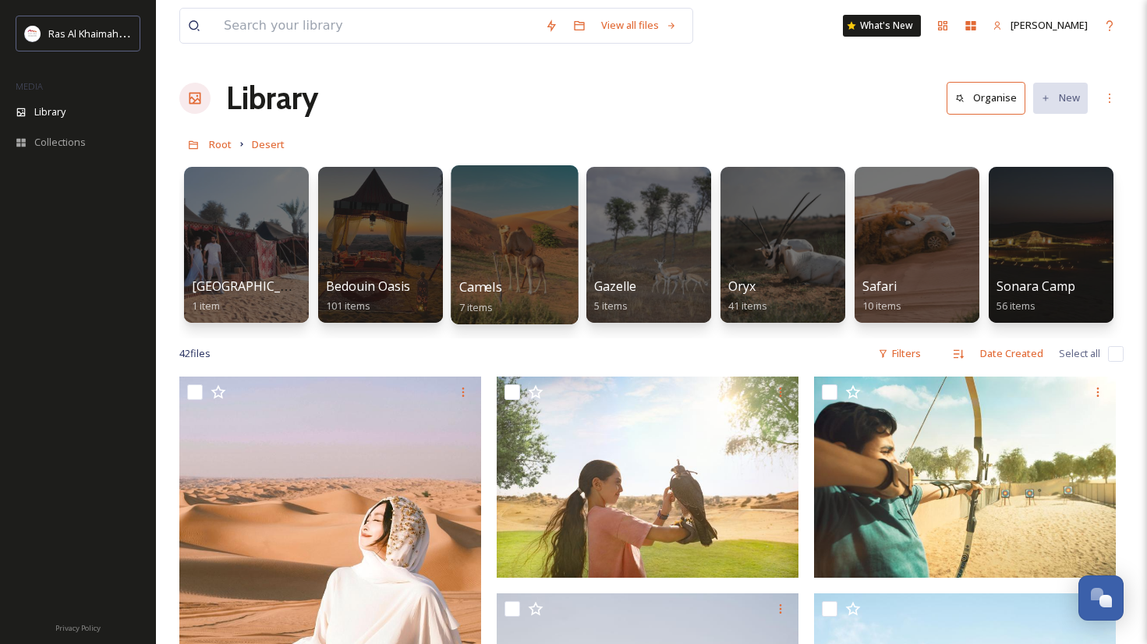
click at [512, 259] on div at bounding box center [514, 244] width 127 height 159
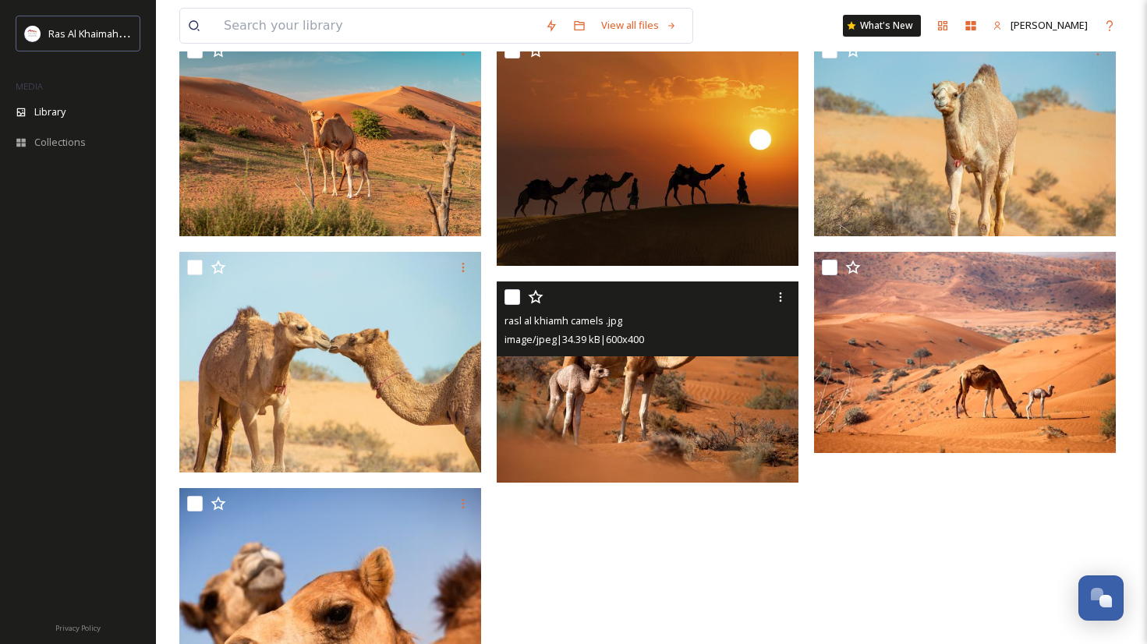
scroll to position [140, 0]
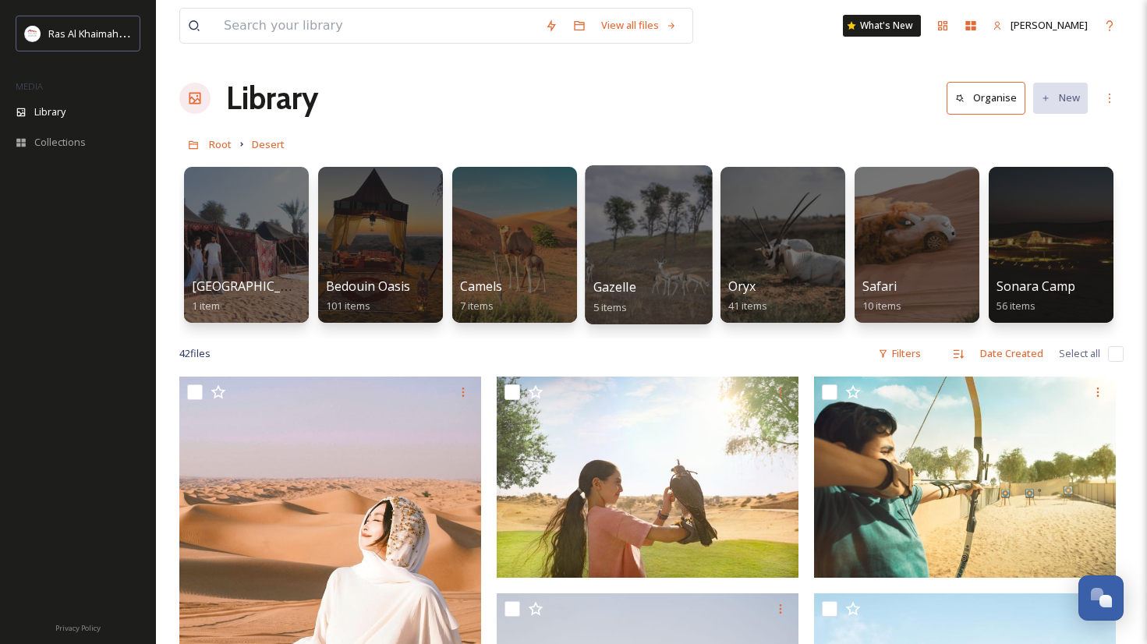
click at [639, 235] on div at bounding box center [648, 244] width 127 height 159
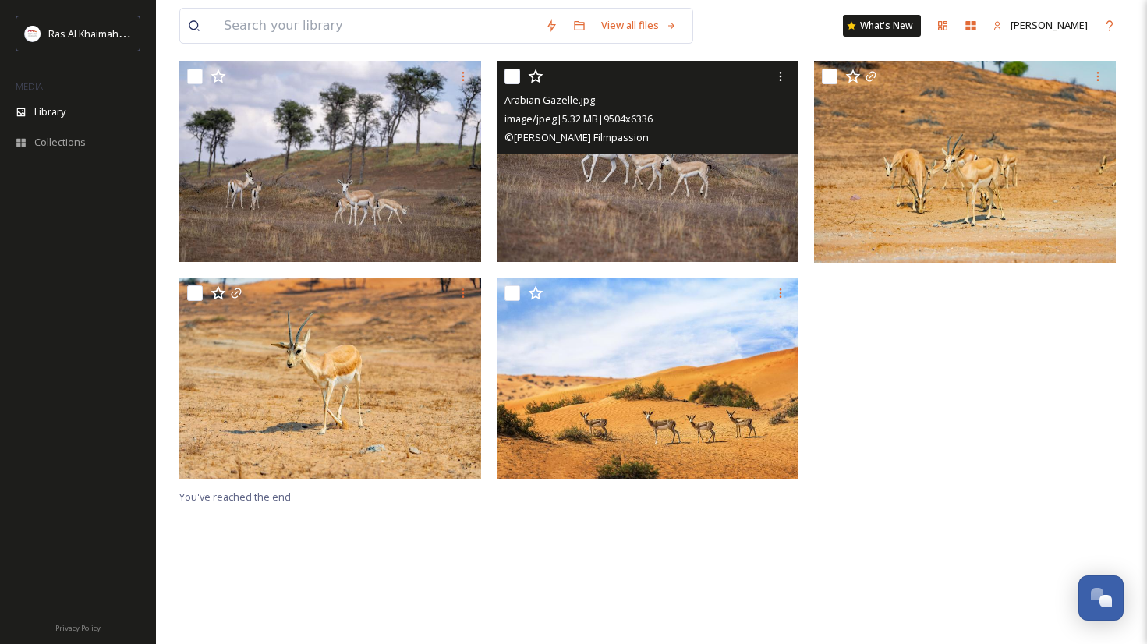
scroll to position [213, 0]
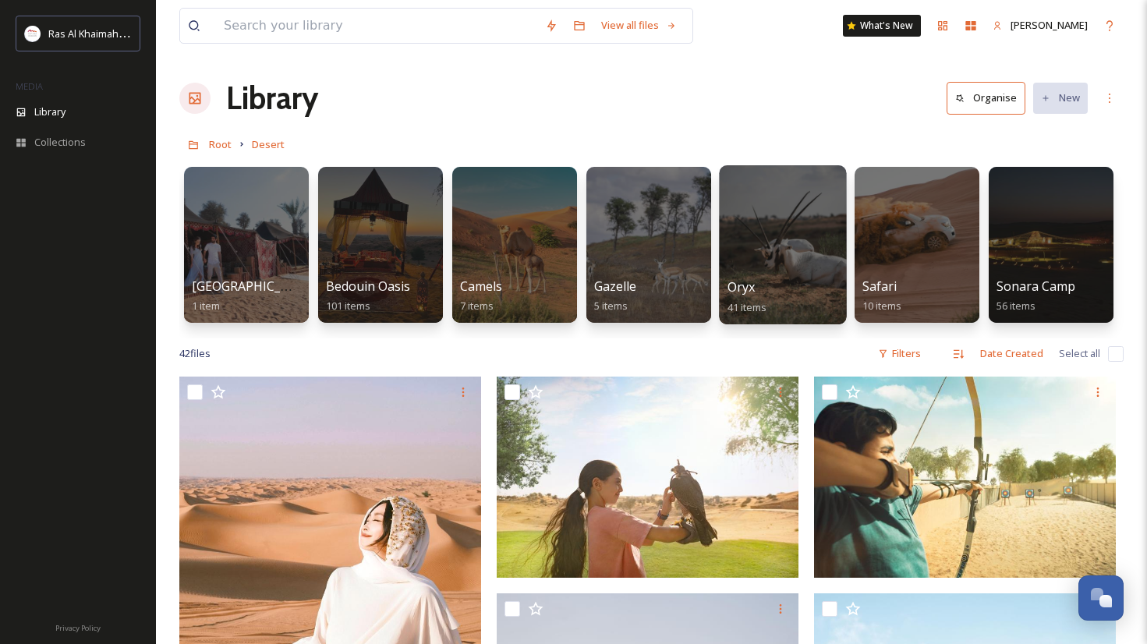
click at [770, 233] on div at bounding box center [782, 244] width 127 height 159
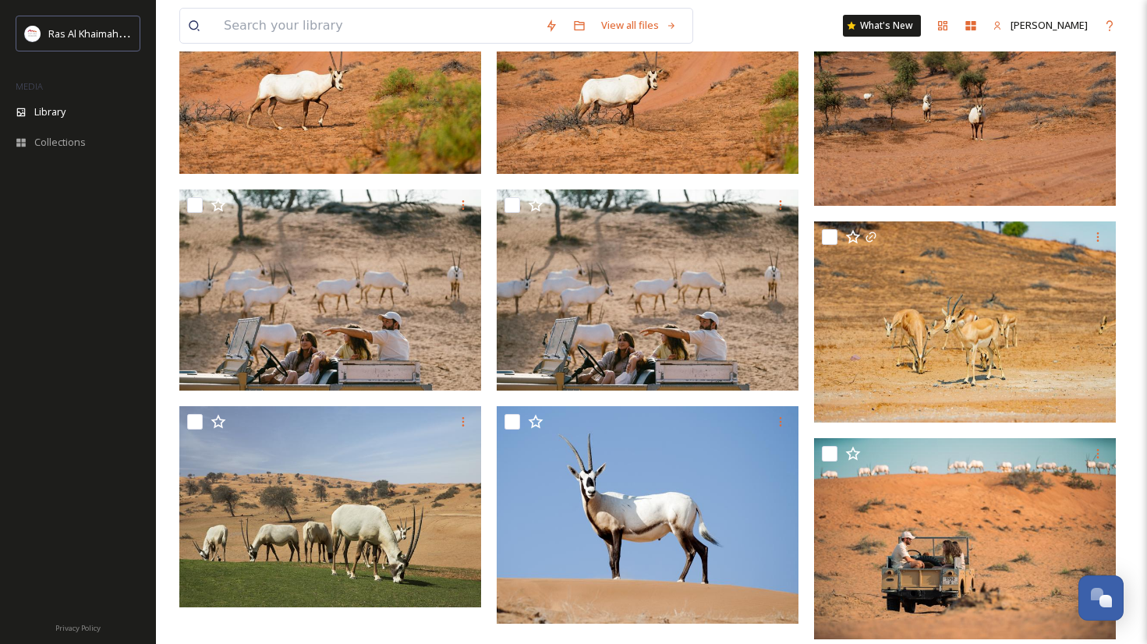
scroll to position [2902, 0]
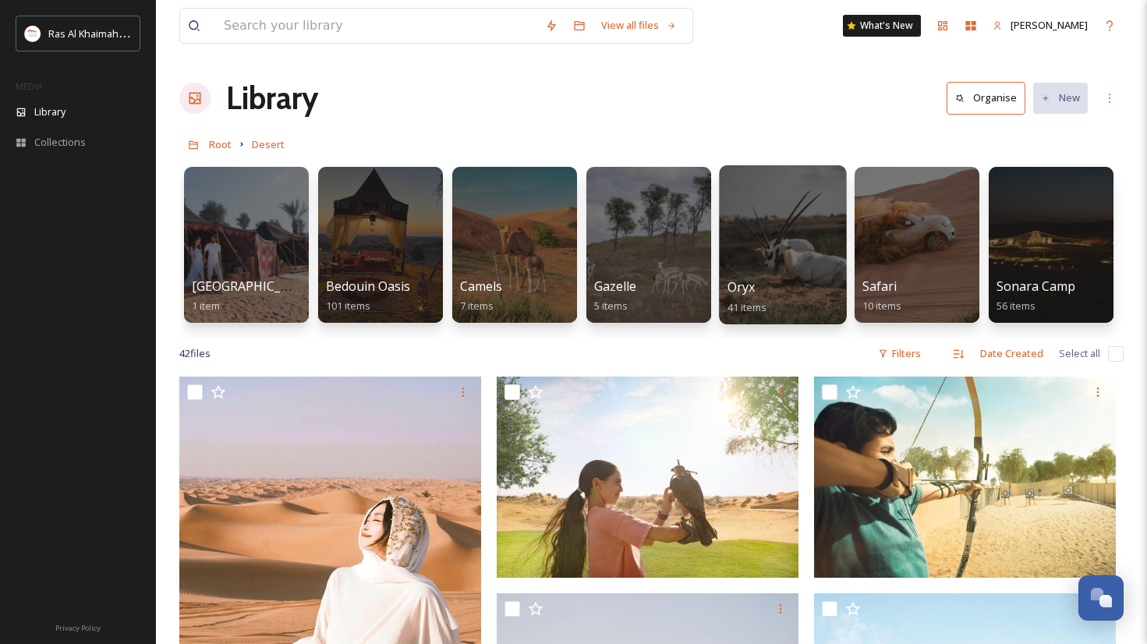
click at [763, 232] on div at bounding box center [782, 244] width 127 height 159
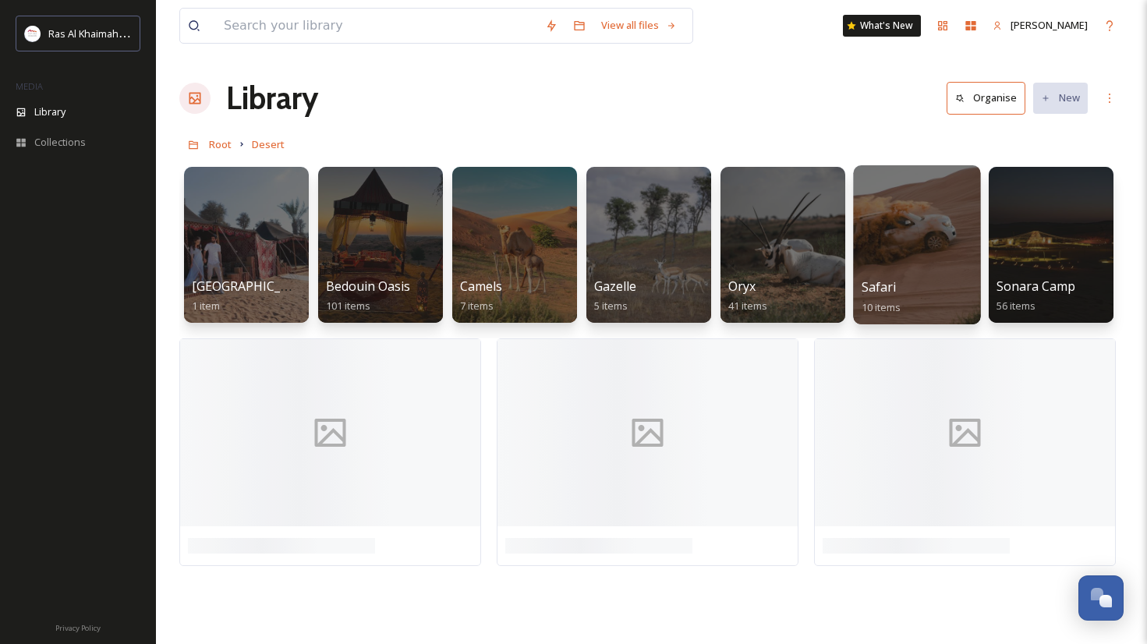
click at [943, 223] on div at bounding box center [916, 244] width 127 height 159
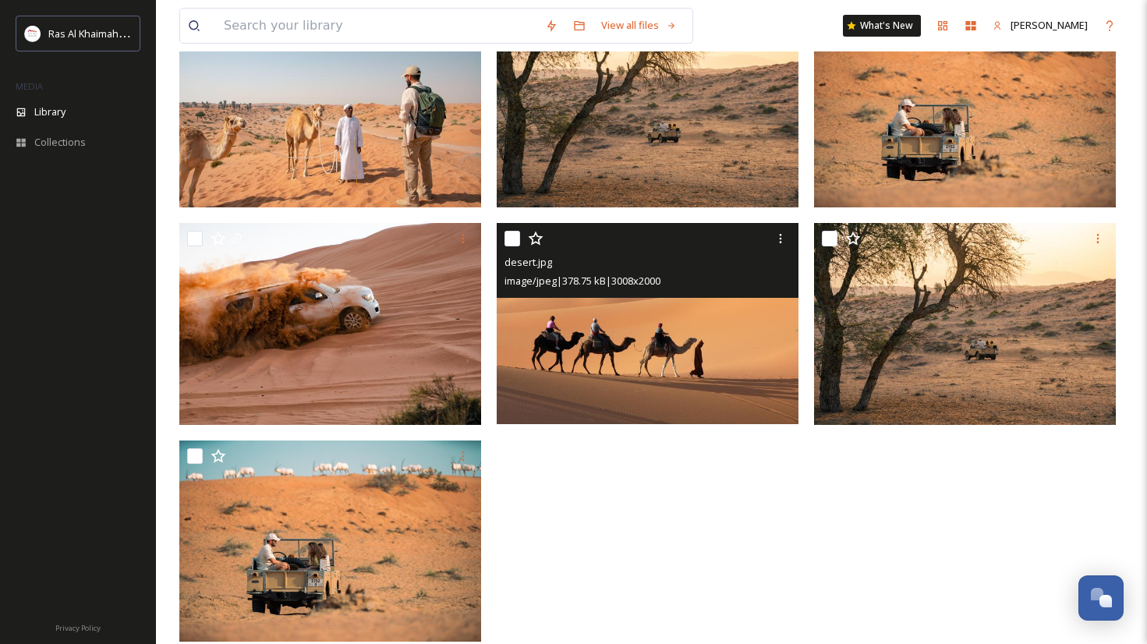
scroll to position [424, 0]
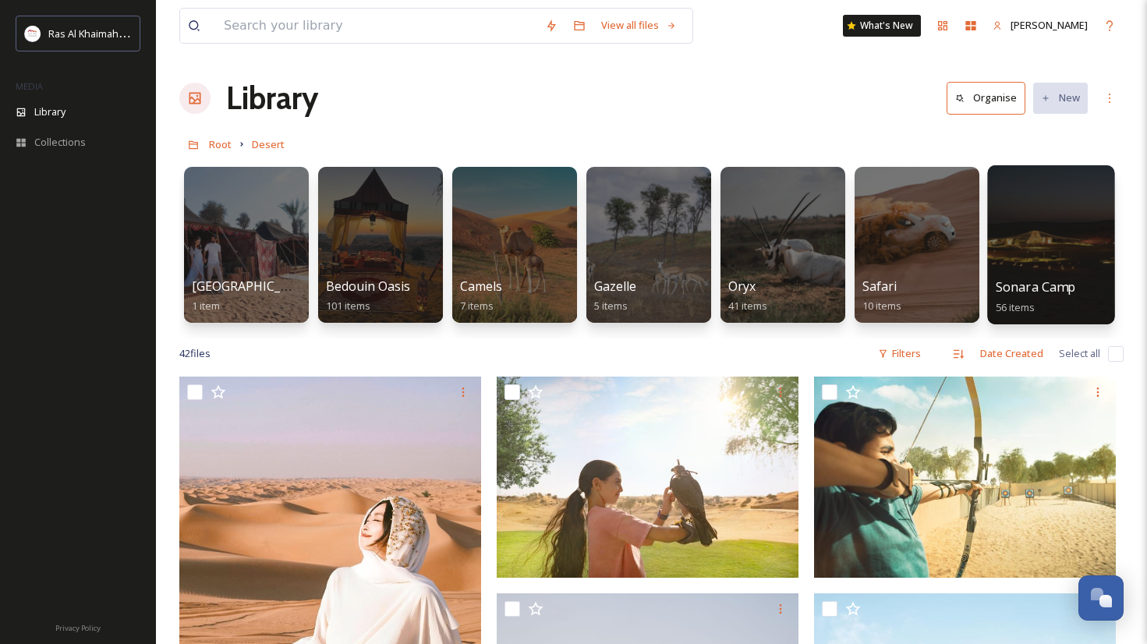
click at [1047, 294] on span "Sonara Camp" at bounding box center [1036, 286] width 80 height 17
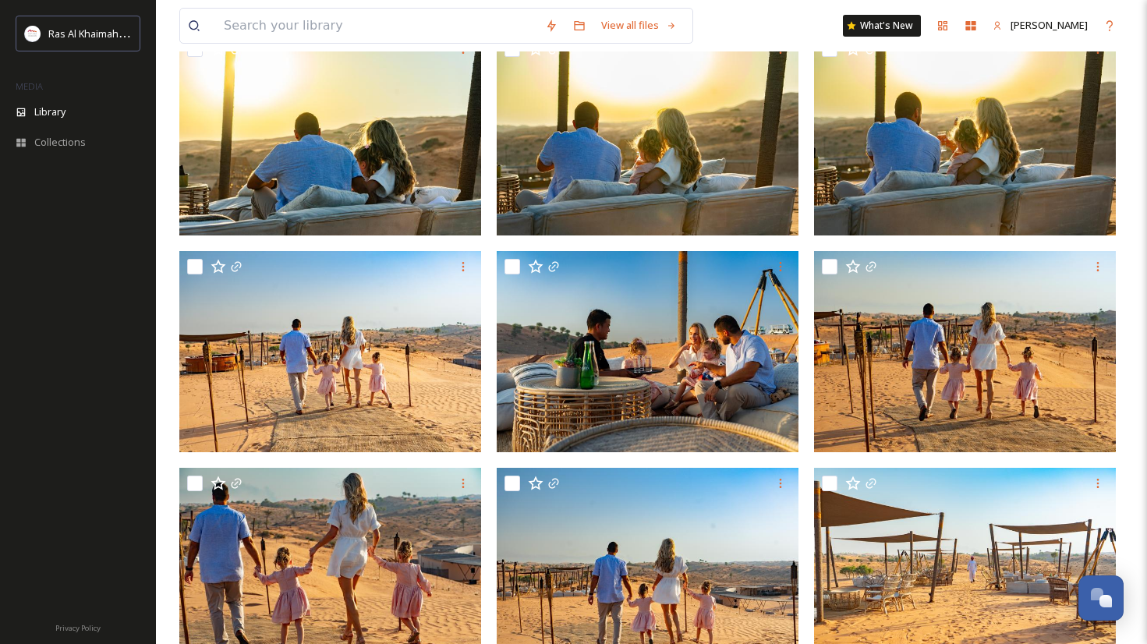
scroll to position [579, 0]
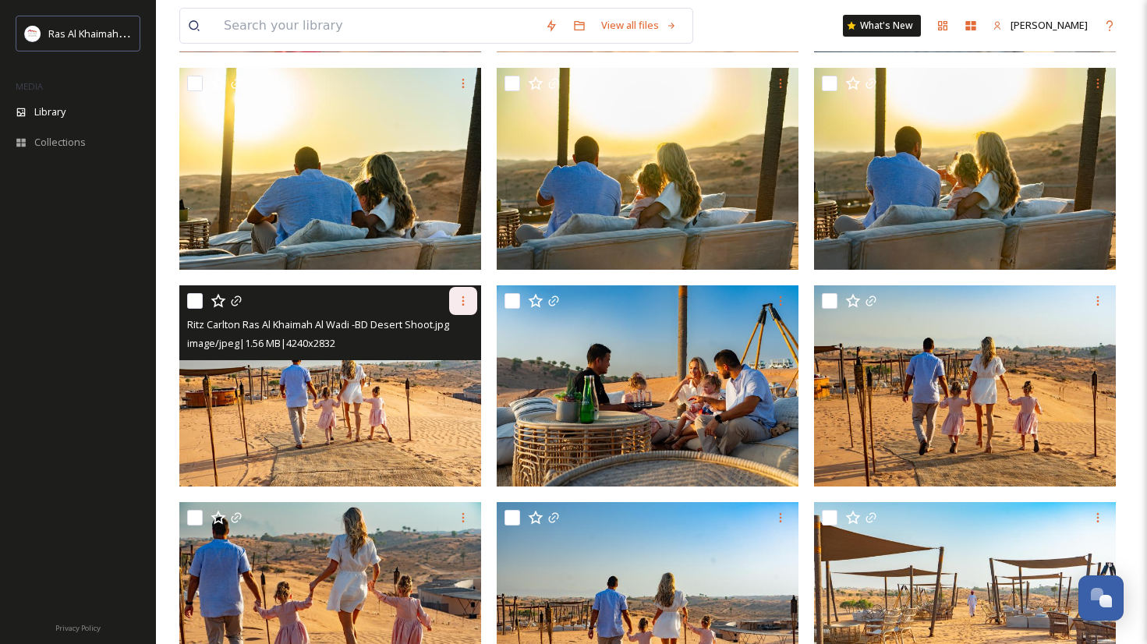
click at [474, 304] on div at bounding box center [463, 301] width 28 height 28
click at [457, 365] on span "Download" at bounding box center [445, 365] width 48 height 15
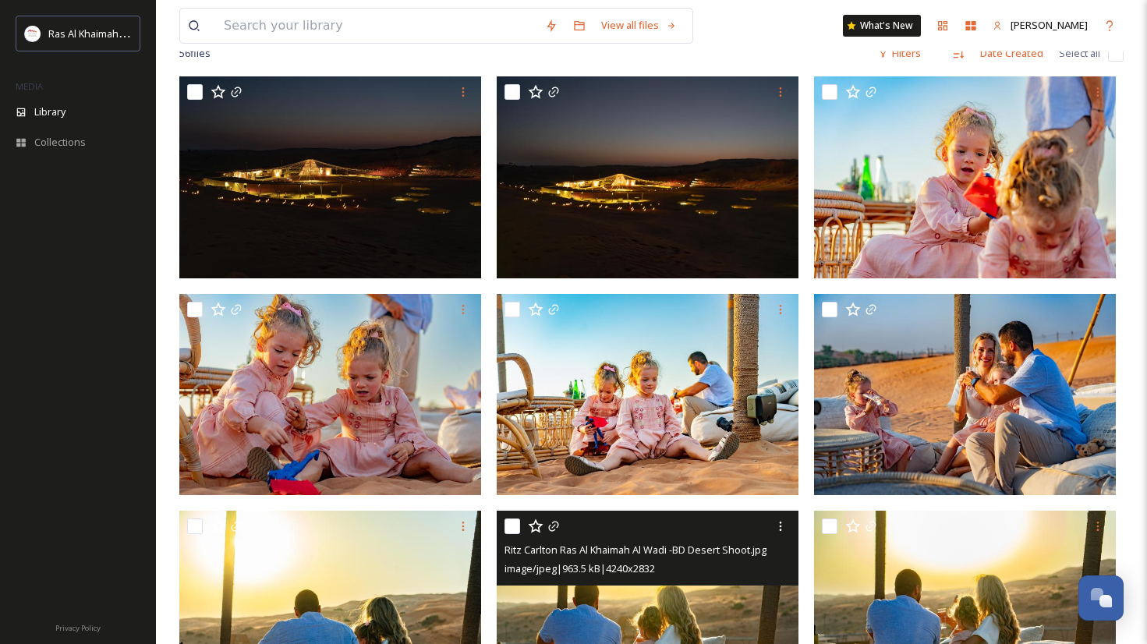
scroll to position [0, 0]
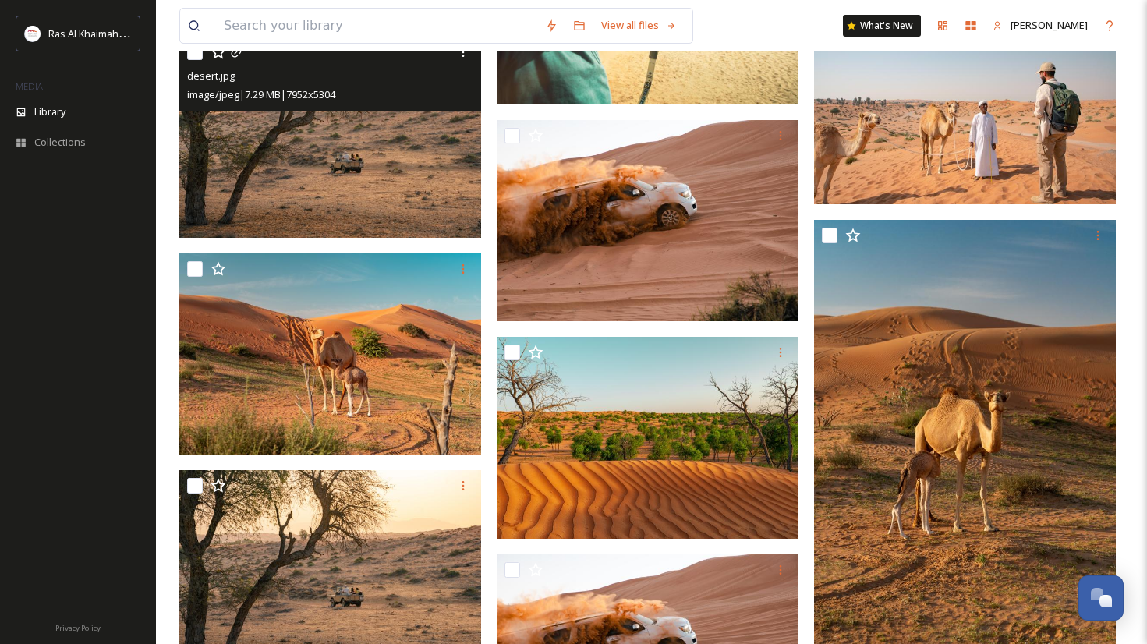
scroll to position [1507, 0]
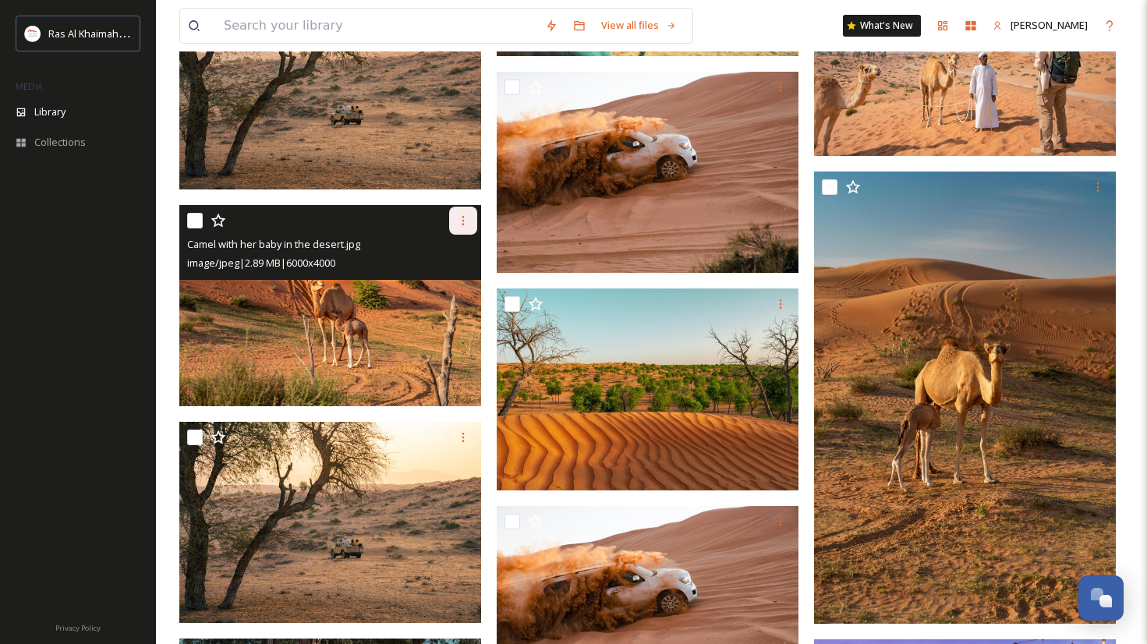
click at [464, 229] on div at bounding box center [463, 221] width 28 height 28
click at [458, 285] on span "Download" at bounding box center [445, 285] width 48 height 15
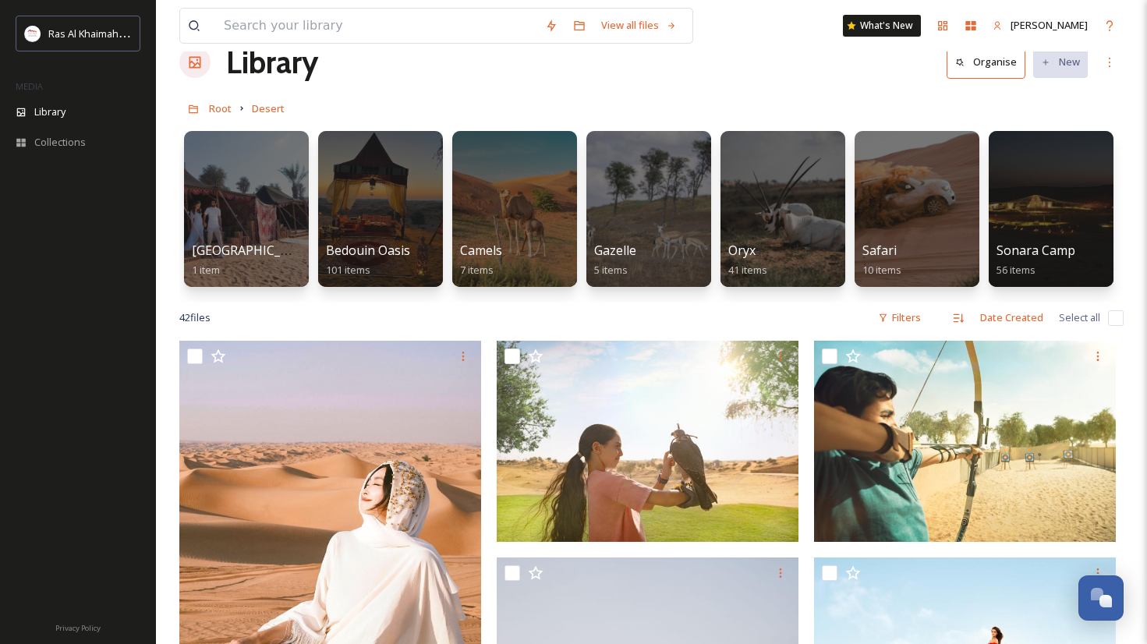
scroll to position [0, 0]
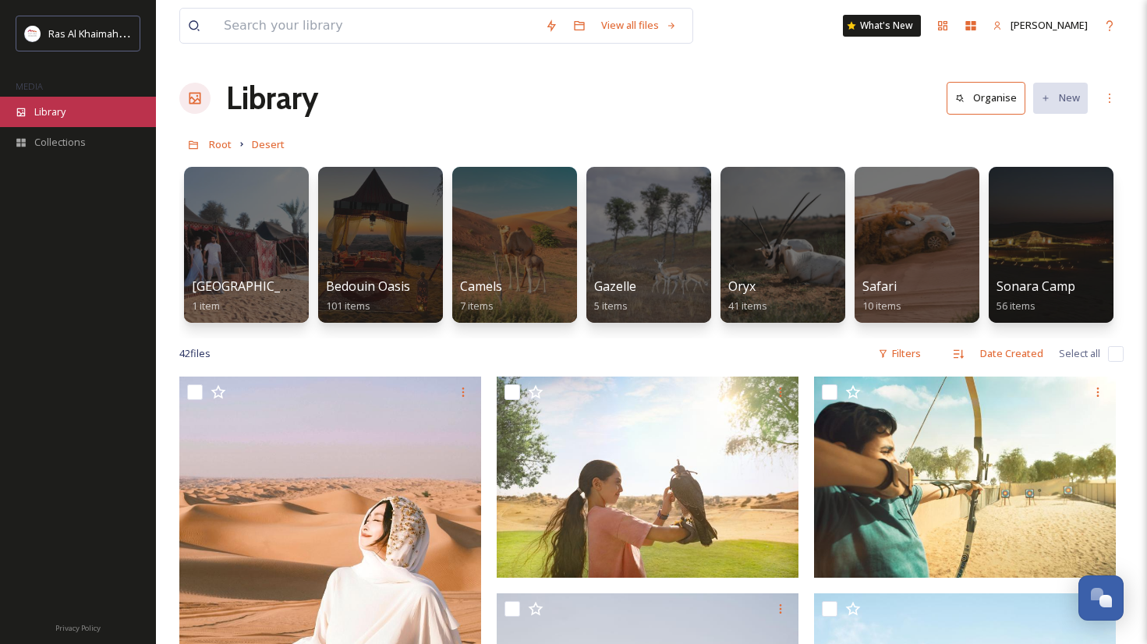
click at [62, 111] on span "Library" at bounding box center [49, 111] width 31 height 15
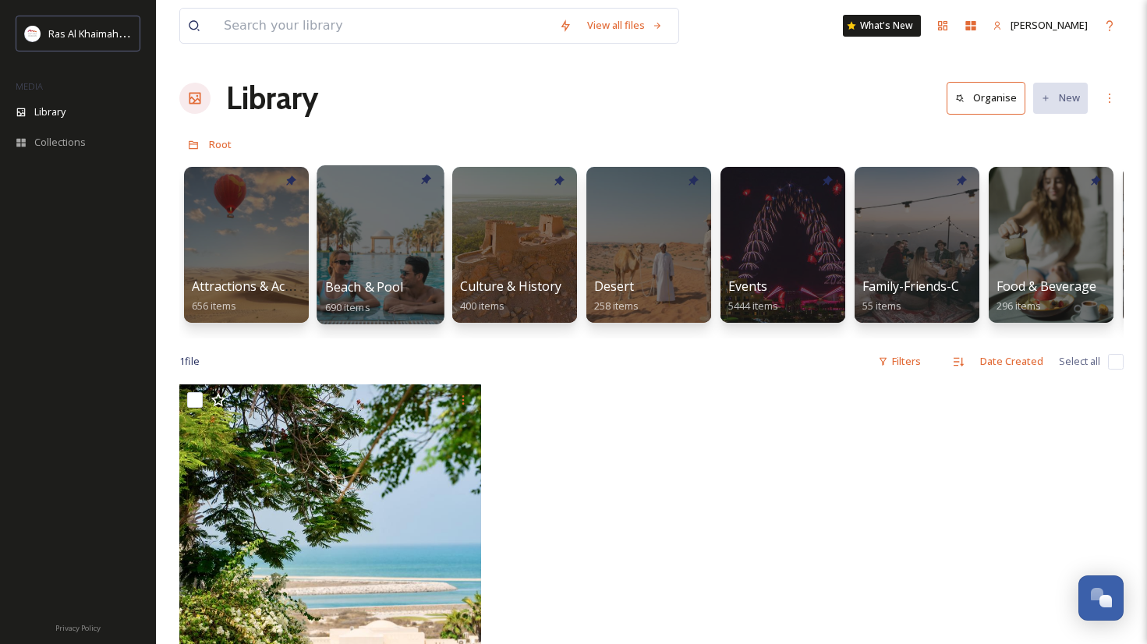
click at [423, 274] on div at bounding box center [380, 244] width 127 height 159
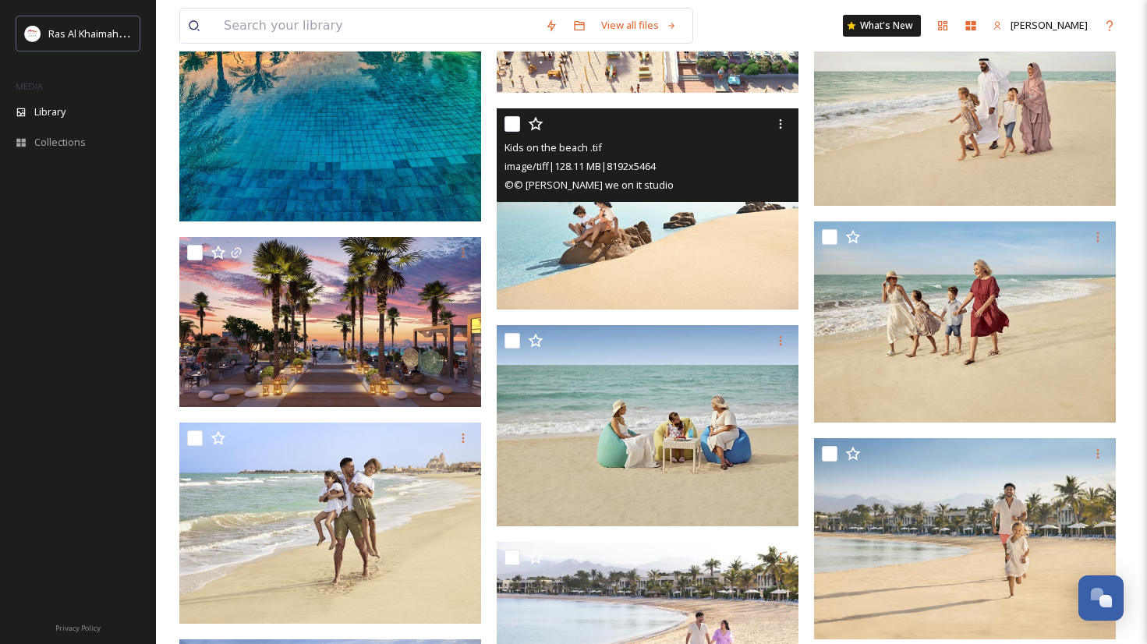
scroll to position [544, 0]
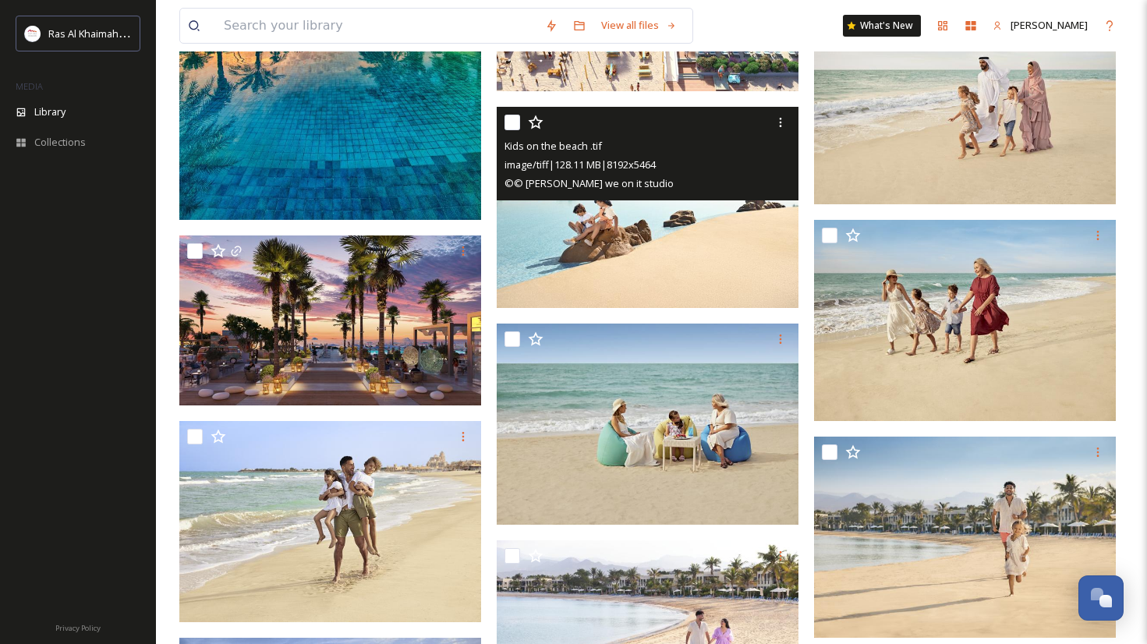
click at [652, 271] on img at bounding box center [648, 207] width 302 height 201
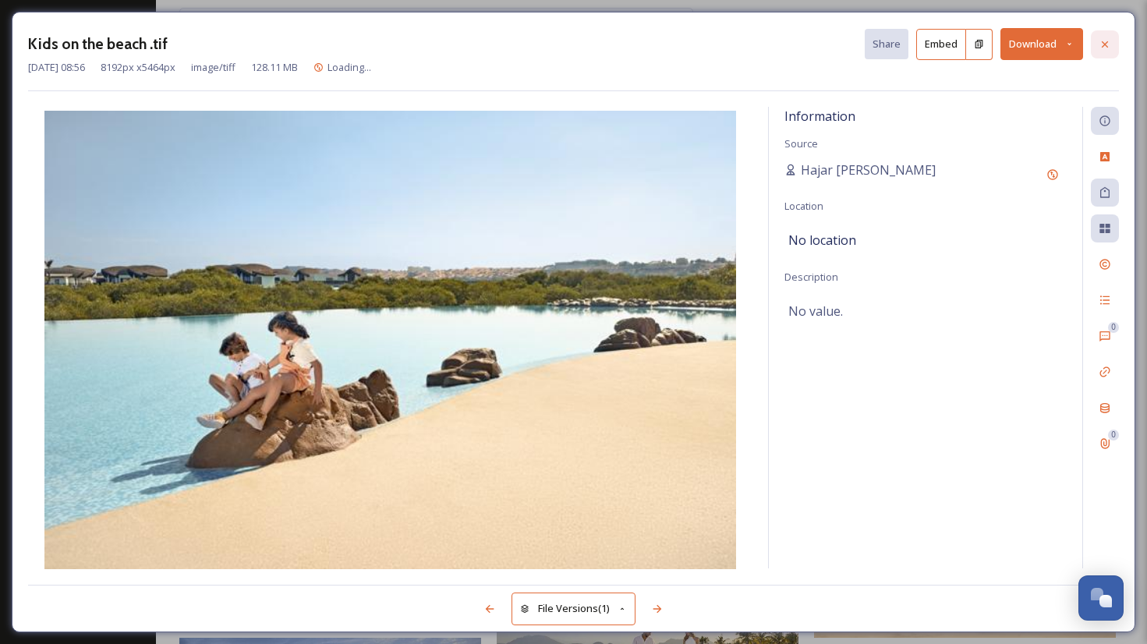
click at [1106, 47] on icon at bounding box center [1105, 44] width 12 height 12
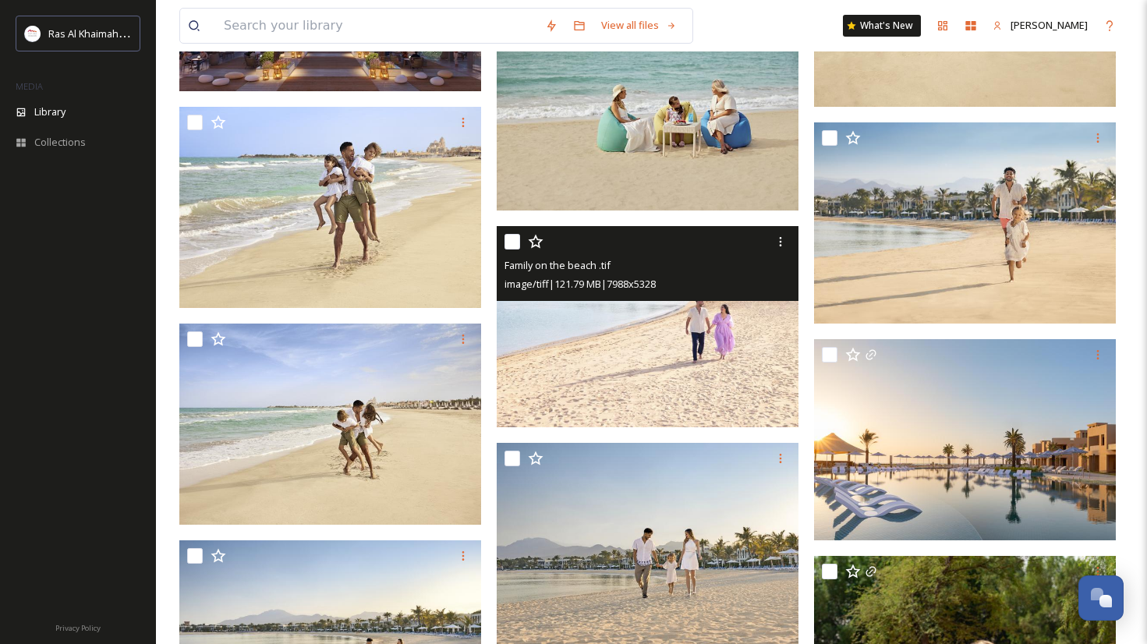
scroll to position [873, 0]
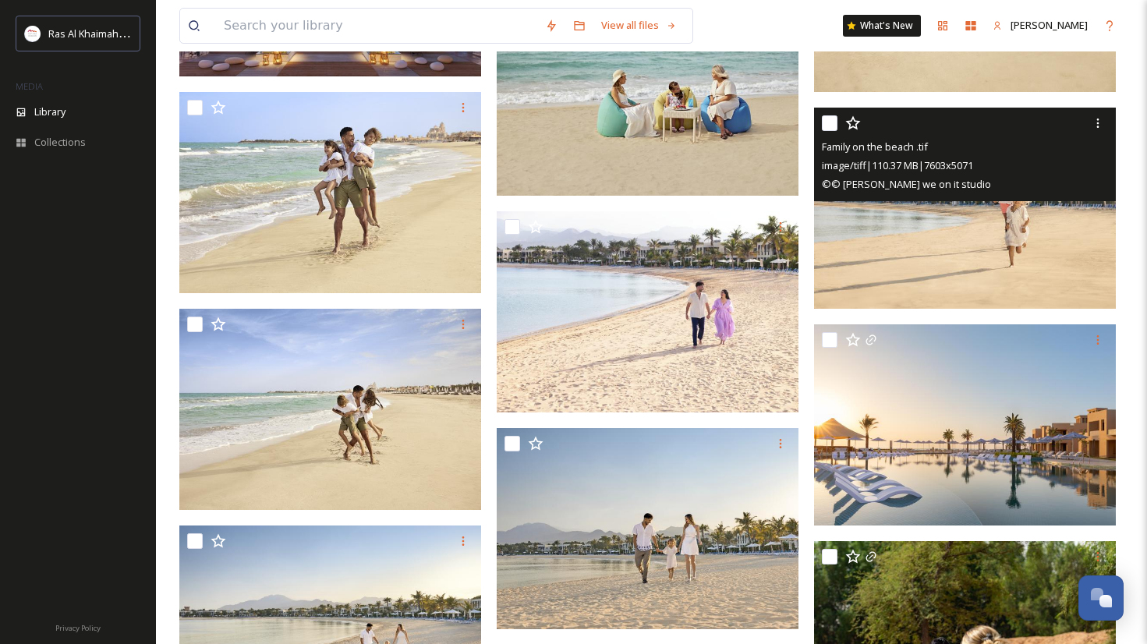
click at [1042, 213] on img at bounding box center [965, 208] width 302 height 201
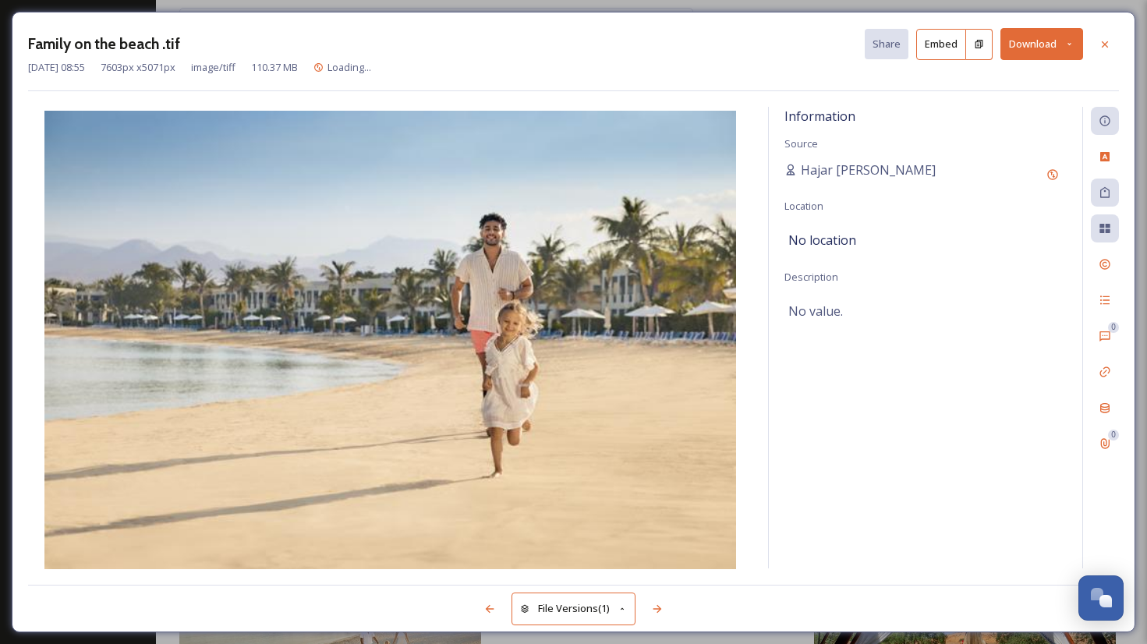
click at [1056, 45] on button "Download" at bounding box center [1041, 44] width 83 height 32
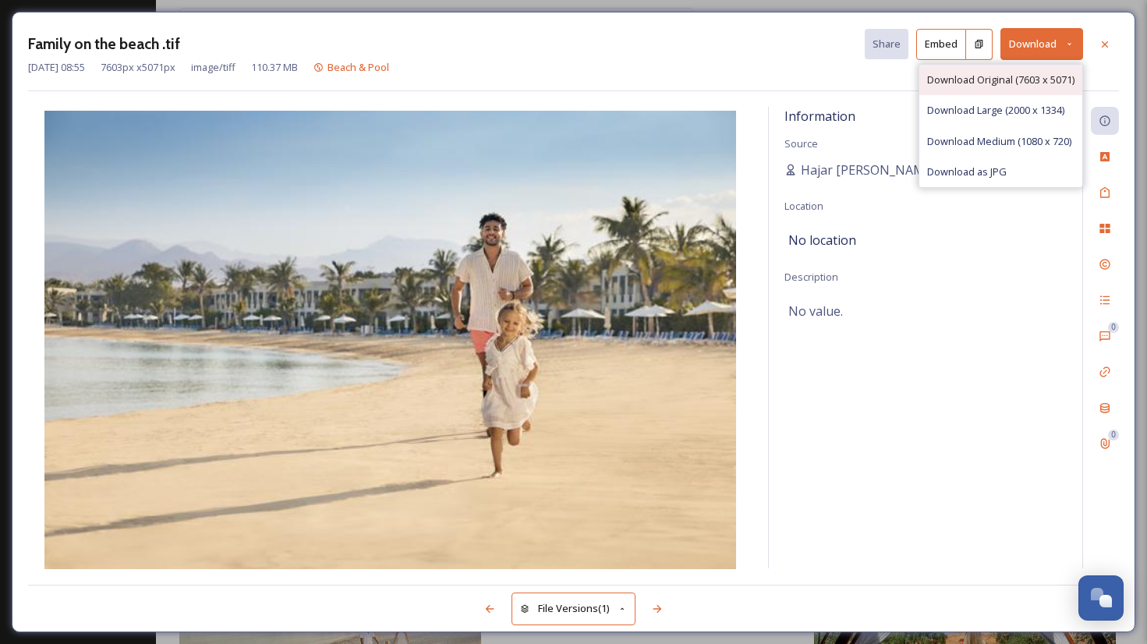
click at [1032, 83] on span "Download Original (7603 x 5071)" at bounding box center [1000, 80] width 147 height 15
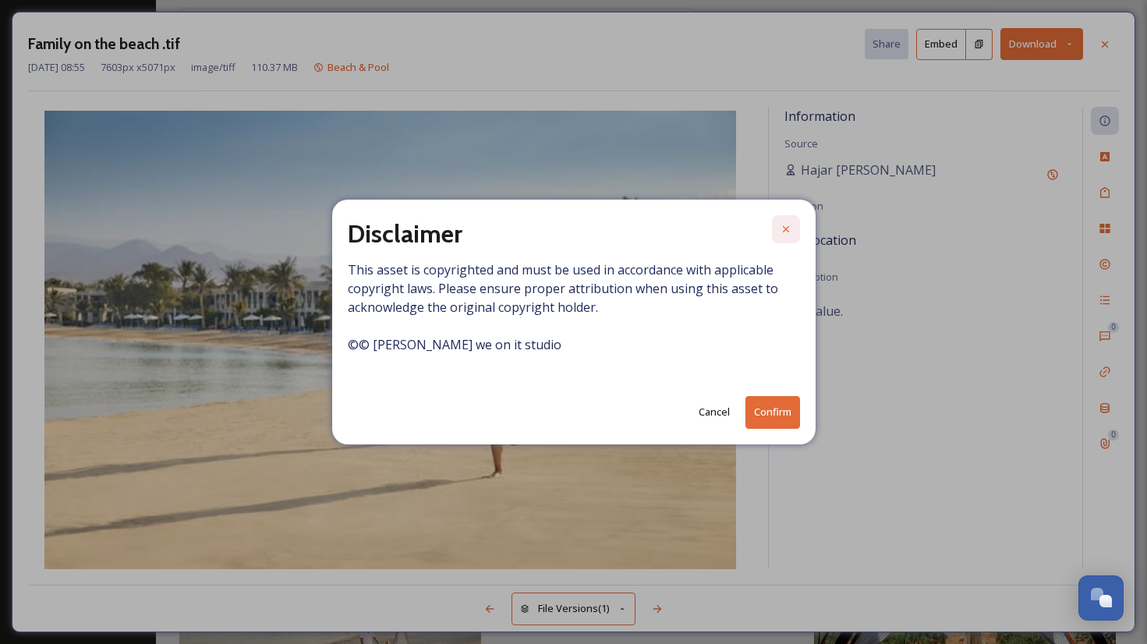
click at [786, 238] on div at bounding box center [786, 229] width 28 height 28
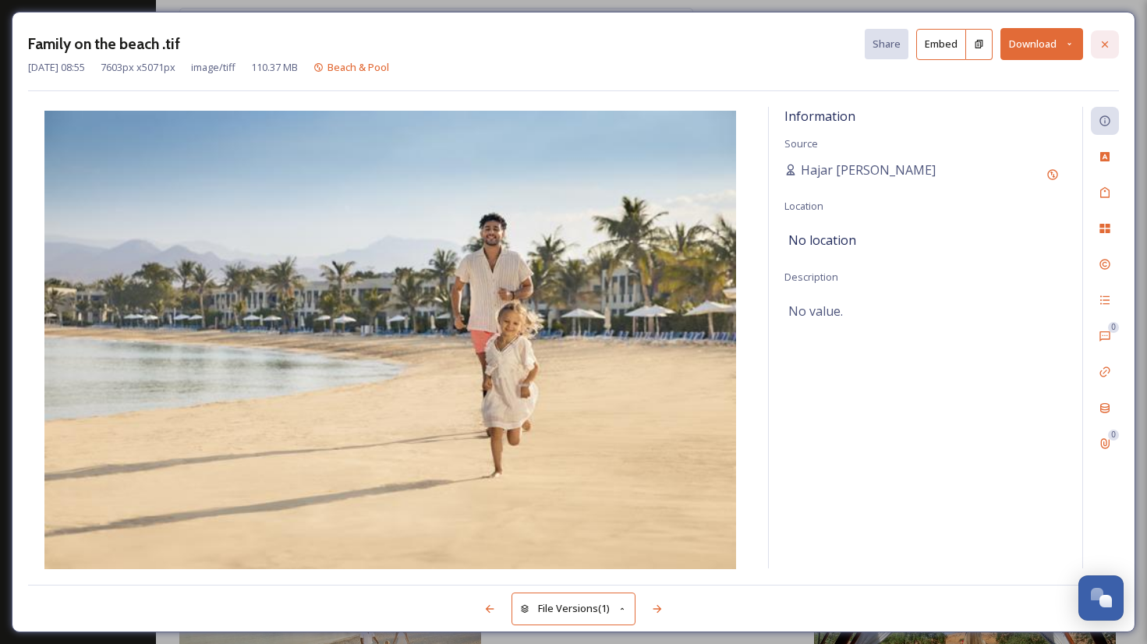
click at [1099, 41] on icon at bounding box center [1105, 44] width 12 height 12
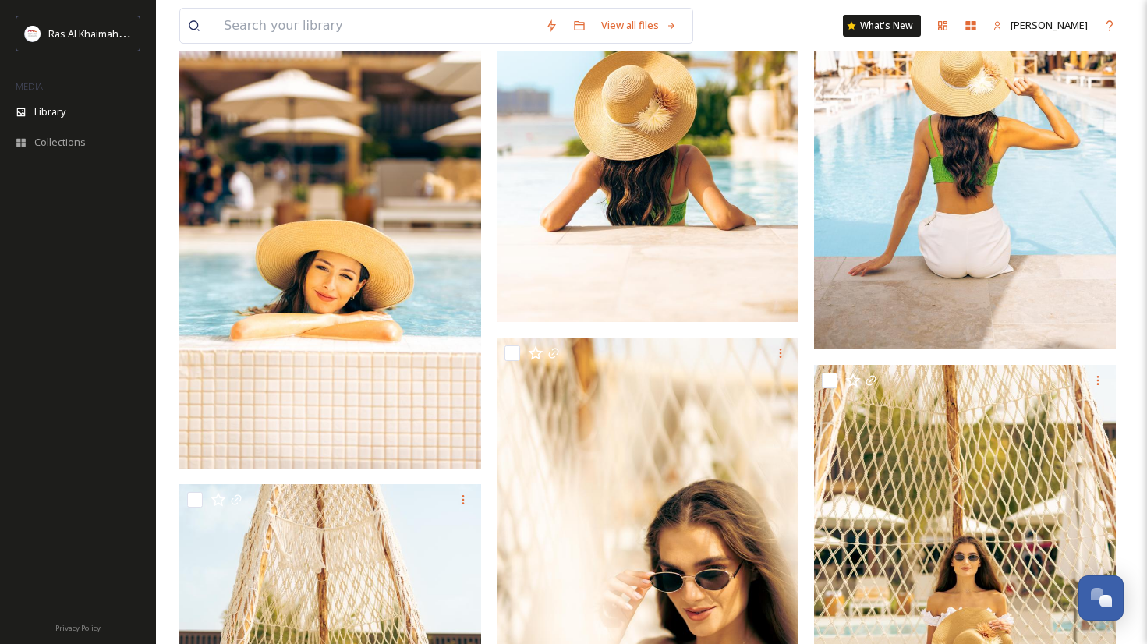
scroll to position [12006, 0]
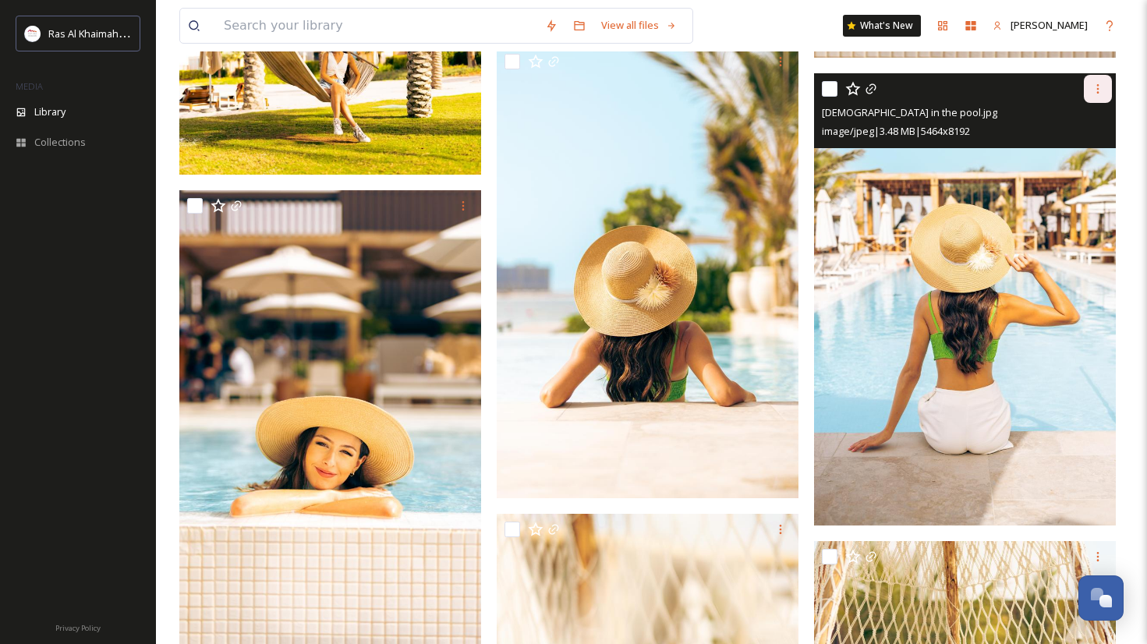
click at [1092, 94] on icon at bounding box center [1098, 89] width 12 height 12
click at [1066, 154] on span "Download" at bounding box center [1080, 153] width 48 height 15
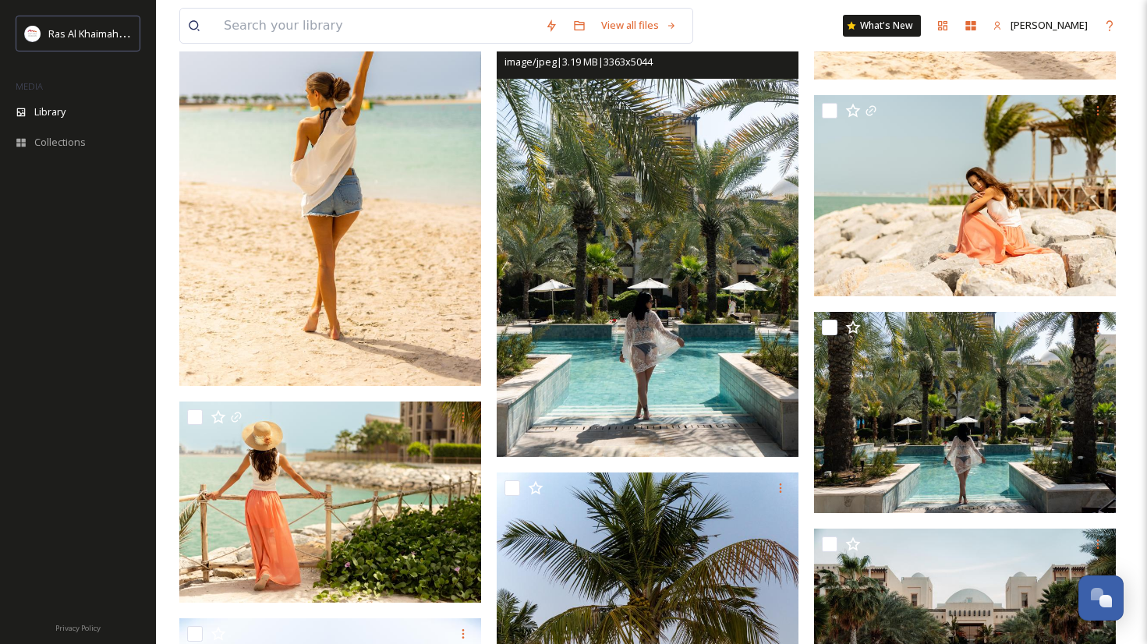
scroll to position [17402, 0]
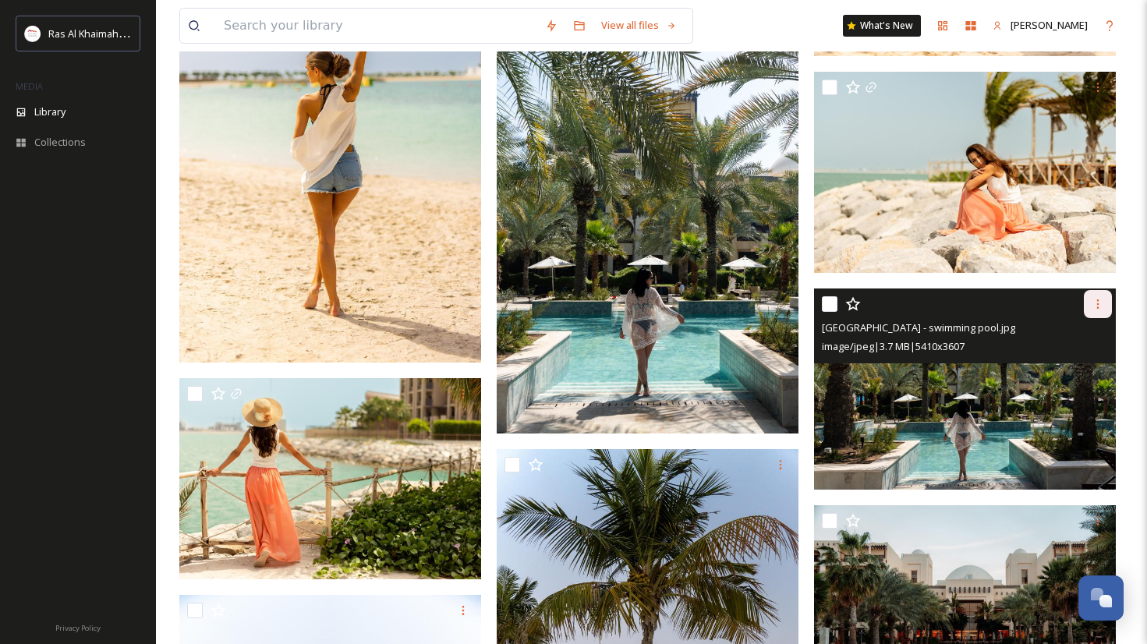
click at [1090, 305] on div at bounding box center [1098, 304] width 28 height 28
click at [1056, 367] on span "Download" at bounding box center [1080, 368] width 48 height 15
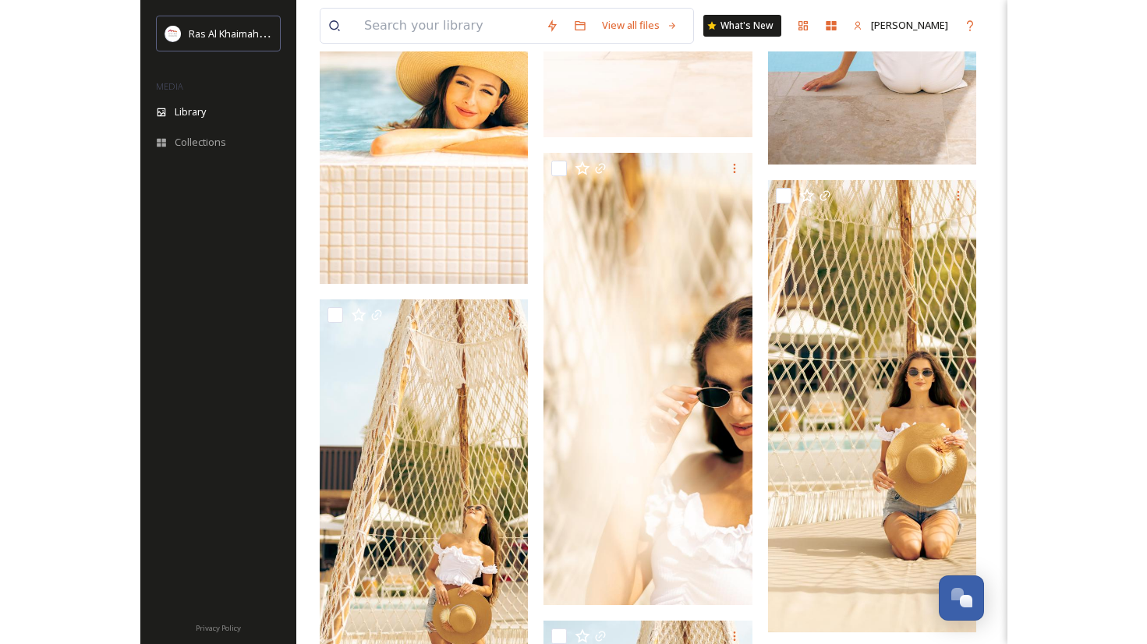
scroll to position [17463, 0]
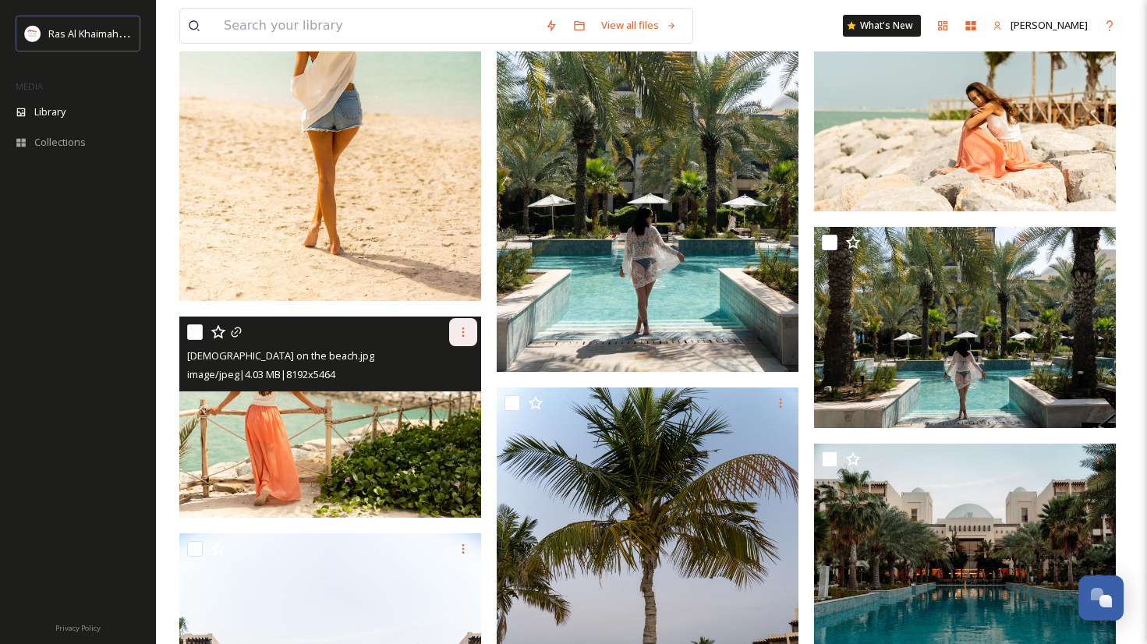
click at [460, 337] on icon at bounding box center [463, 332] width 12 height 12
click at [455, 398] on span "Download" at bounding box center [445, 396] width 48 height 15
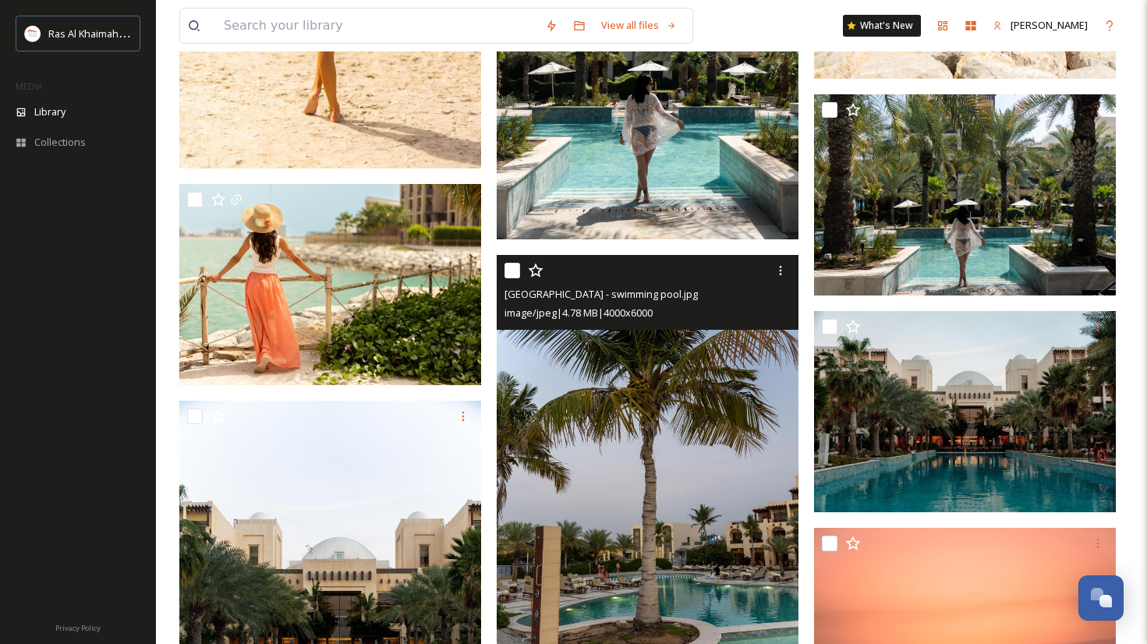
scroll to position [17541, 0]
